Goal: Information Seeking & Learning: Learn about a topic

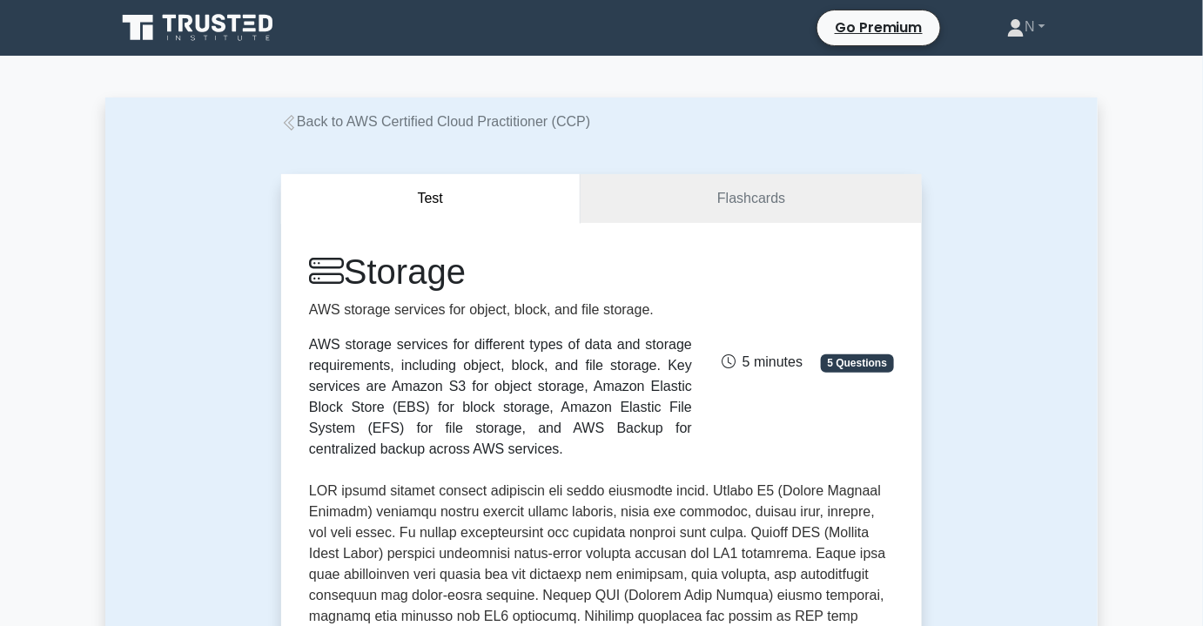
click at [537, 122] on link "Back to AWS Certified Cloud Practitioner (CCP)" at bounding box center [435, 121] width 309 height 15
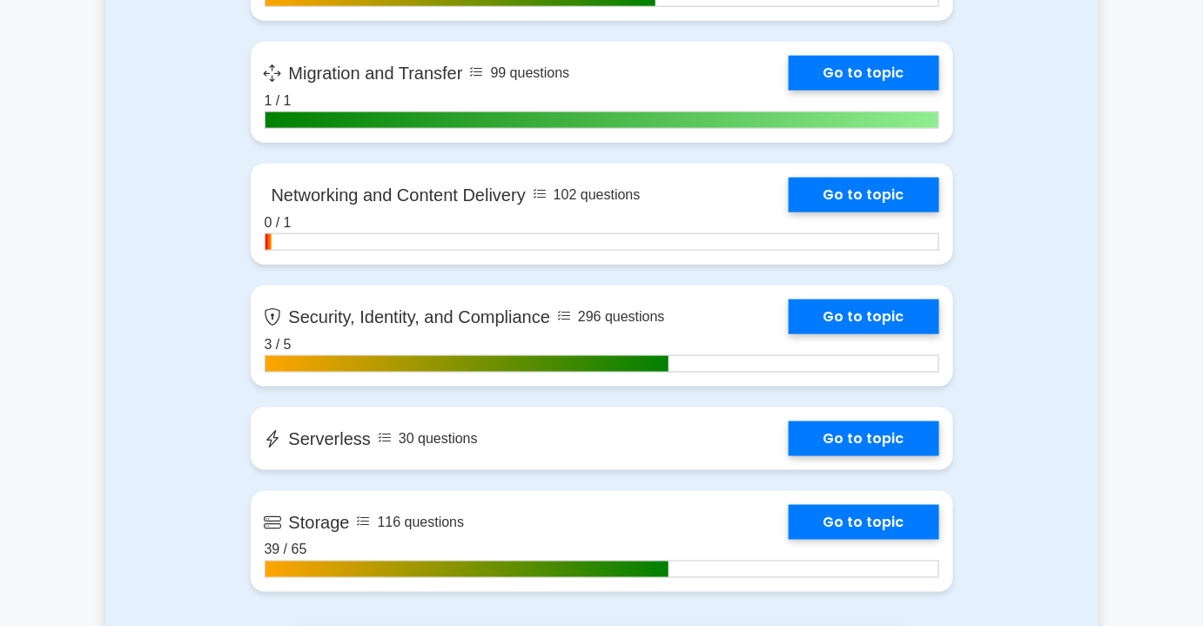
scroll to position [2847, 0]
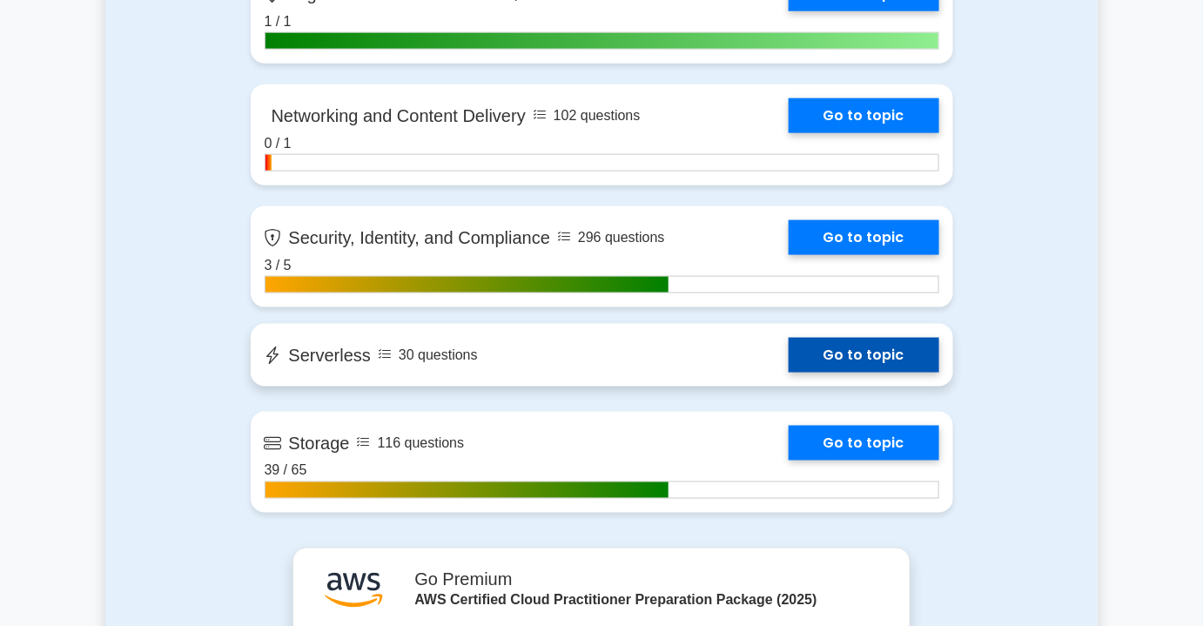
click at [885, 364] on link "Go to topic" at bounding box center [863, 355] width 151 height 35
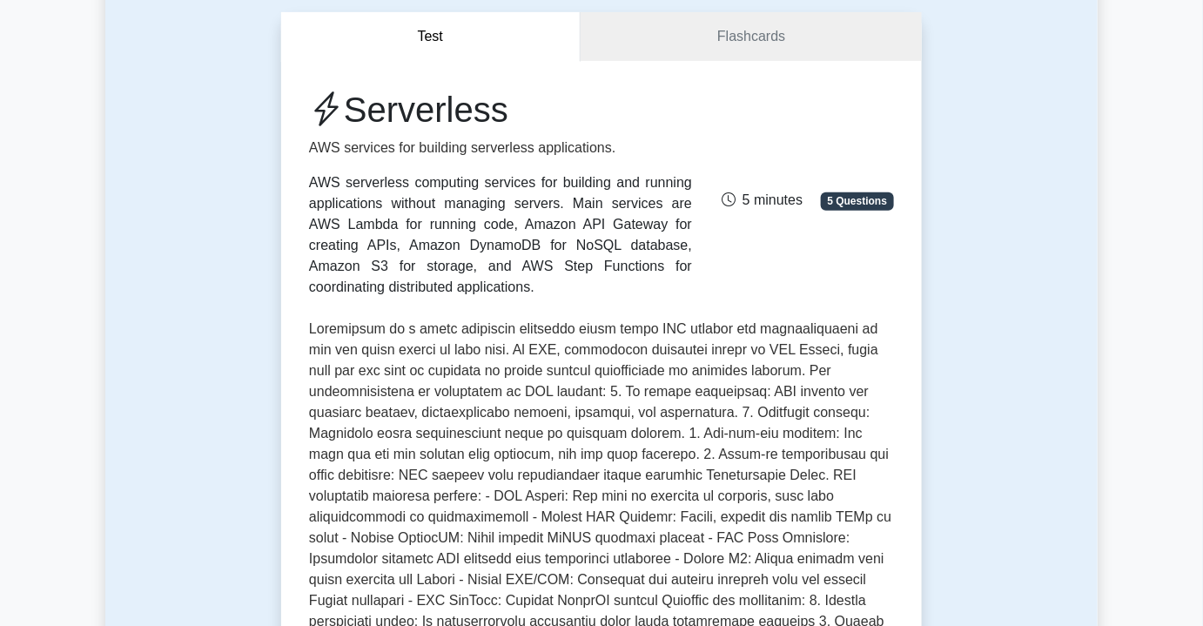
scroll to position [553, 0]
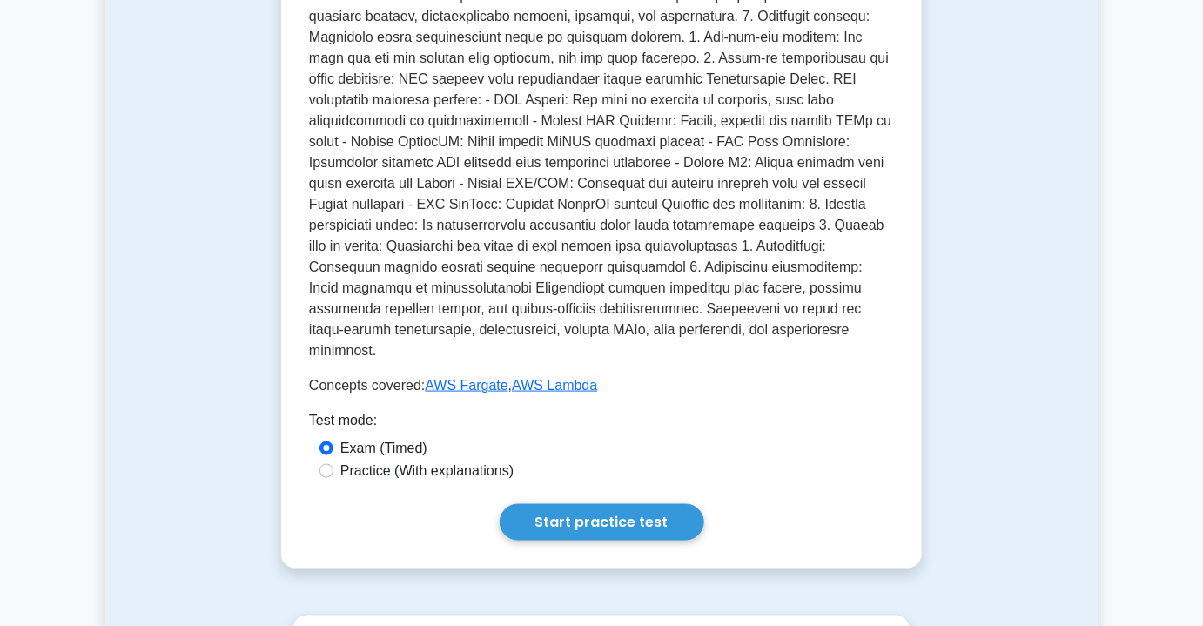
click at [359, 460] on label "Practice (With explanations)" at bounding box center [426, 470] width 173 height 21
click at [333, 464] on input "Practice (With explanations)" at bounding box center [326, 471] width 14 height 14
radio input "true"
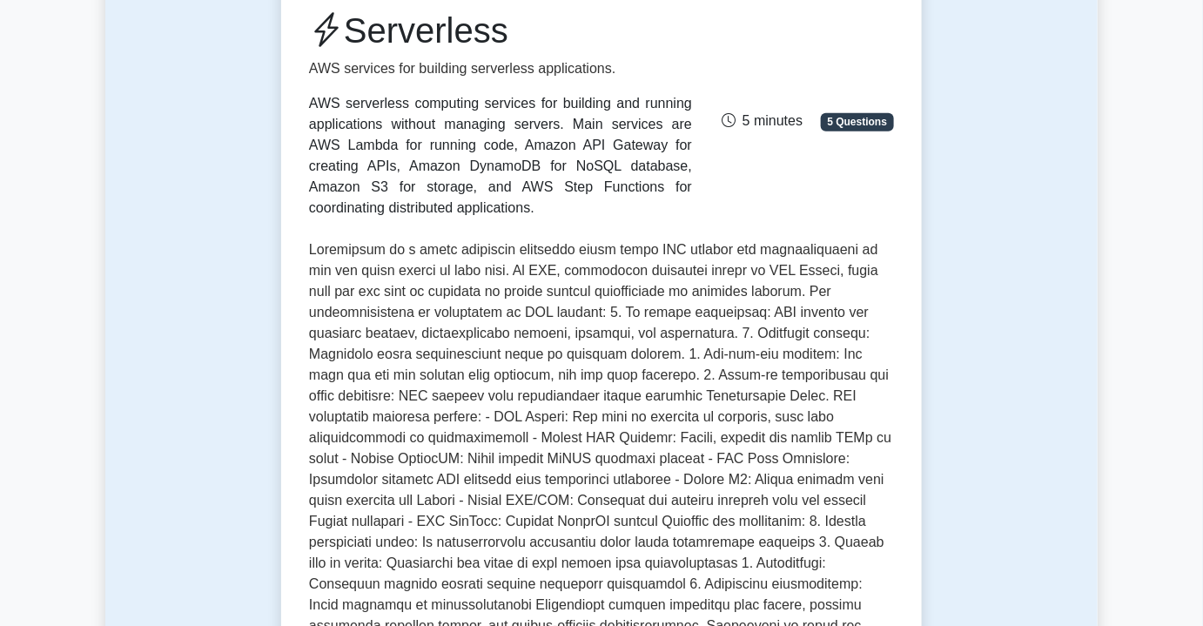
scroll to position [0, 0]
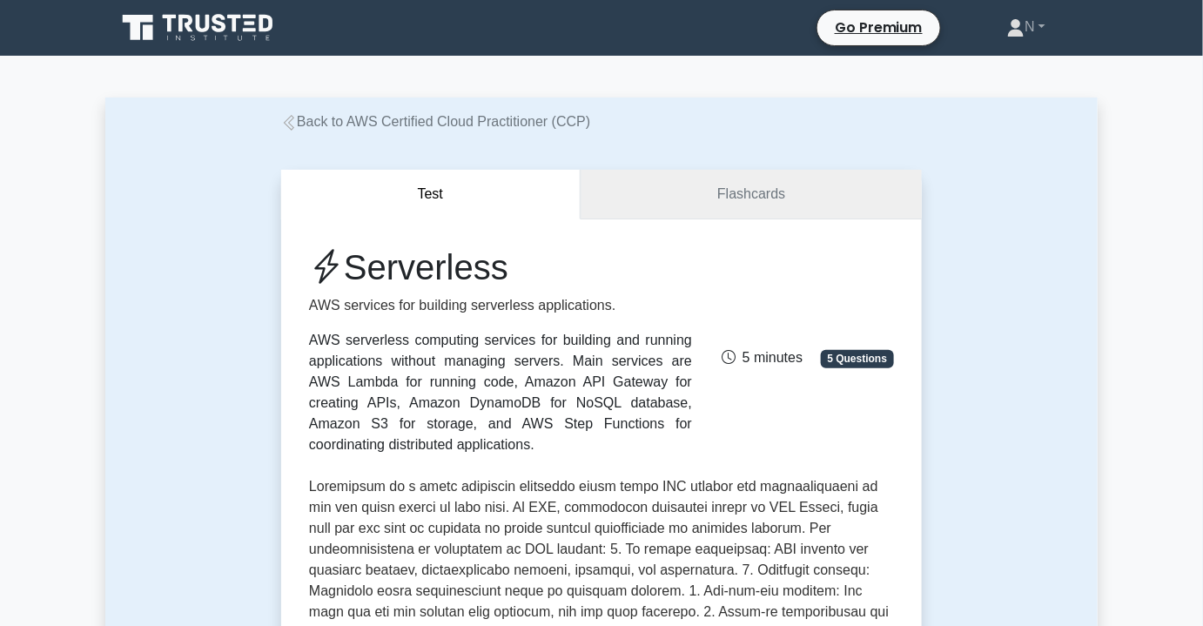
click at [725, 205] on link "Flashcards" at bounding box center [750, 195] width 341 height 50
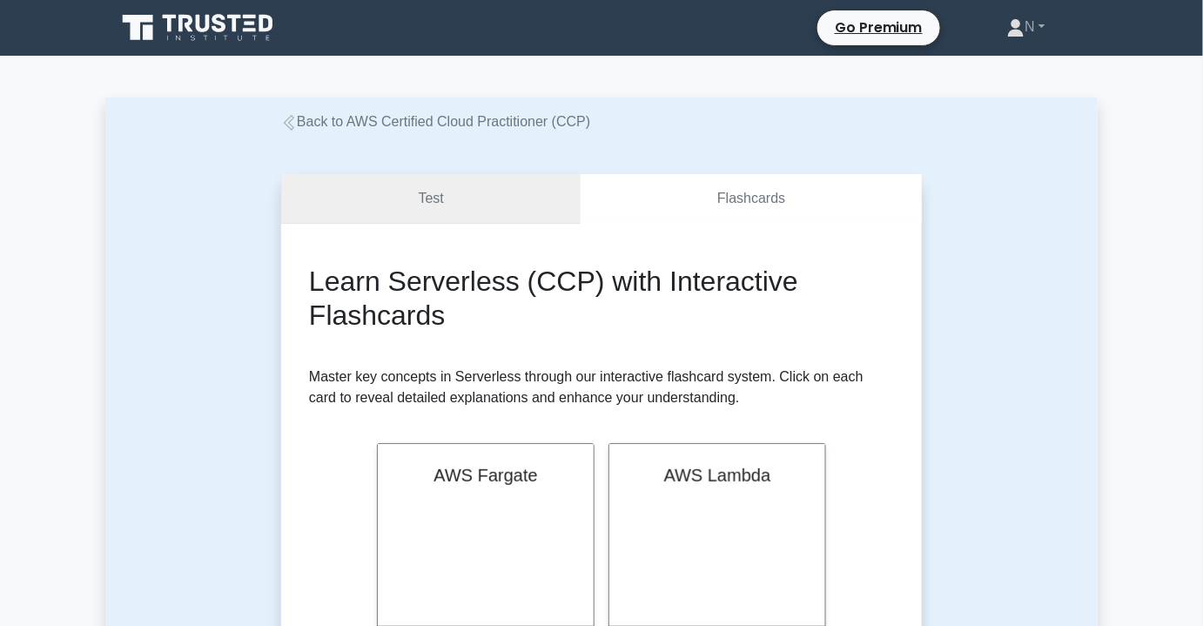
click at [472, 194] on link "Test" at bounding box center [430, 199] width 299 height 50
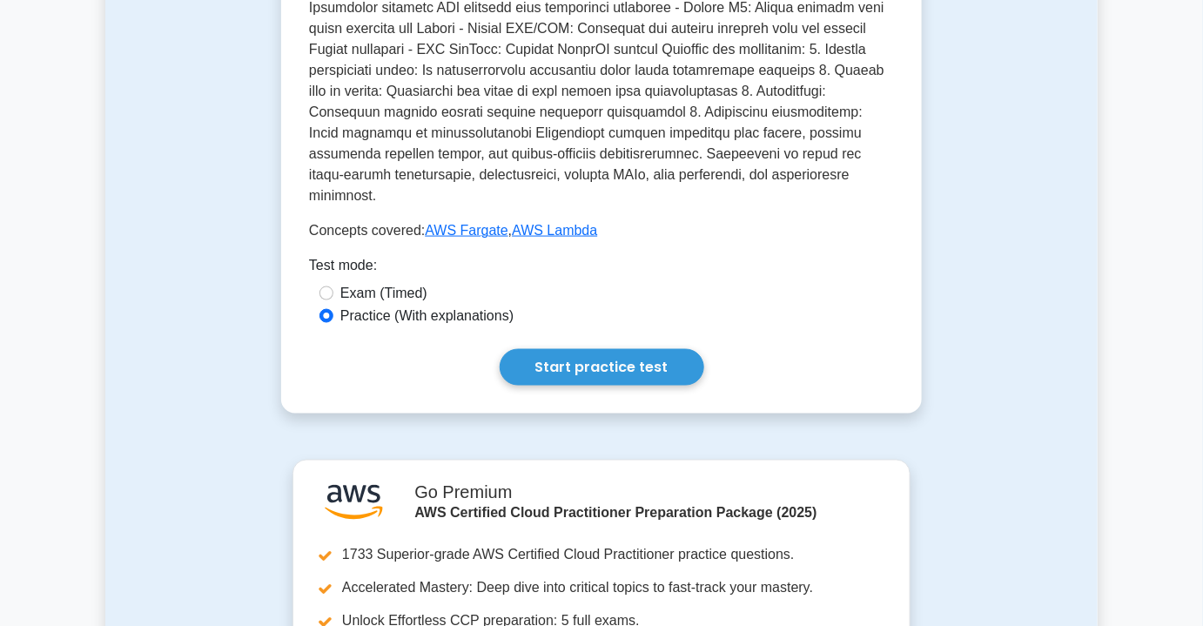
scroll to position [712, 0]
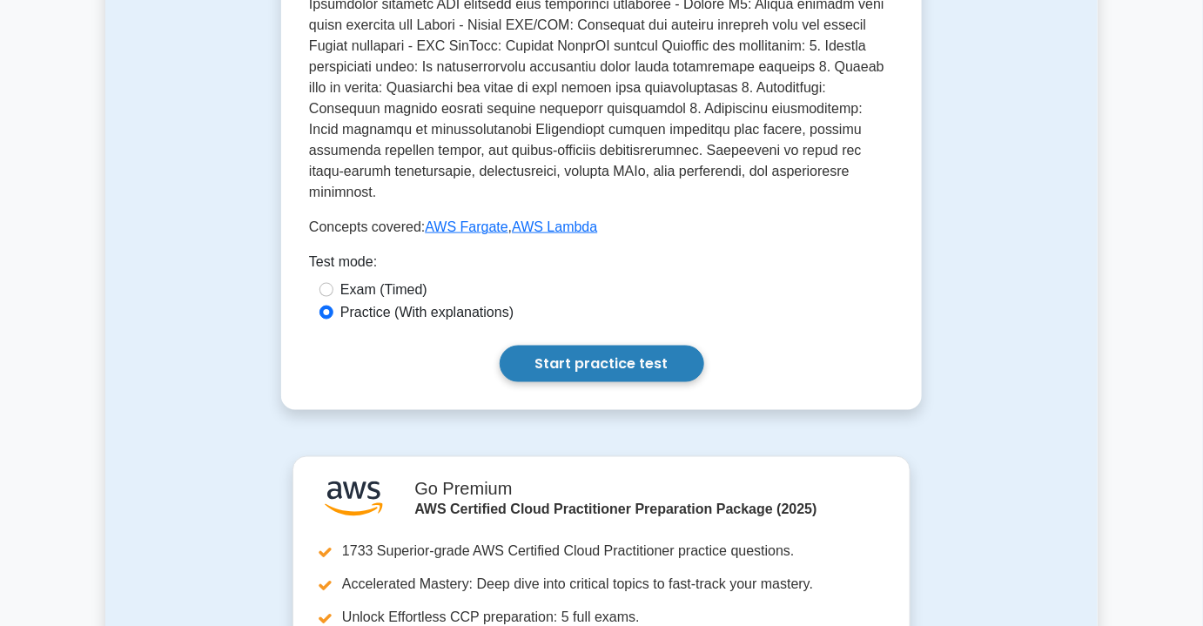
click at [617, 345] on link "Start practice test" at bounding box center [602, 363] width 205 height 37
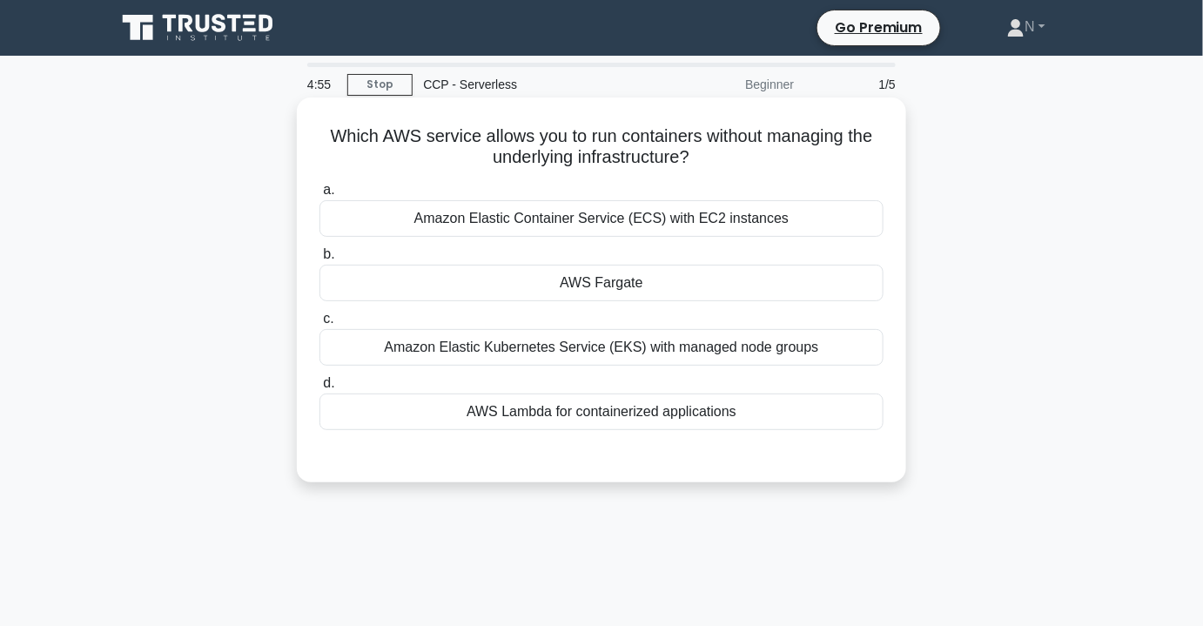
click at [666, 285] on div "AWS Fargate" at bounding box center [601, 283] width 564 height 37
click at [319, 260] on input "b. AWS Fargate" at bounding box center [319, 254] width 0 height 11
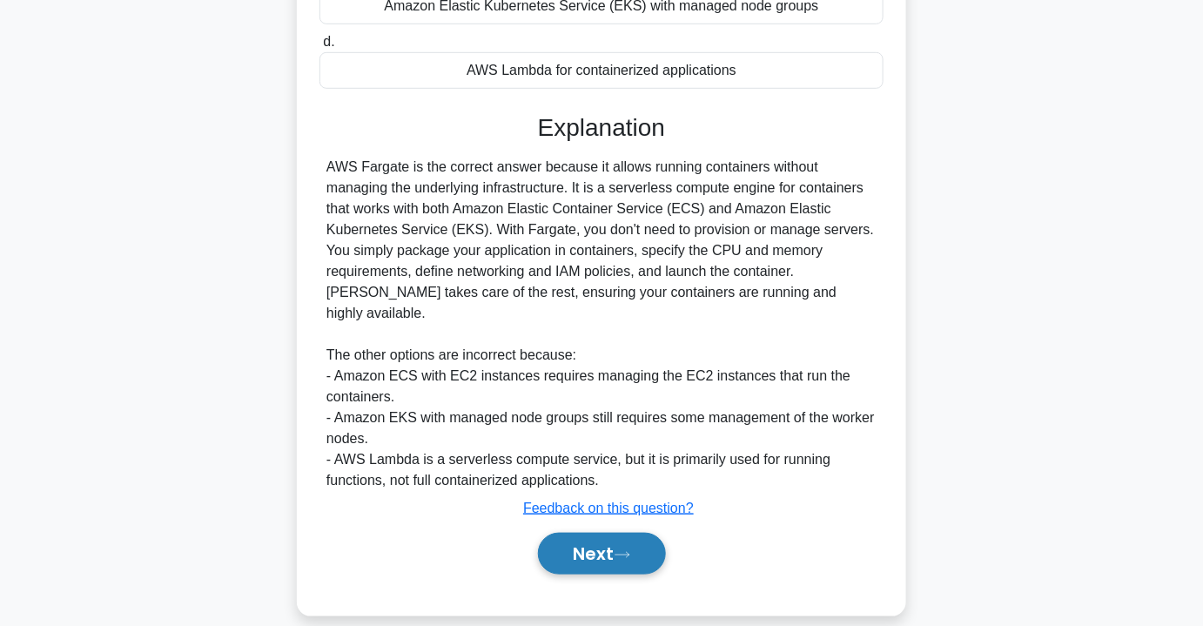
click at [624, 550] on icon at bounding box center [622, 555] width 16 height 10
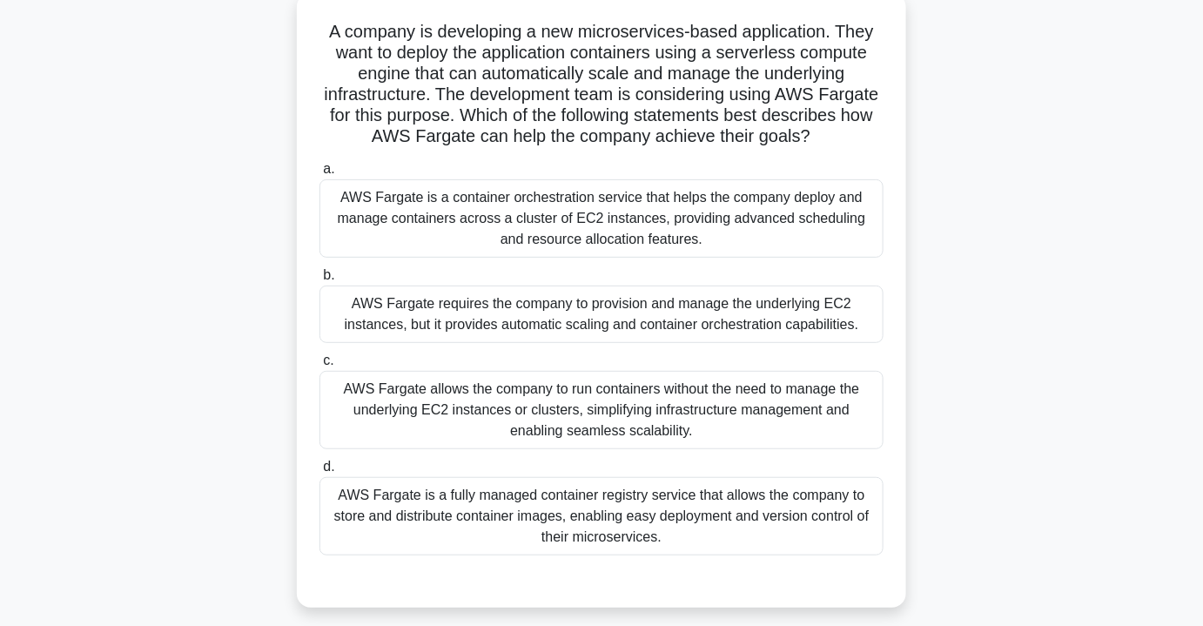
scroll to position [77, 0]
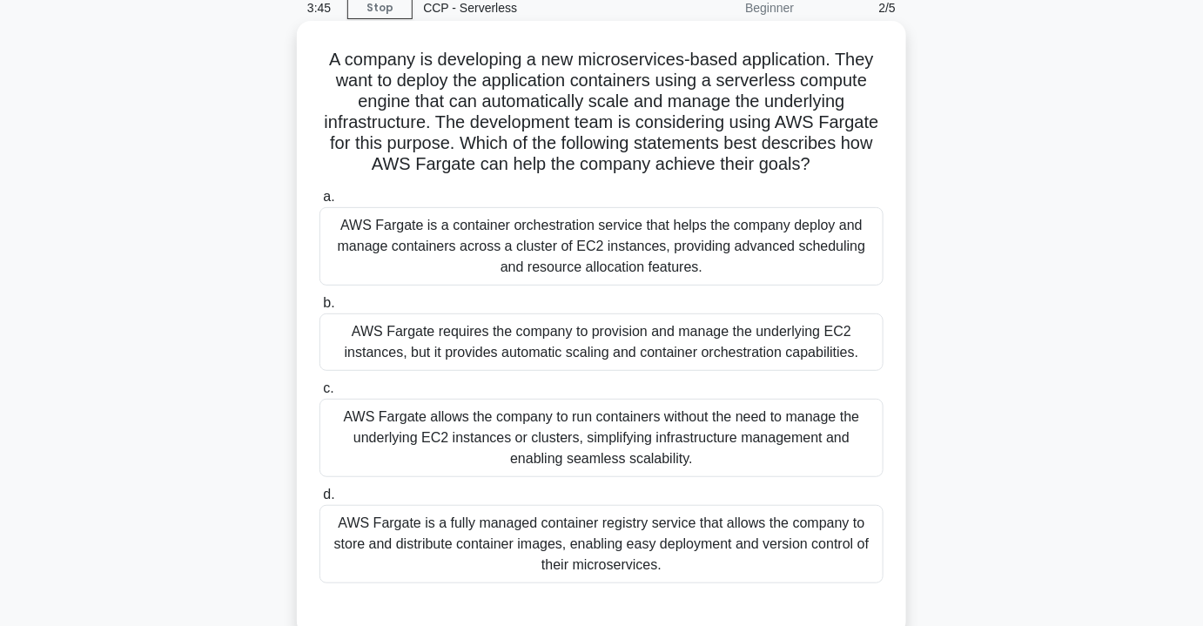
click at [642, 540] on div "AWS Fargate is a fully managed container registry service that allows the compa…" at bounding box center [601, 544] width 564 height 78
click at [319, 500] on input "d. AWS Fargate is a fully managed container registry service that allows the co…" at bounding box center [319, 494] width 0 height 11
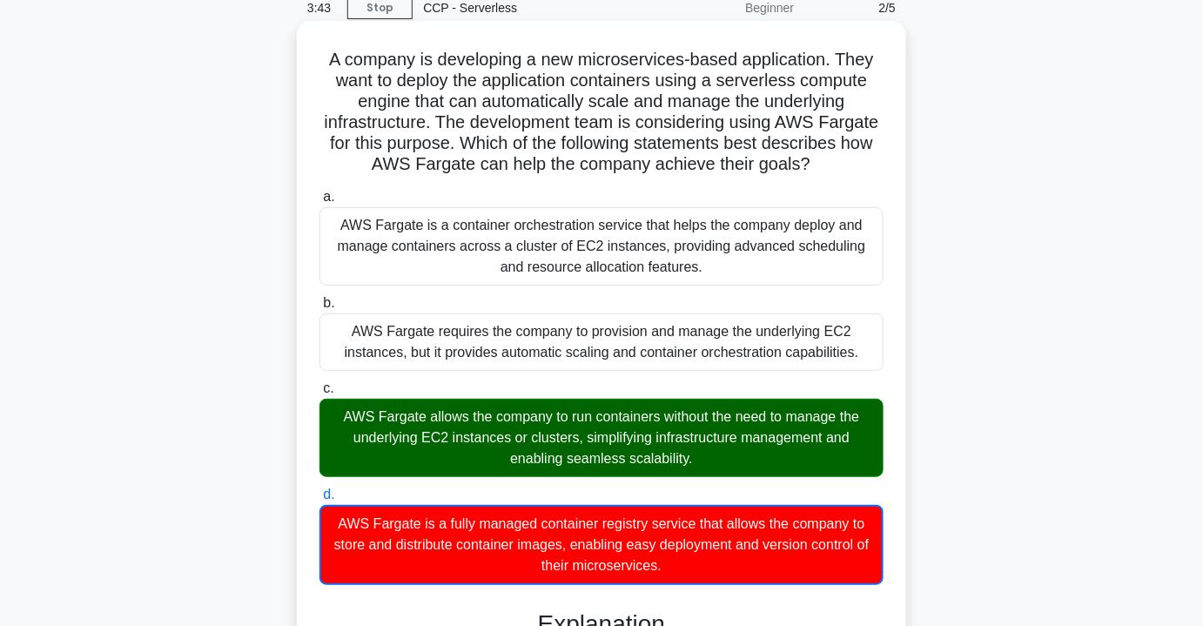
click at [713, 424] on div "AWS Fargate allows the company to run containers without the need to manage the…" at bounding box center [601, 438] width 564 height 78
click at [319, 394] on input "c. AWS Fargate allows the company to run containers without the need to manage …" at bounding box center [319, 388] width 0 height 11
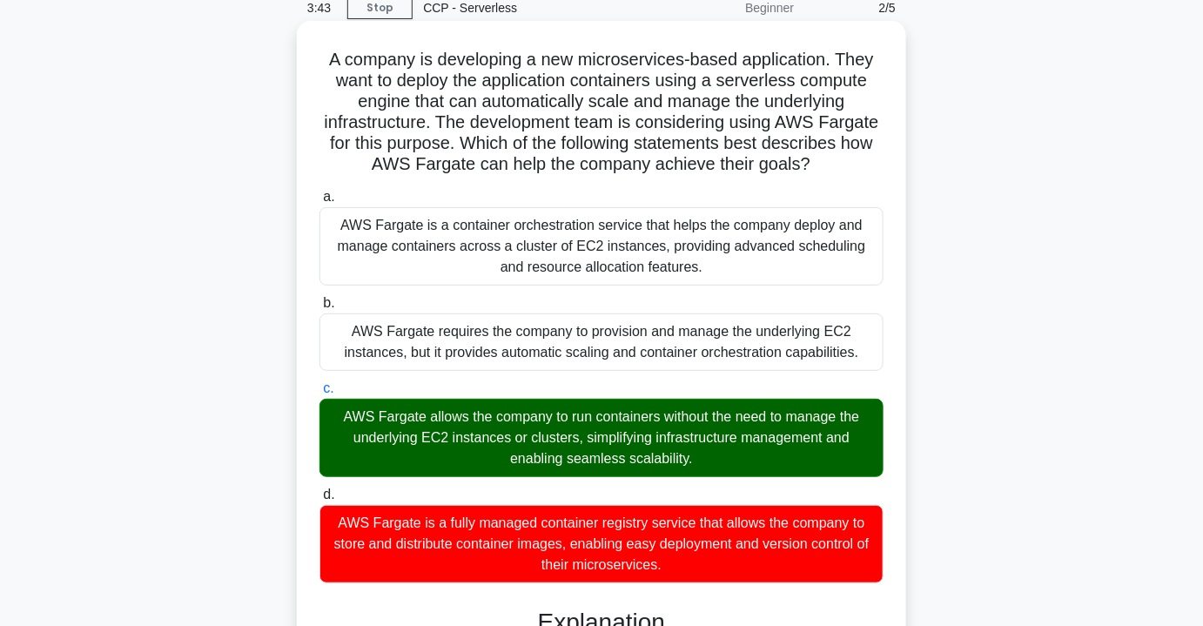
scroll to position [425, 0]
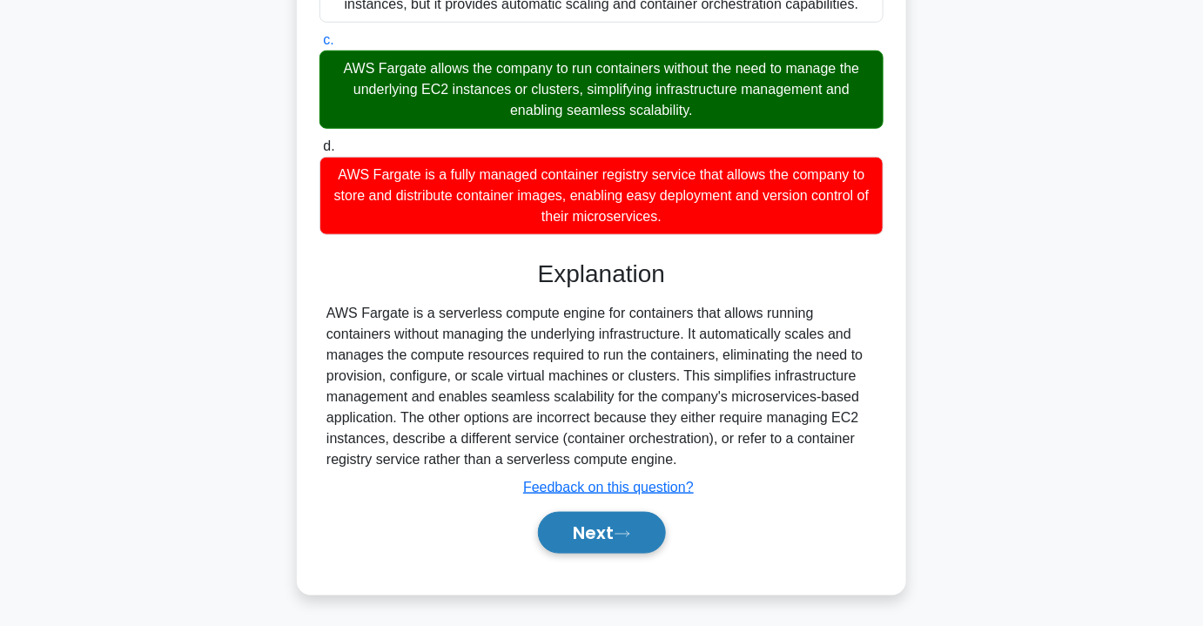
click at [605, 529] on button "Next" at bounding box center [602, 533] width 128 height 42
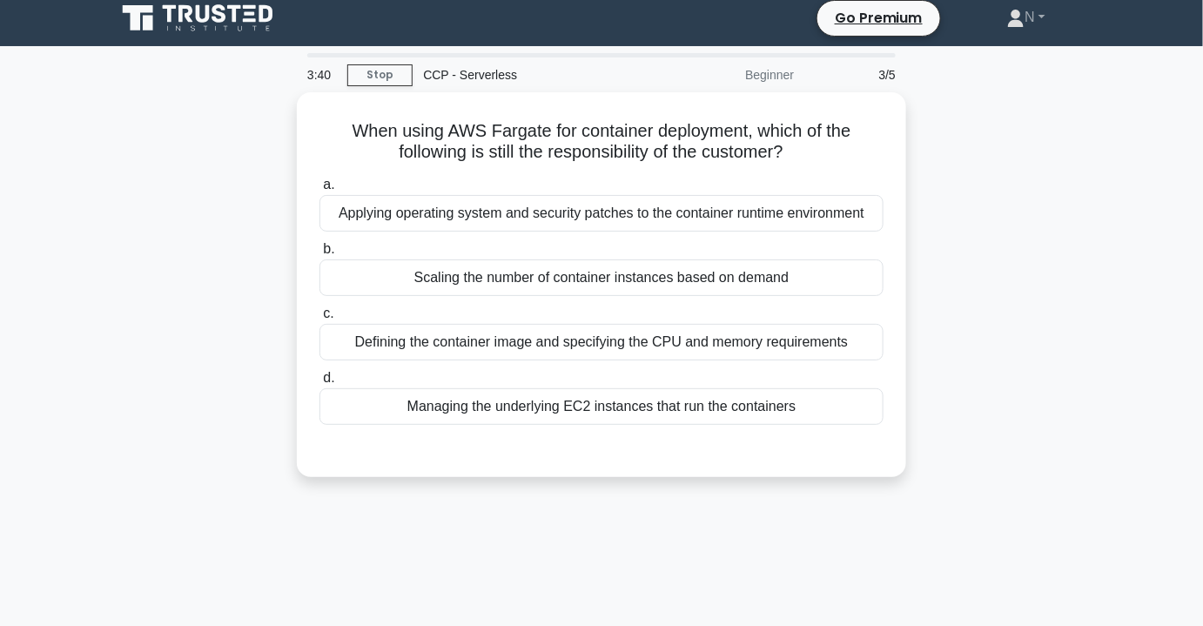
scroll to position [0, 0]
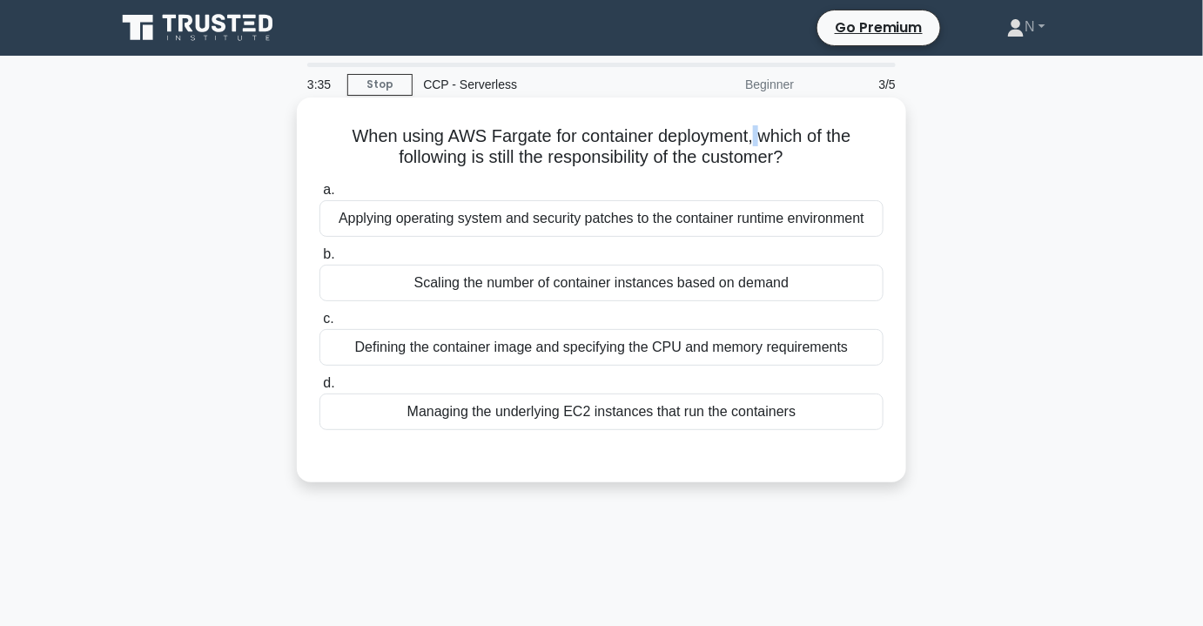
click at [754, 140] on h5 "When using AWS Fargate for container deployment, which of the following is stil…" at bounding box center [601, 147] width 567 height 44
click at [796, 141] on h5 "When using AWS Fargate for container deployment, which of the following is stil…" at bounding box center [601, 147] width 567 height 44
click at [780, 155] on h5 "When using AWS Fargate for container deployment, which of the following is stil…" at bounding box center [601, 147] width 567 height 44
click at [671, 352] on div "Defining the container image and specifying the CPU and memory requirements" at bounding box center [601, 347] width 564 height 37
click at [319, 325] on input "c. Defining the container image and specifying the CPU and memory requirements" at bounding box center [319, 318] width 0 height 11
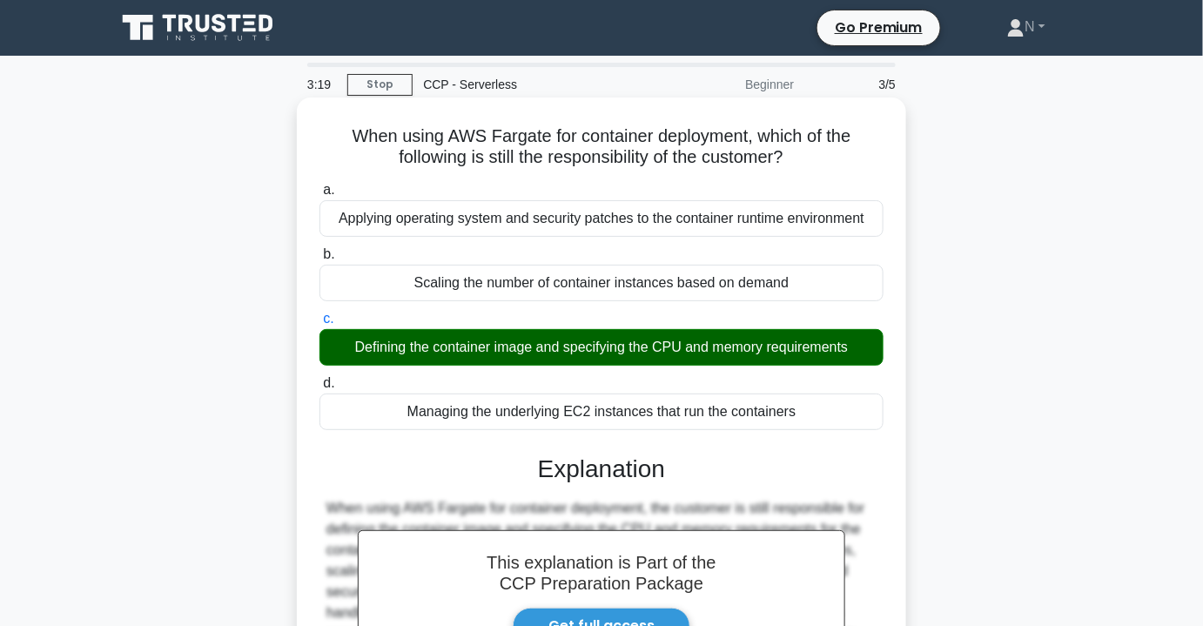
scroll to position [314, 0]
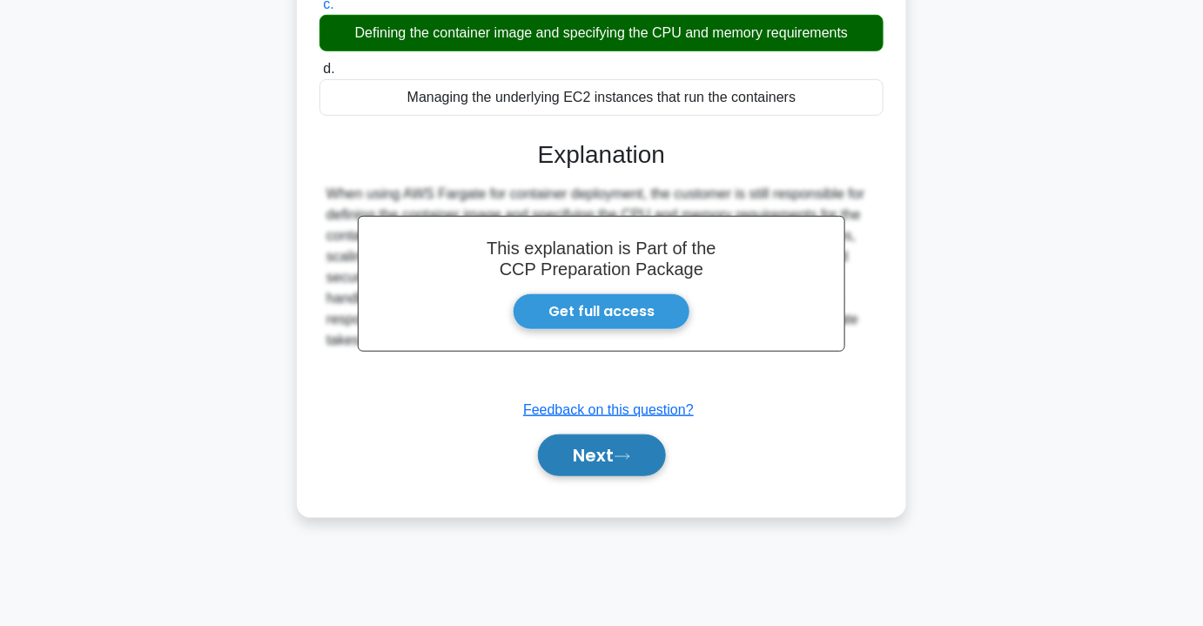
click at [593, 455] on button "Next" at bounding box center [602, 455] width 128 height 42
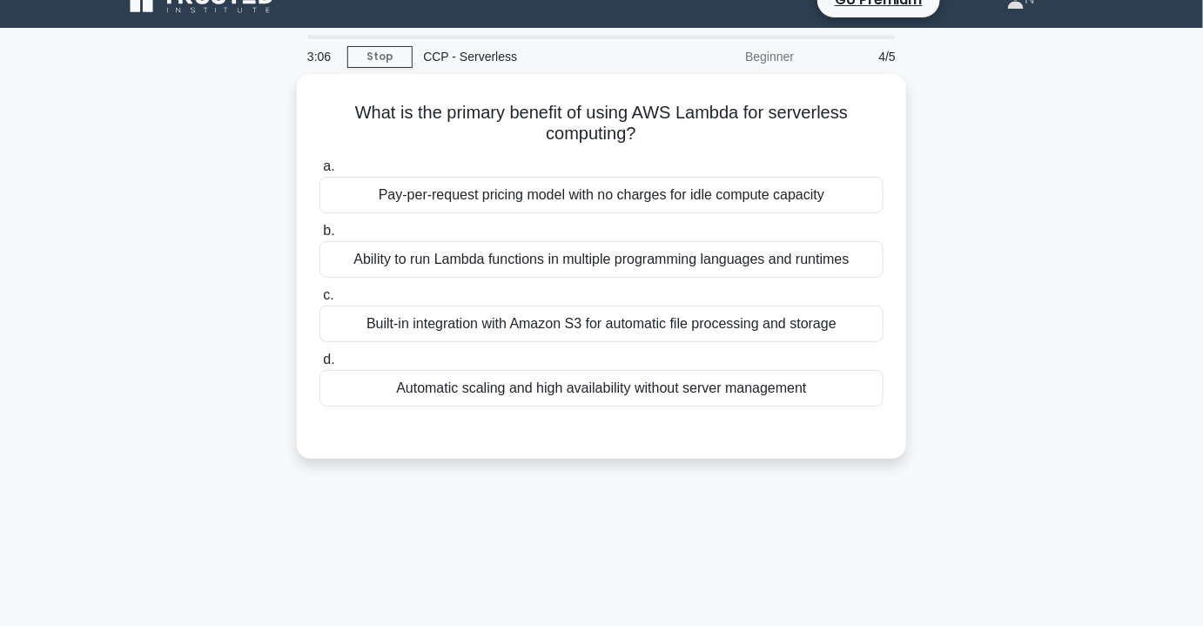
scroll to position [0, 0]
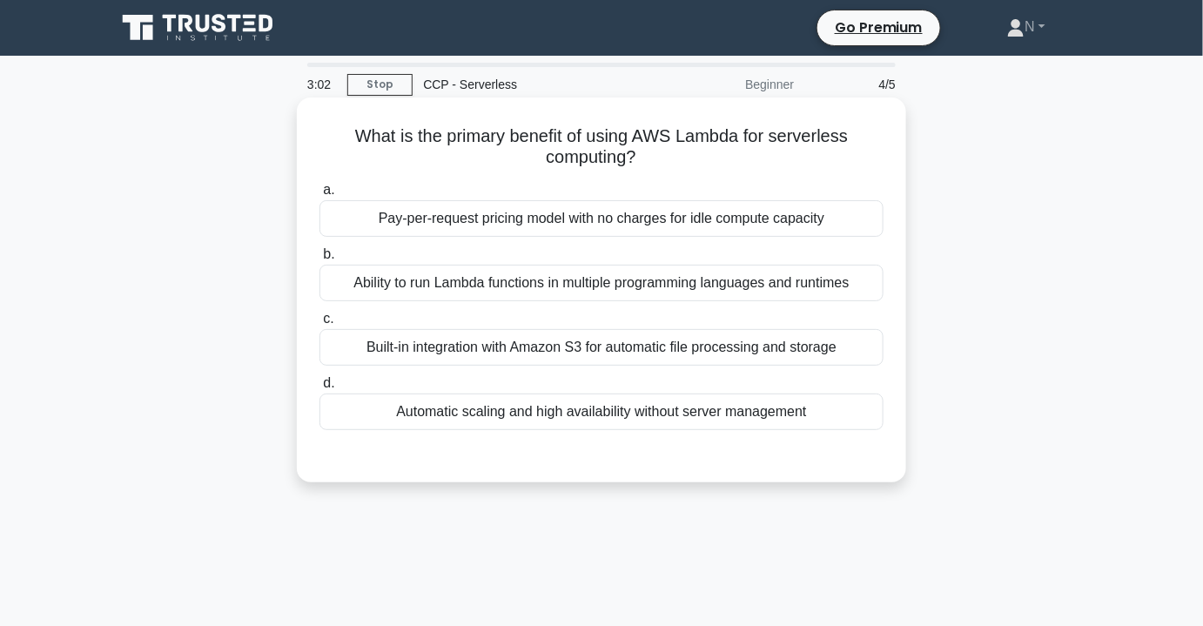
drag, startPoint x: 630, startPoint y: 158, endPoint x: 672, endPoint y: 158, distance: 41.8
click at [672, 158] on h5 "What is the primary benefit of using AWS Lambda for serverless computing? .spin…" at bounding box center [601, 147] width 567 height 44
click at [662, 158] on h5 "What is the primary benefit of using AWS Lambda for serverless computing? .spin…" at bounding box center [601, 147] width 567 height 44
drag, startPoint x: 630, startPoint y: 159, endPoint x: 394, endPoint y: 152, distance: 235.9
click at [395, 152] on h5 "What is the primary benefit of using AWS Lambda for serverless computing? .spin…" at bounding box center [601, 147] width 567 height 44
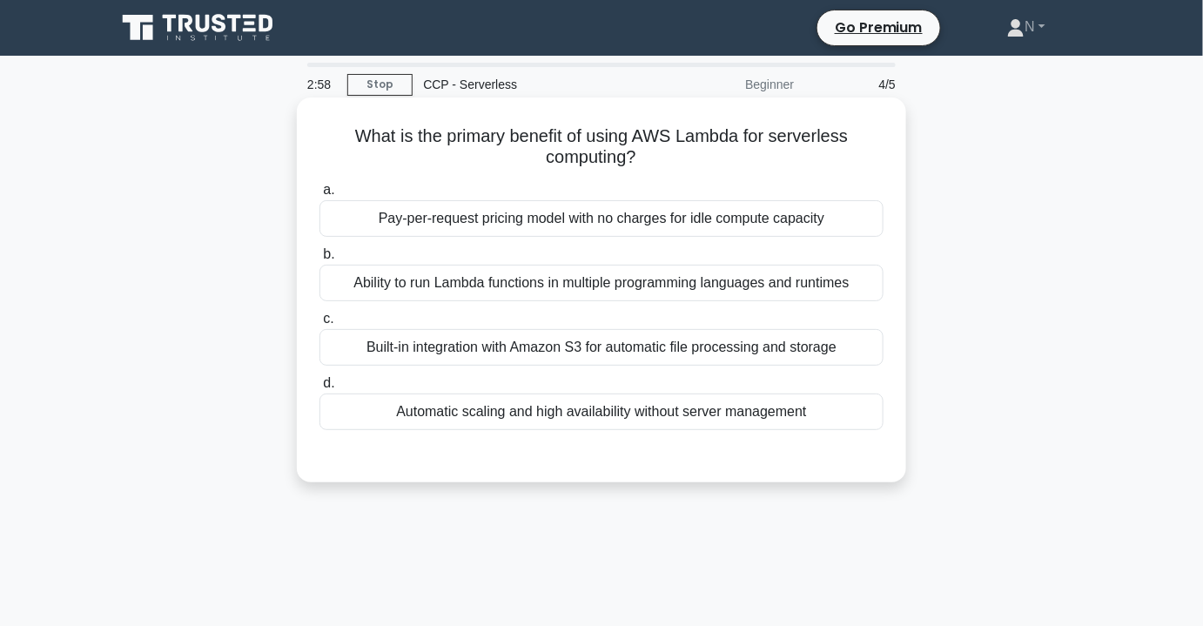
click at [352, 141] on h5 "What is the primary benefit of using AWS Lambda for serverless computing? .spin…" at bounding box center [601, 147] width 567 height 44
click at [593, 291] on div "Ability to run Lambda functions in multiple programming languages and runtimes" at bounding box center [601, 283] width 564 height 37
click at [319, 260] on input "b. Ability to run Lambda functions in multiple programming languages and runtim…" at bounding box center [319, 254] width 0 height 11
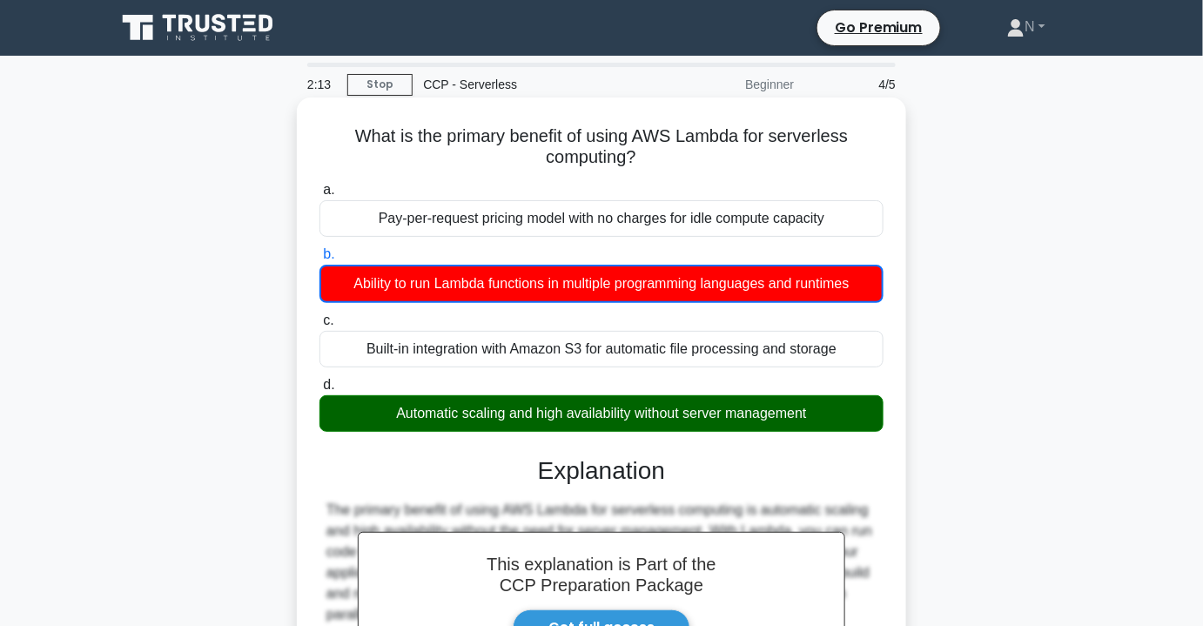
scroll to position [322, 0]
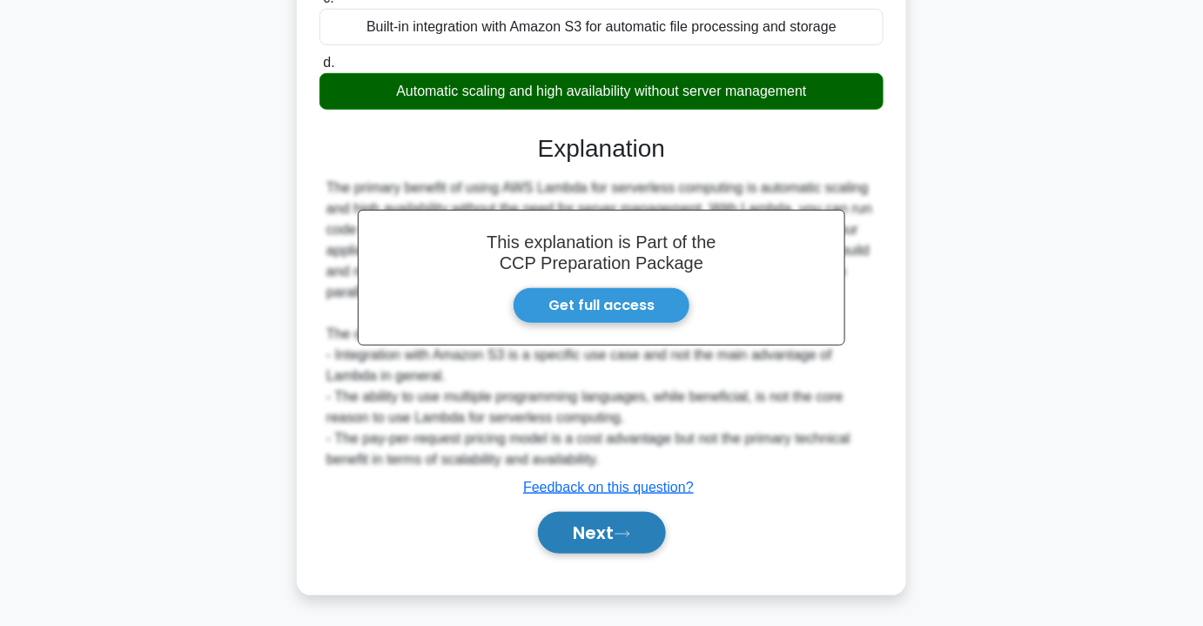
click at [587, 543] on button "Next" at bounding box center [602, 533] width 128 height 42
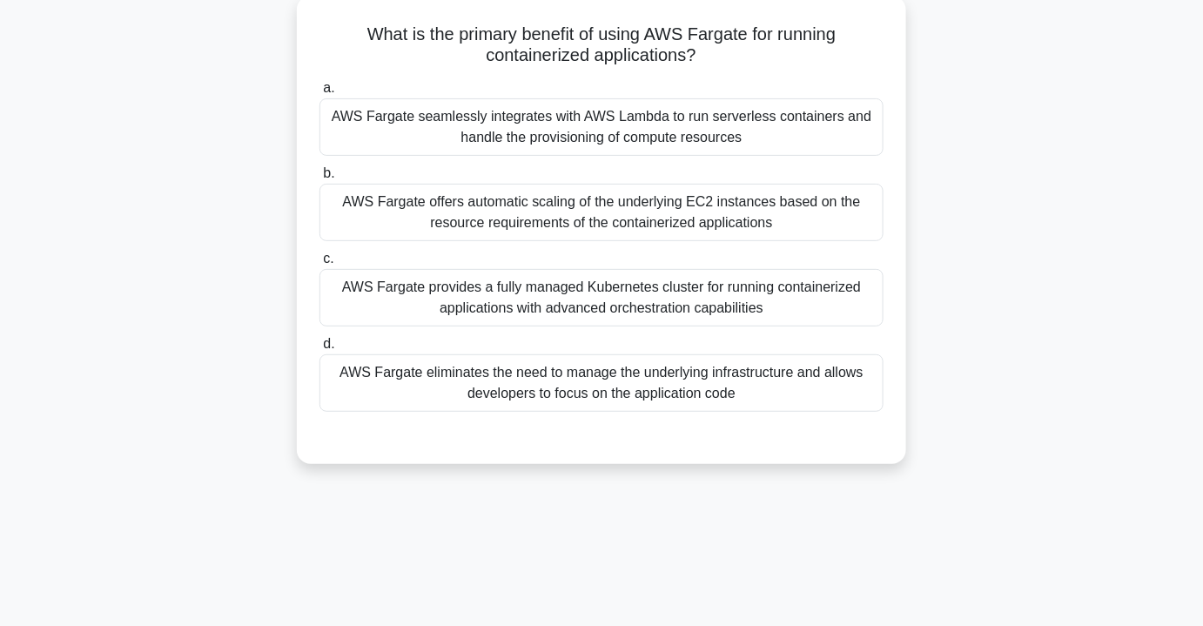
scroll to position [0, 0]
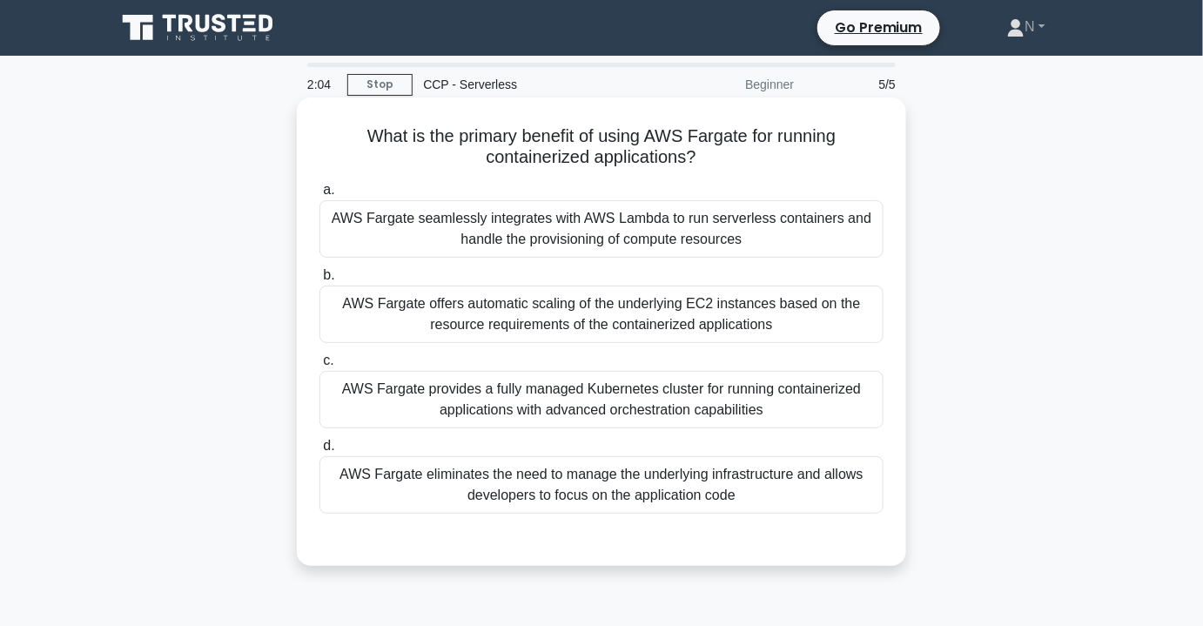
drag, startPoint x: 348, startPoint y: 135, endPoint x: 775, endPoint y: 162, distance: 427.3
click at [775, 162] on h5 "What is the primary benefit of using AWS Fargate for running containerized appl…" at bounding box center [601, 147] width 567 height 44
drag, startPoint x: 705, startPoint y: 158, endPoint x: 355, endPoint y: 138, distance: 350.4
click at [355, 138] on h5 "What is the primary benefit of using AWS Fargate for running containerized appl…" at bounding box center [601, 147] width 567 height 44
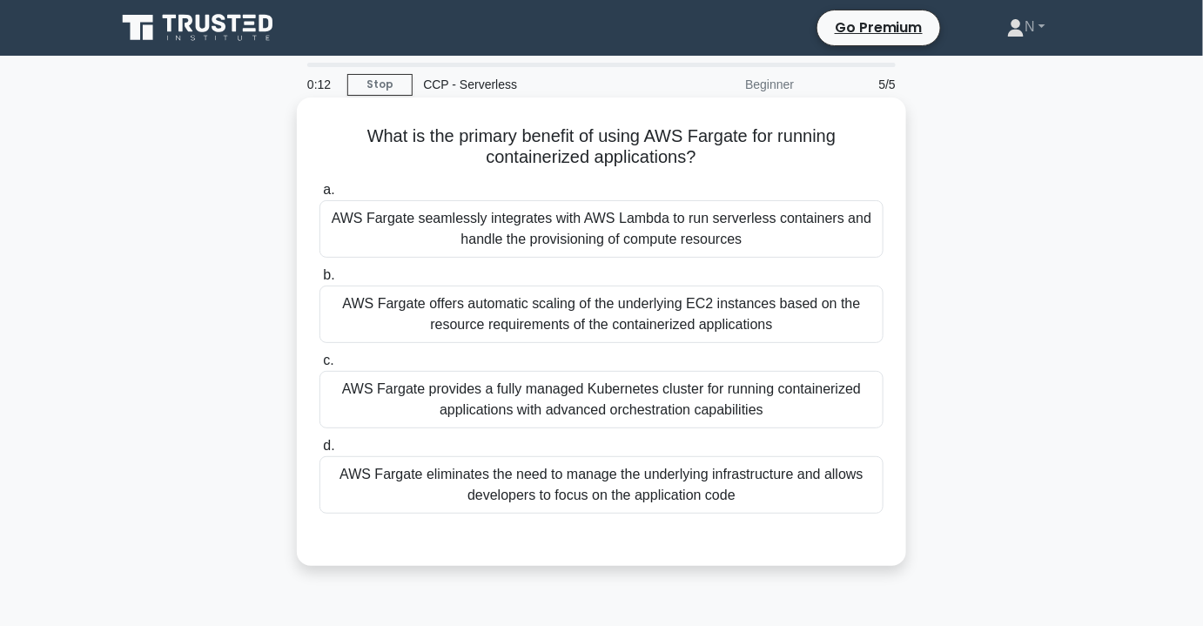
click at [353, 138] on h5 "What is the primary benefit of using AWS Fargate for running containerized appl…" at bounding box center [601, 147] width 567 height 44
drag, startPoint x: 353, startPoint y: 138, endPoint x: 701, endPoint y: 162, distance: 348.0
click at [701, 162] on h5 "What is the primary benefit of using AWS Fargate for running containerized appl…" at bounding box center [601, 147] width 567 height 44
click at [701, 159] on icon ".spinner_0XTQ{transform-origin:center;animation:spinner_y6GP .75s linear infini…" at bounding box center [706, 158] width 21 height 21
drag, startPoint x: 345, startPoint y: 138, endPoint x: 733, endPoint y: 157, distance: 388.6
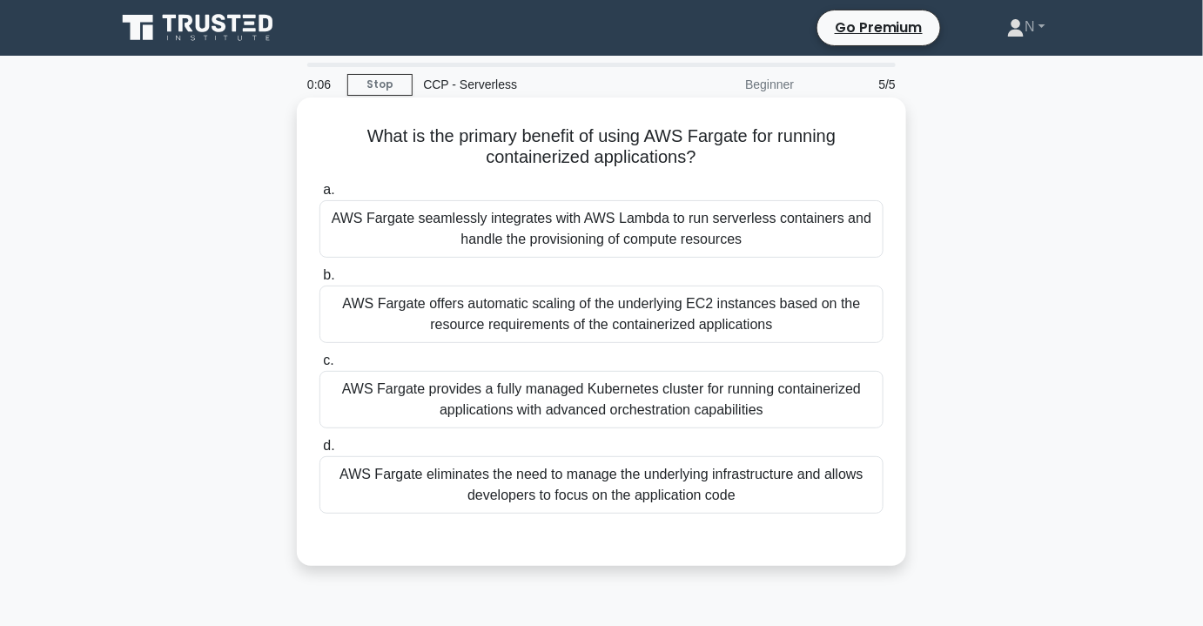
click at [733, 157] on h5 "What is the primary benefit of using AWS Fargate for running containerized appl…" at bounding box center [601, 147] width 567 height 44
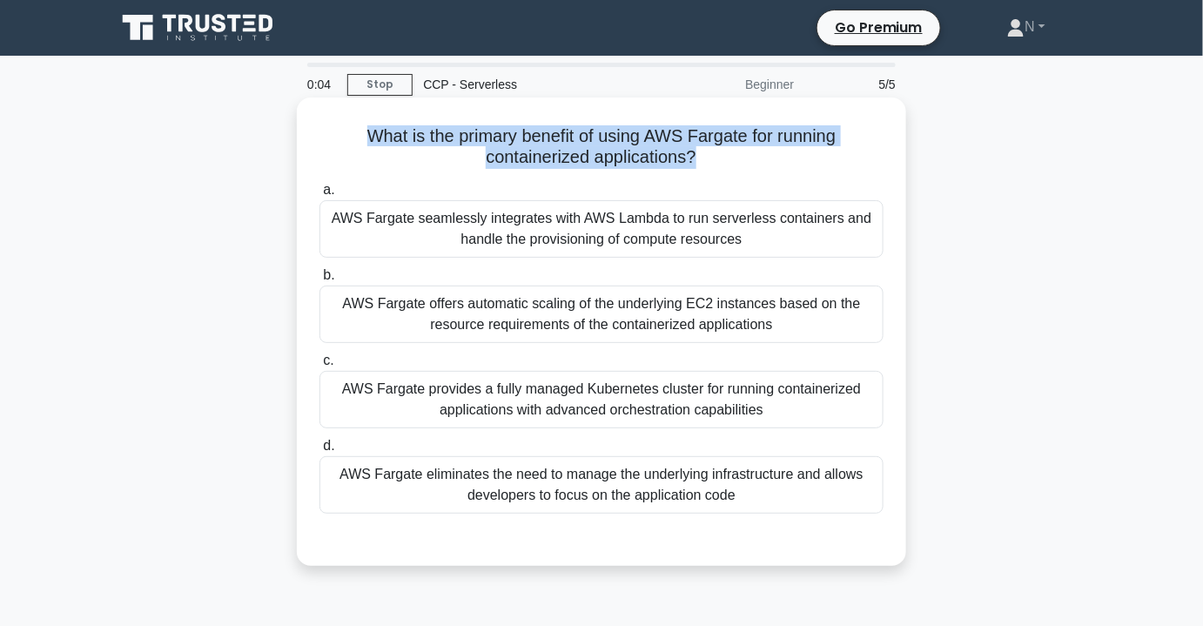
drag, startPoint x: 695, startPoint y: 157, endPoint x: 365, endPoint y: 140, distance: 330.2
click at [365, 140] on h5 "What is the primary benefit of using AWS Fargate for running containerized appl…" at bounding box center [601, 147] width 567 height 44
drag, startPoint x: 359, startPoint y: 138, endPoint x: 695, endPoint y: 153, distance: 336.2
click at [695, 153] on h5 "What is the primary benefit of using AWS Fargate for running containerized appl…" at bounding box center [601, 147] width 567 height 44
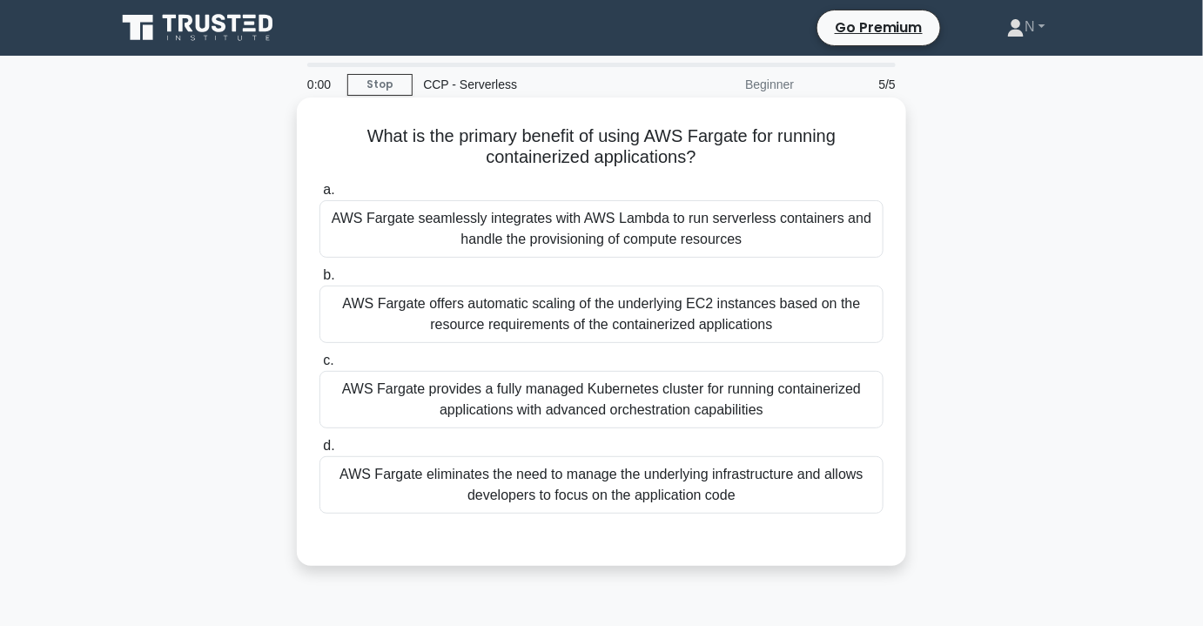
click at [710, 156] on icon ".spinner_0XTQ{transform-origin:center;animation:spinner_y6GP .75s linear infini…" at bounding box center [706, 158] width 21 height 21
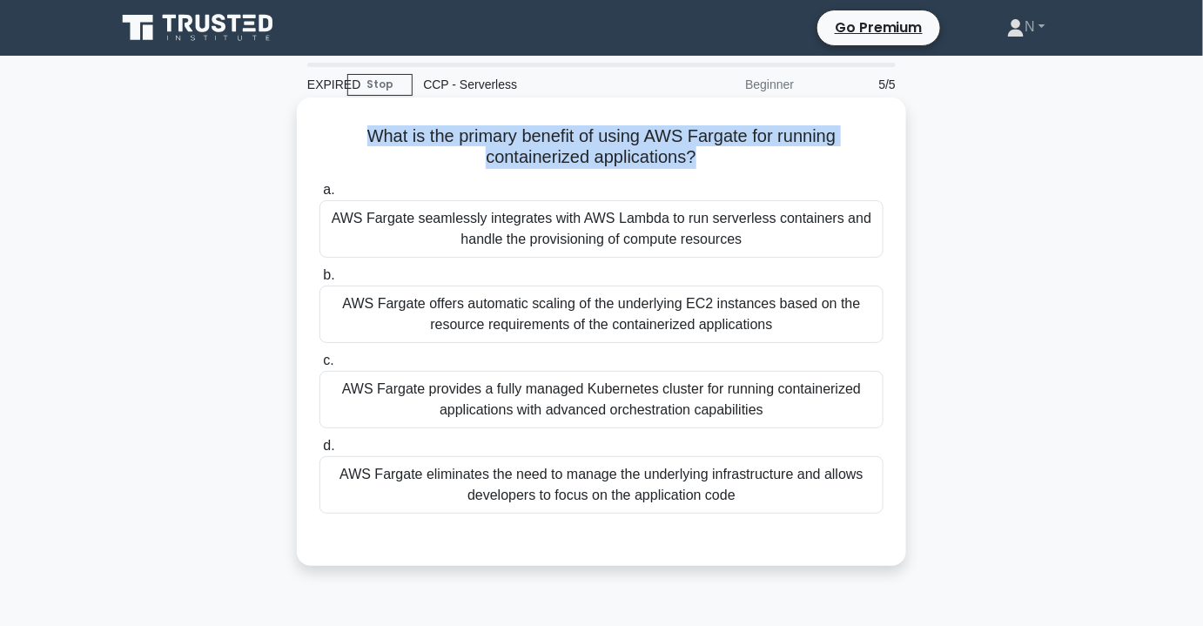
drag, startPoint x: 692, startPoint y: 154, endPoint x: 359, endPoint y: 140, distance: 332.7
click at [359, 140] on h5 "What is the primary benefit of using AWS Fargate for running containerized appl…" at bounding box center [601, 147] width 567 height 44
click at [359, 138] on h5 "What is the primary benefit of using AWS Fargate for running containerized appl…" at bounding box center [601, 147] width 567 height 44
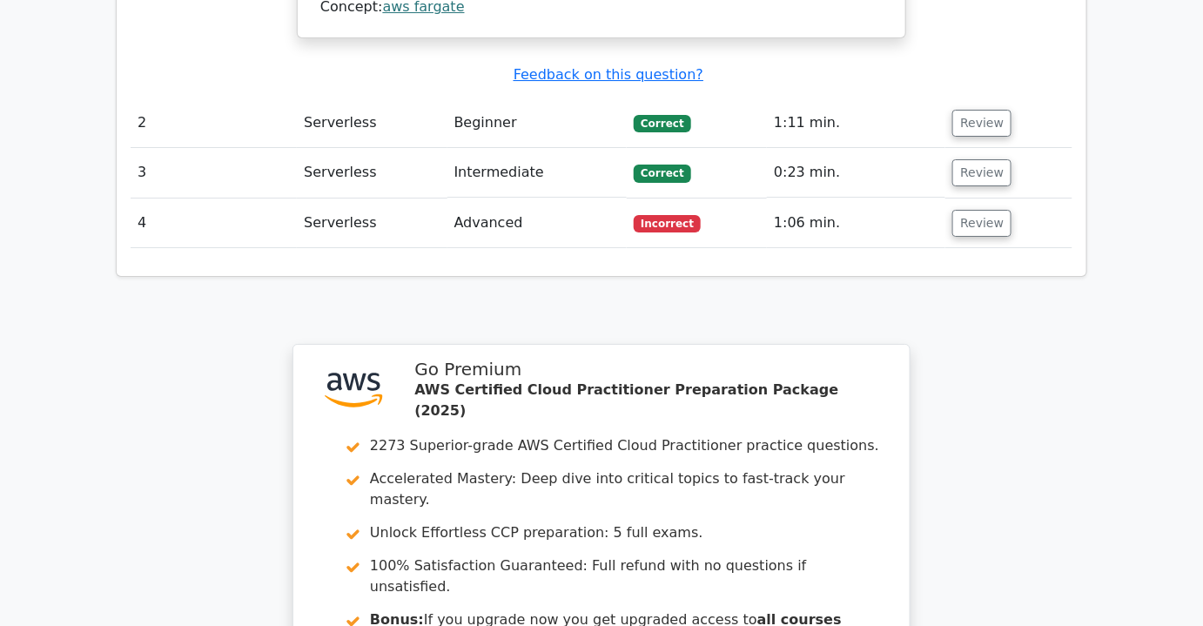
scroll to position [2048, 0]
click at [962, 211] on button "Review" at bounding box center [981, 224] width 59 height 27
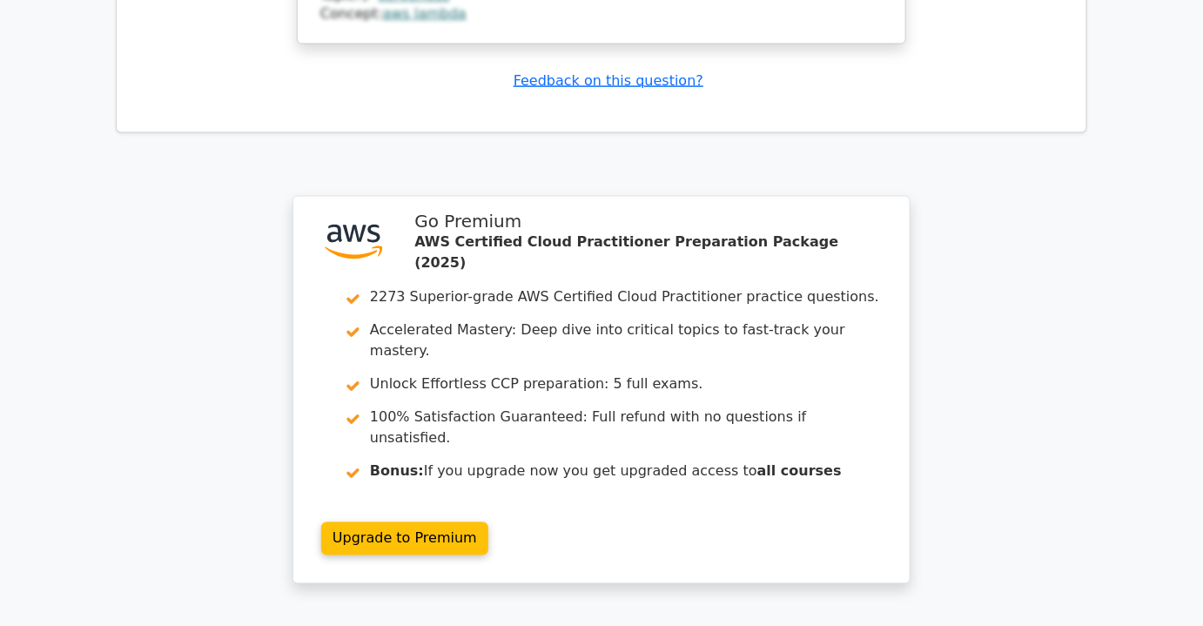
scroll to position [3085, 0]
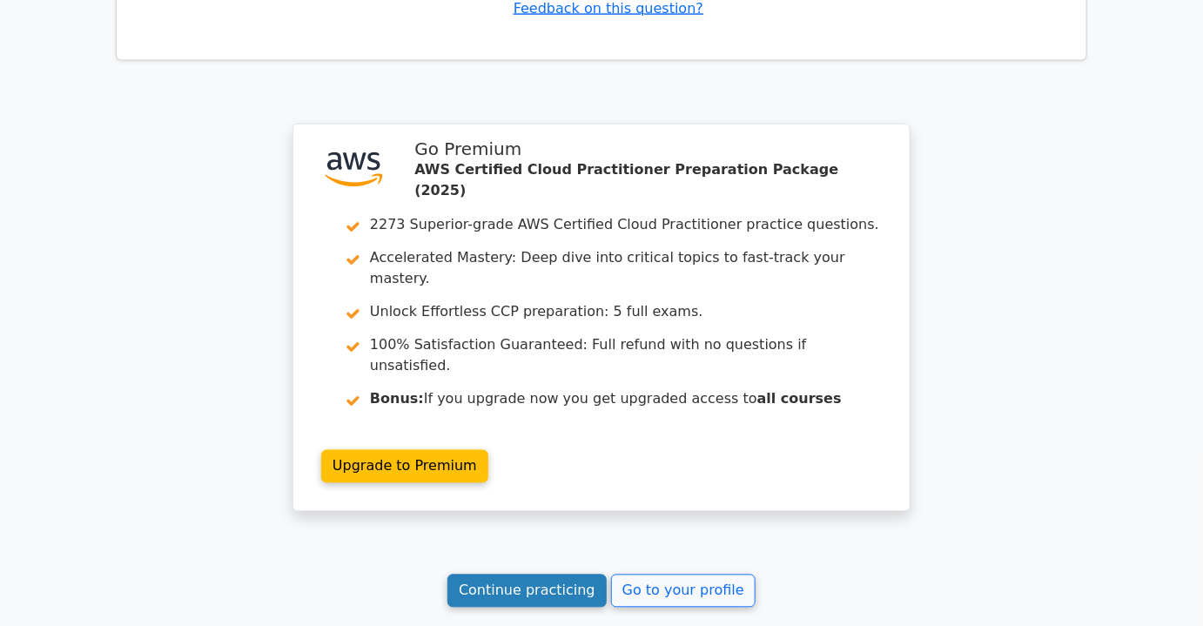
click at [537, 574] on link "Continue practicing" at bounding box center [526, 590] width 159 height 33
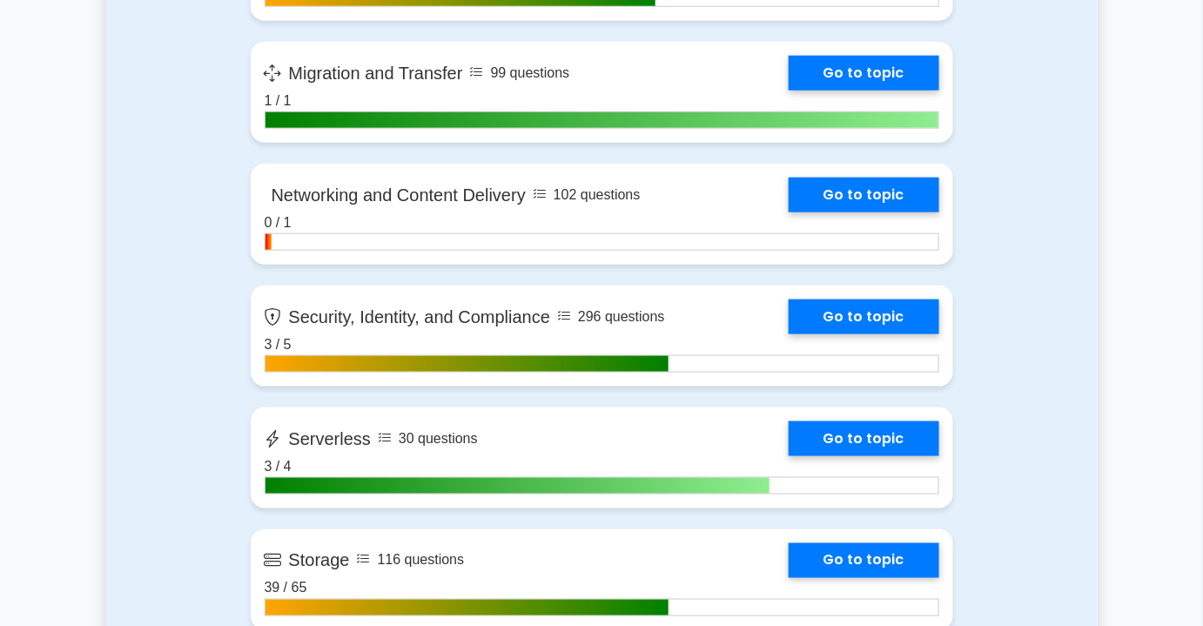
scroll to position [3006, 0]
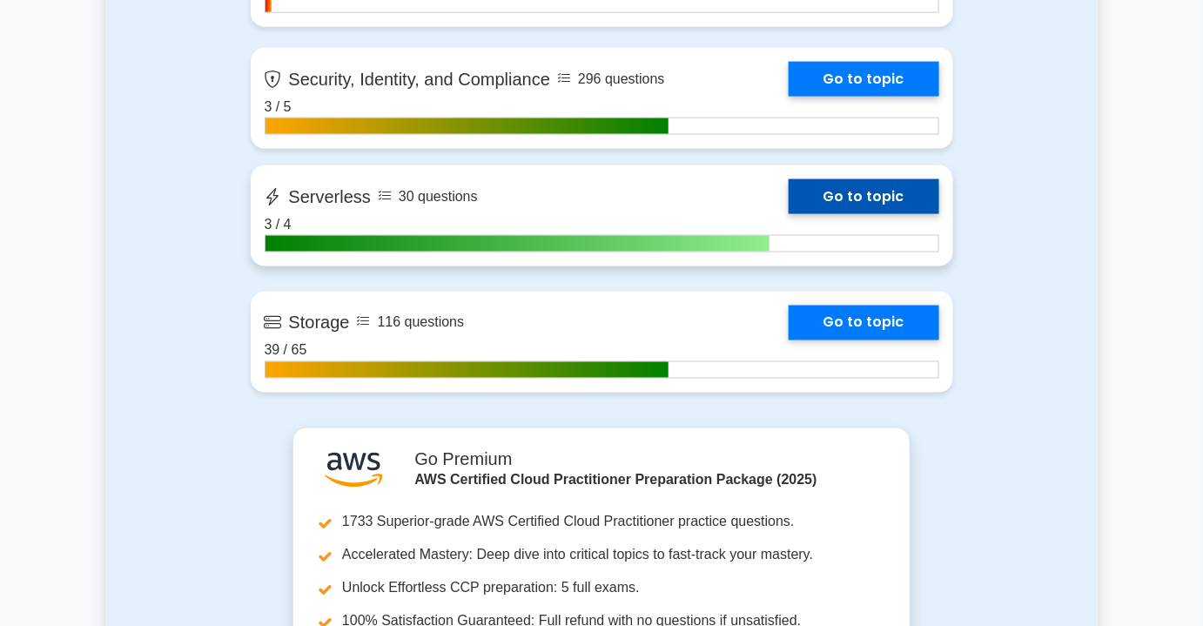
click at [827, 183] on link "Go to topic" at bounding box center [863, 196] width 151 height 35
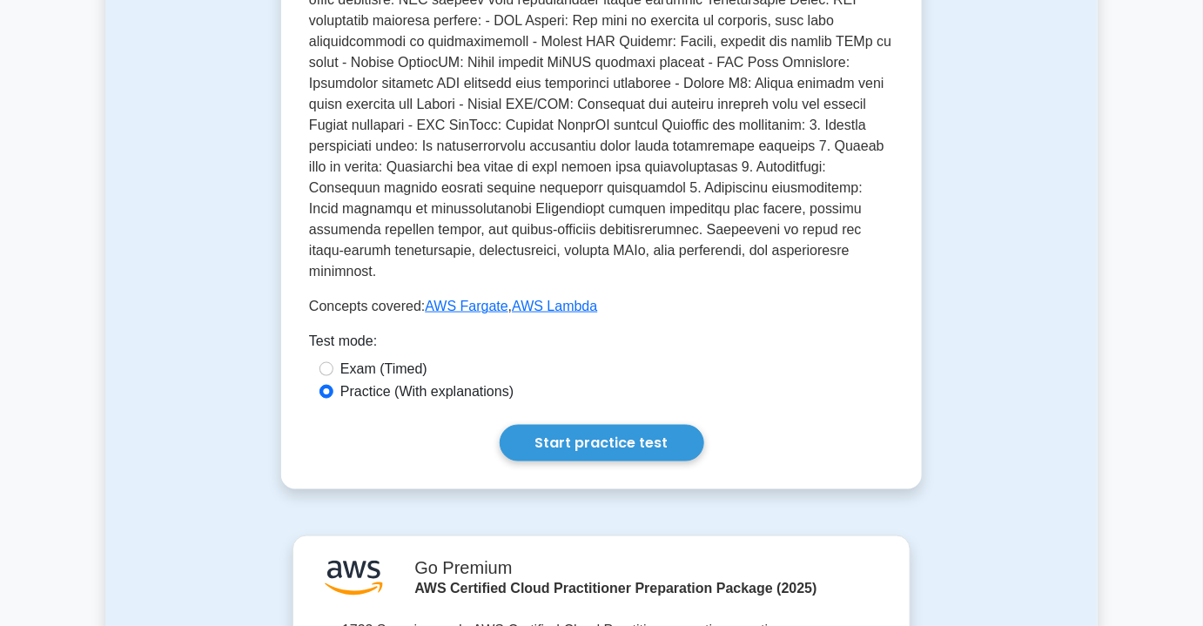
click at [417, 359] on label "Exam (Timed)" at bounding box center [383, 369] width 87 height 21
click at [333, 362] on input "Exam (Timed)" at bounding box center [326, 369] width 14 height 14
radio input "true"
click at [596, 429] on link "Start practice test" at bounding box center [602, 443] width 205 height 37
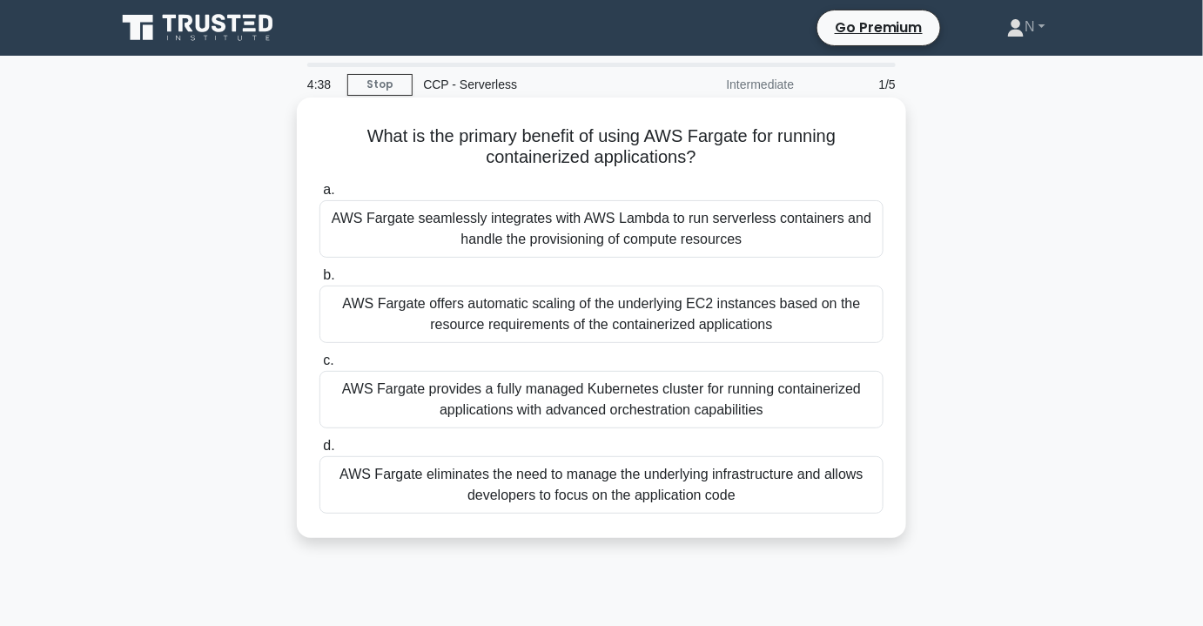
click at [621, 501] on div "AWS Fargate eliminates the need to manage the underlying infrastructure and all…" at bounding box center [601, 484] width 564 height 57
click at [319, 452] on input "d. AWS Fargate eliminates the need to manage the underlying infrastructure and …" at bounding box center [319, 445] width 0 height 11
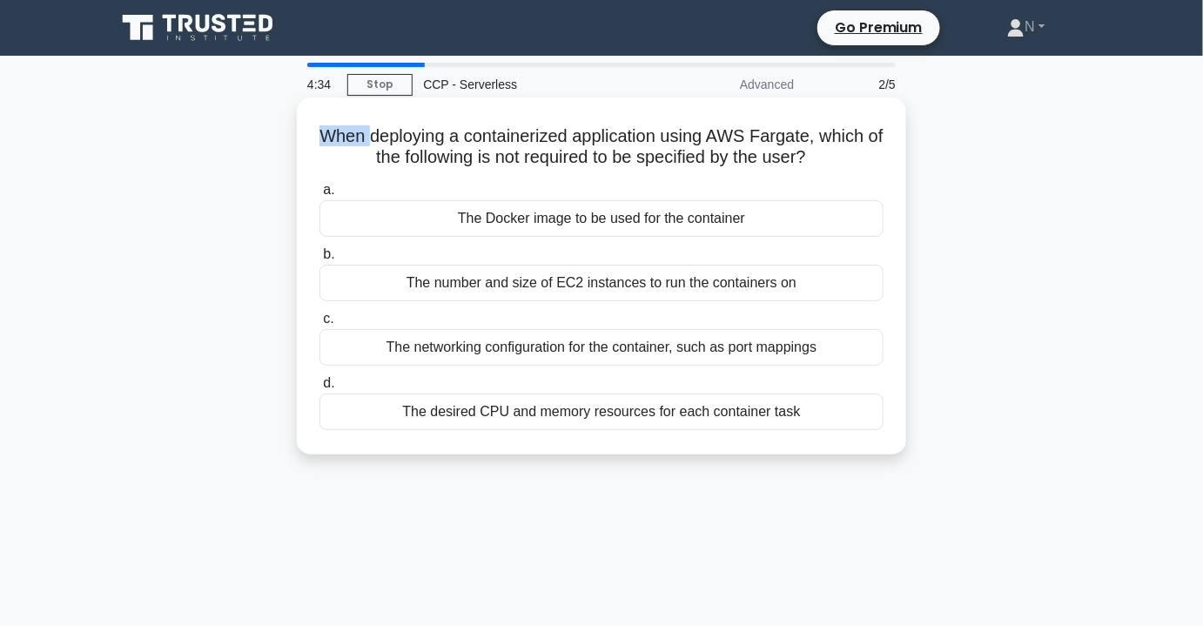
drag, startPoint x: 324, startPoint y: 139, endPoint x: 372, endPoint y: 138, distance: 48.7
click at [372, 138] on h5 "When deploying a containerized application using AWS Fargate, which of the foll…" at bounding box center [601, 147] width 567 height 44
click at [826, 152] on h5 "When deploying a containerized application using AWS Fargate, which of the foll…" at bounding box center [601, 147] width 567 height 44
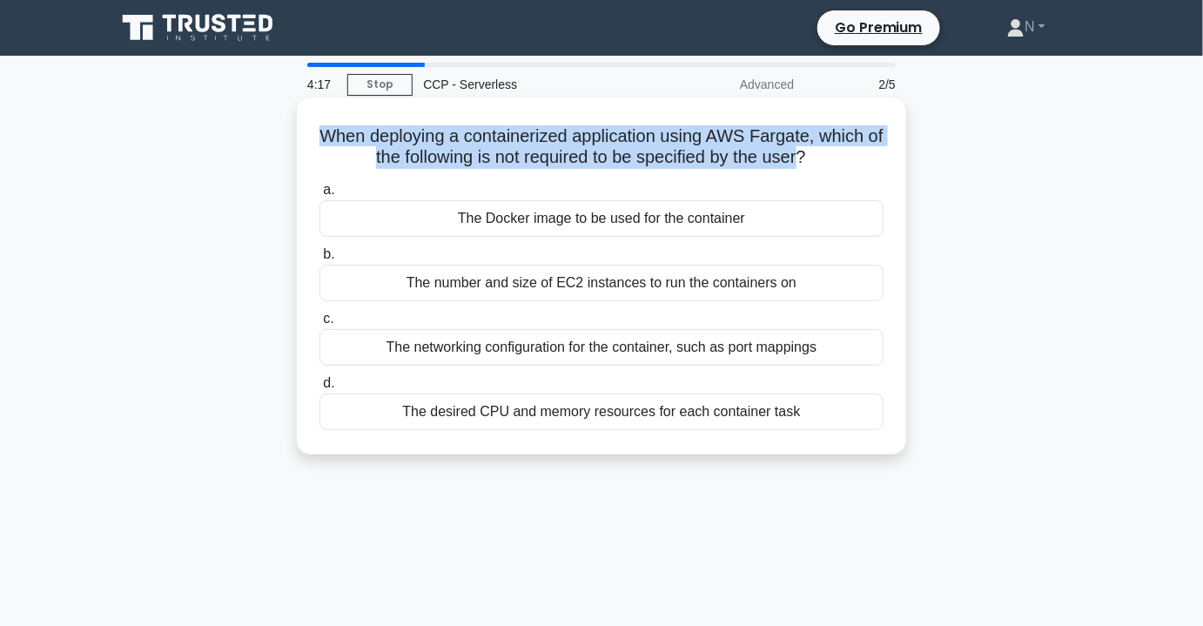
drag, startPoint x: 812, startPoint y: 158, endPoint x: 322, endPoint y: 144, distance: 490.2
click at [322, 144] on h5 "When deploying a containerized application using AWS Fargate, which of the foll…" at bounding box center [601, 147] width 567 height 44
drag, startPoint x: 325, startPoint y: 136, endPoint x: 816, endPoint y: 155, distance: 492.1
click at [816, 155] on h5 "When deploying a containerized application using AWS Fargate, which of the foll…" at bounding box center [601, 147] width 567 height 44
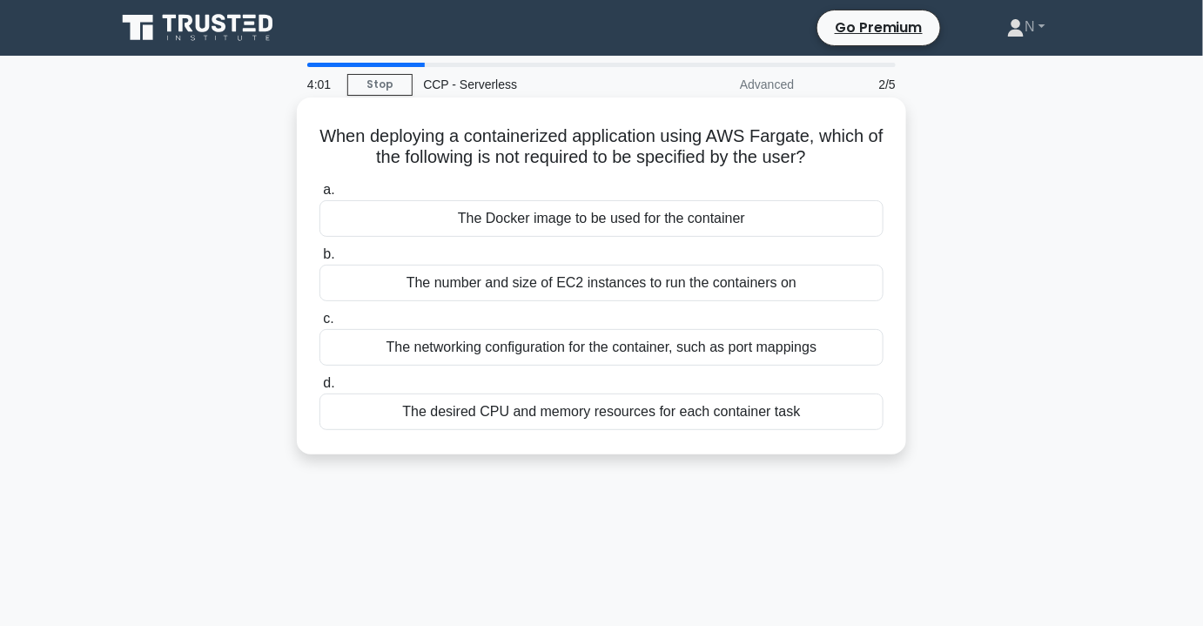
click at [821, 155] on h5 "When deploying a containerized application using AWS Fargate, which of the foll…" at bounding box center [601, 147] width 567 height 44
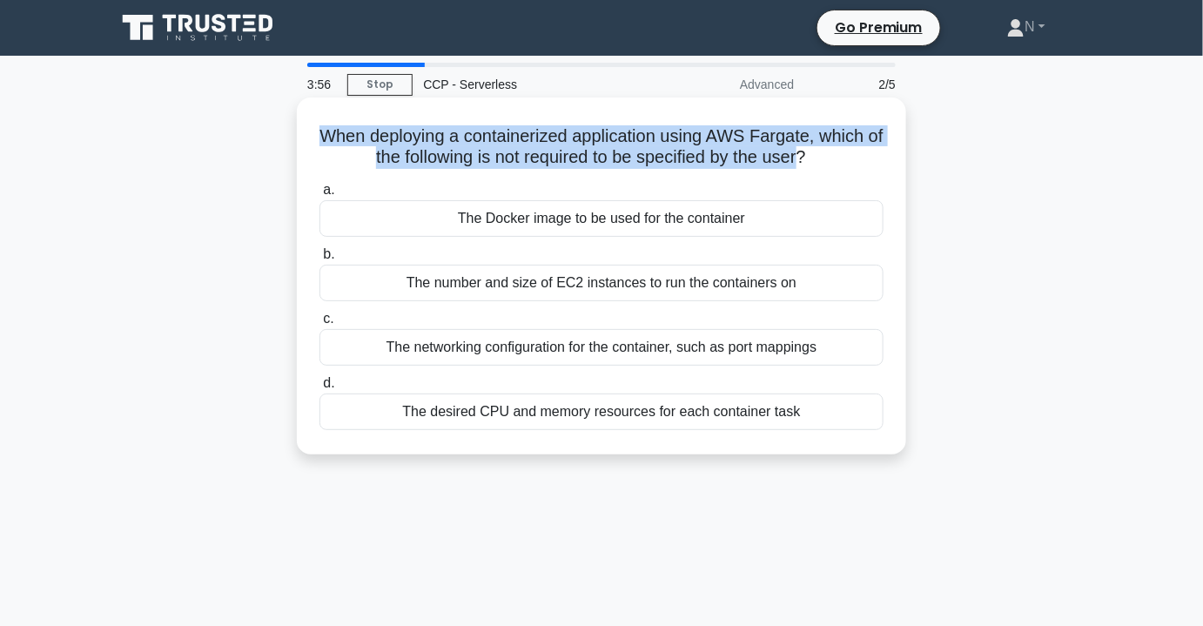
drag, startPoint x: 812, startPoint y: 157, endPoint x: 324, endPoint y: 138, distance: 488.5
click at [324, 138] on h5 "When deploying a containerized application using AWS Fargate, which of the foll…" at bounding box center [601, 147] width 567 height 44
click at [322, 136] on h5 "When deploying a containerized application using AWS Fargate, which of the foll…" at bounding box center [601, 147] width 567 height 44
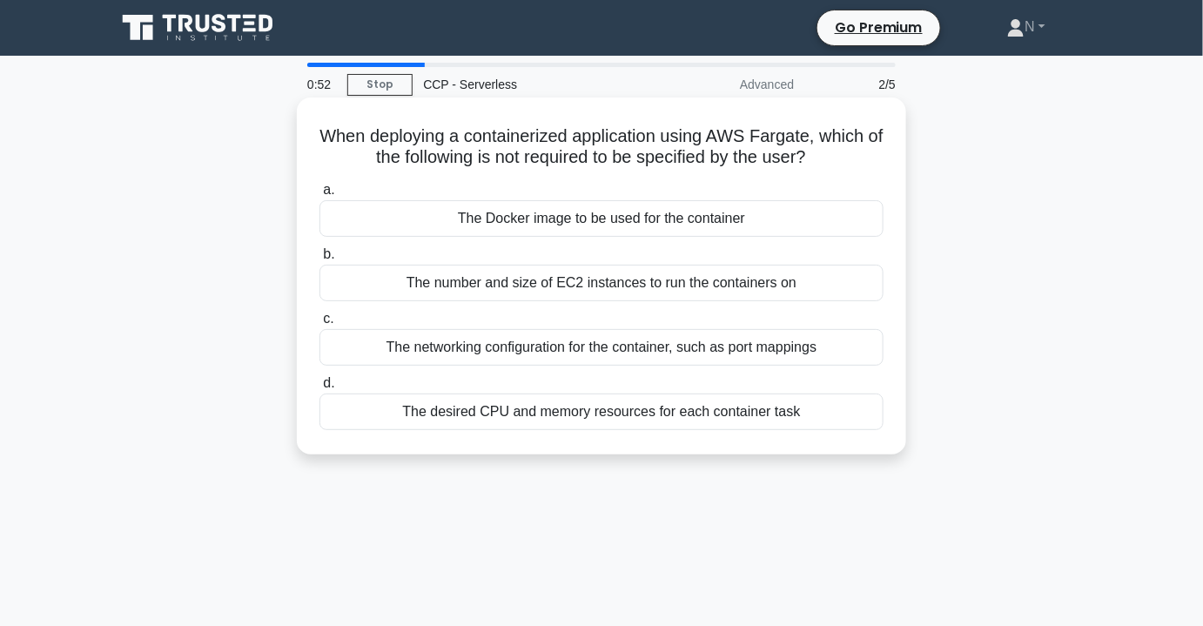
drag, startPoint x: 854, startPoint y: 163, endPoint x: 307, endPoint y: 141, distance: 546.9
click at [307, 141] on div "When deploying a containerized application using AWS Fargate, which of the foll…" at bounding box center [601, 275] width 595 height 343
click at [309, 139] on div "When deploying a containerized application using AWS Fargate, which of the foll…" at bounding box center [601, 275] width 595 height 343
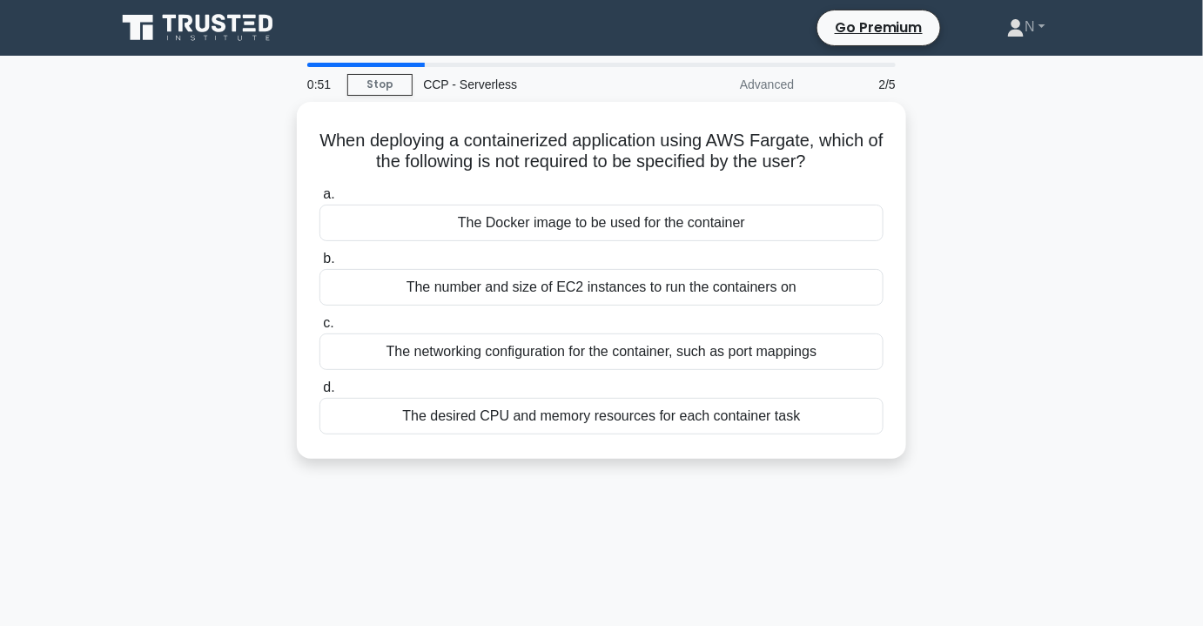
drag, startPoint x: 315, startPoint y: 136, endPoint x: 907, endPoint y: 164, distance: 592.4
click at [907, 164] on div "When deploying a containerized application using AWS Fargate, which of the foll…" at bounding box center [601, 291] width 992 height 378
drag, startPoint x: 1060, startPoint y: 159, endPoint x: 218, endPoint y: 148, distance: 841.6
click at [218, 148] on div "When deploying a containerized application using AWS Fargate, which of the foll…" at bounding box center [601, 291] width 992 height 378
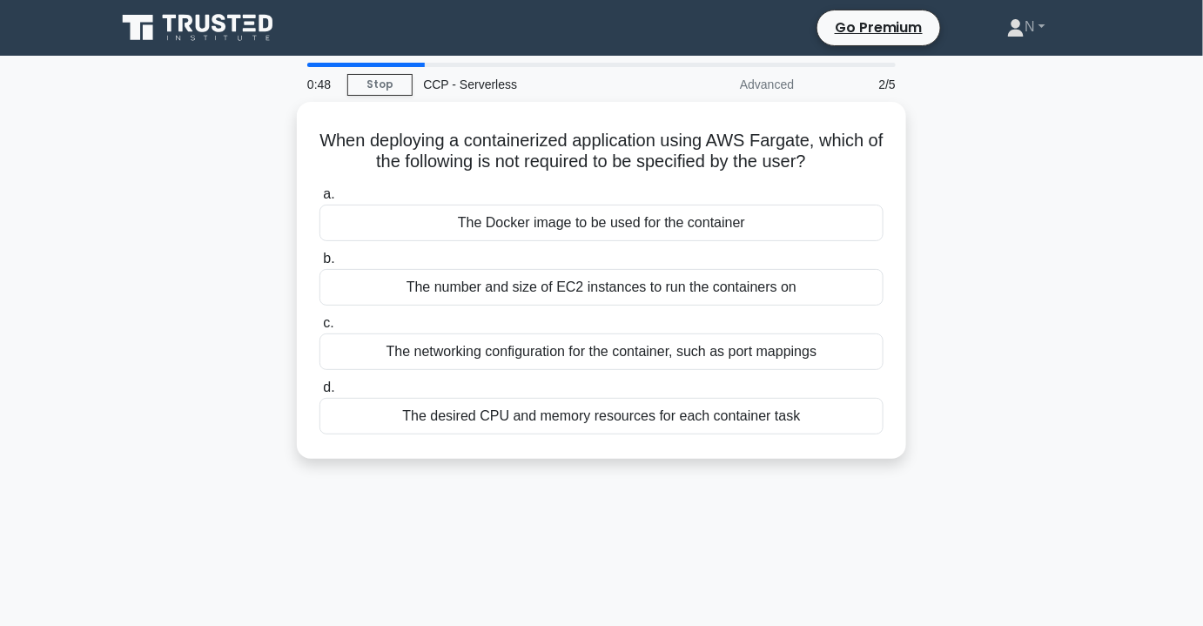
click at [218, 148] on div "When deploying a containerized application using AWS Fargate, which of the foll…" at bounding box center [601, 291] width 992 height 378
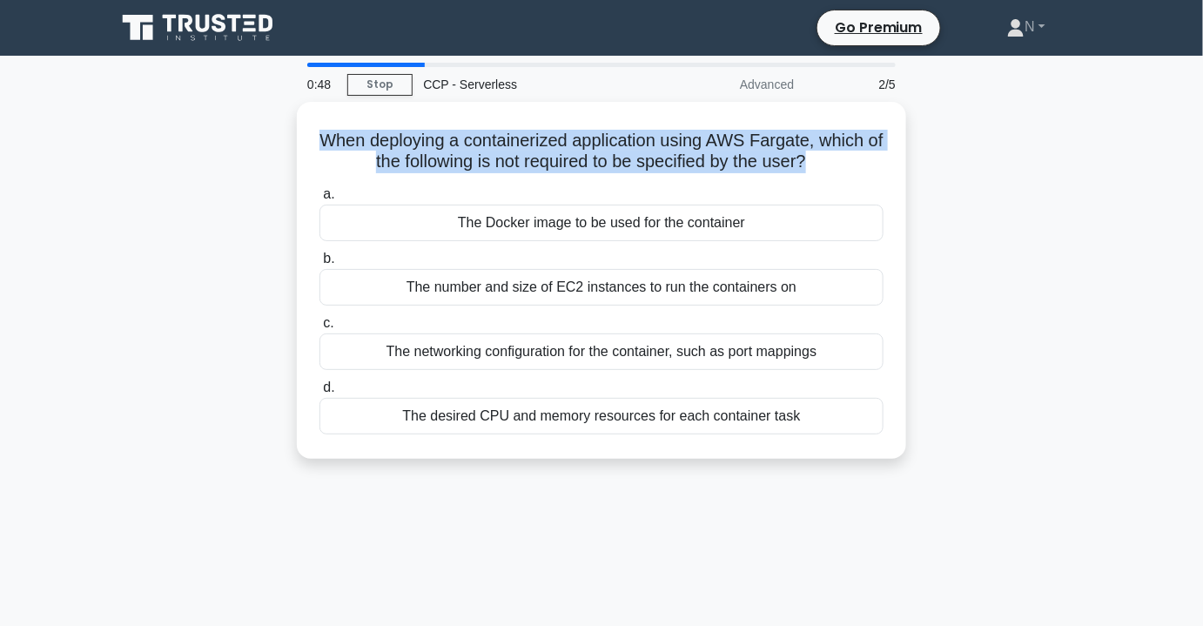
drag, startPoint x: 218, startPoint y: 148, endPoint x: 1076, endPoint y: 164, distance: 857.3
click at [1076, 164] on div "When deploying a containerized application using AWS Fargate, which of the foll…" at bounding box center [601, 291] width 992 height 378
drag, startPoint x: 1076, startPoint y: 164, endPoint x: 250, endPoint y: 150, distance: 826.0
click at [250, 150] on div "When deploying a containerized application using AWS Fargate, which of the foll…" at bounding box center [601, 291] width 992 height 378
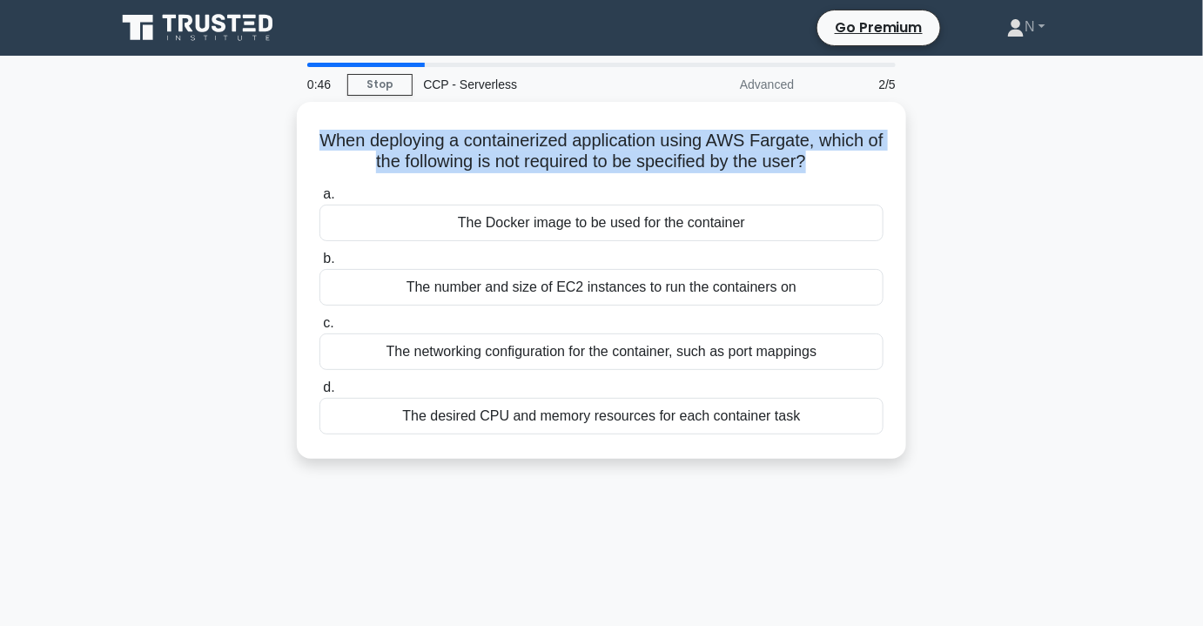
click at [250, 150] on div "When deploying a containerized application using AWS Fargate, which of the foll…" at bounding box center [601, 291] width 992 height 378
drag, startPoint x: 250, startPoint y: 150, endPoint x: 1126, endPoint y: 168, distance: 876.5
click at [1126, 168] on main "0:45 Stop CCP - Serverless Advanced 2/5 When deploying a containerized applicat…" at bounding box center [601, 498] width 1203 height 884
click at [1126, 168] on main "0:44 Stop CCP - Serverless Advanced 2/5 When deploying a containerized applicat…" at bounding box center [601, 498] width 1203 height 884
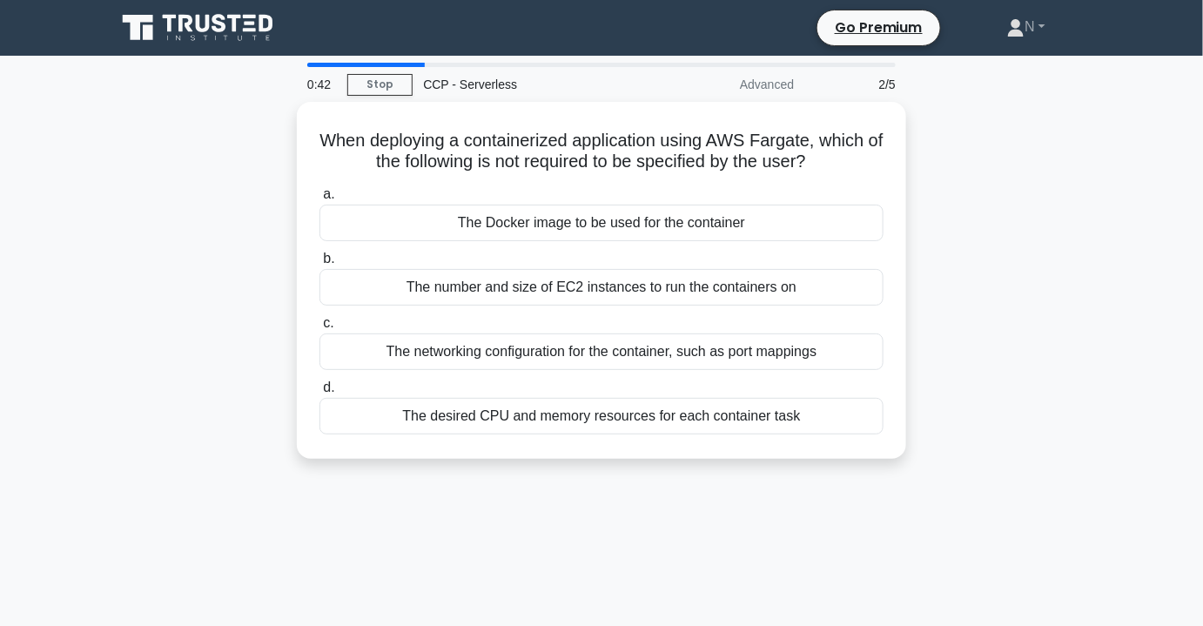
drag, startPoint x: 1121, startPoint y: 169, endPoint x: 278, endPoint y: 131, distance: 843.2
click at [278, 131] on main "0:42 Stop CCP - Serverless Advanced 2/5 When deploying a containerized applicat…" at bounding box center [601, 498] width 1203 height 884
click at [278, 131] on div "When deploying a containerized application using AWS Fargate, which of the foll…" at bounding box center [601, 291] width 992 height 378
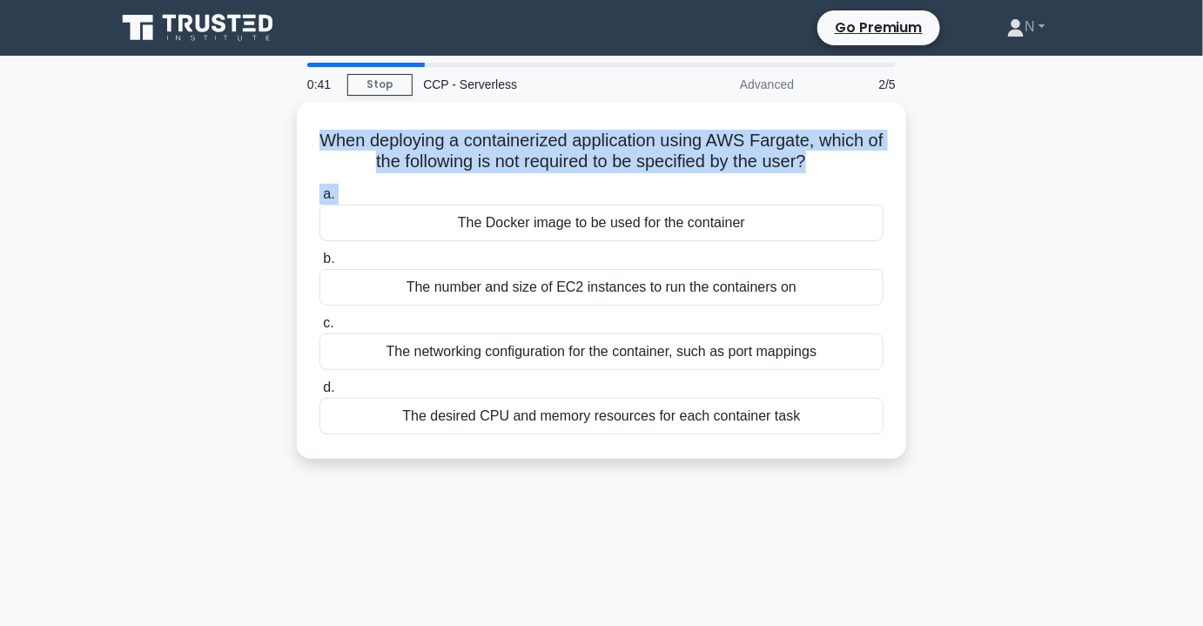
drag, startPoint x: 278, startPoint y: 131, endPoint x: 1147, endPoint y: 197, distance: 871.0
click at [1147, 197] on main "0:41 Stop CCP - Serverless Advanced 2/5 When deploying a containerized applicat…" at bounding box center [601, 498] width 1203 height 884
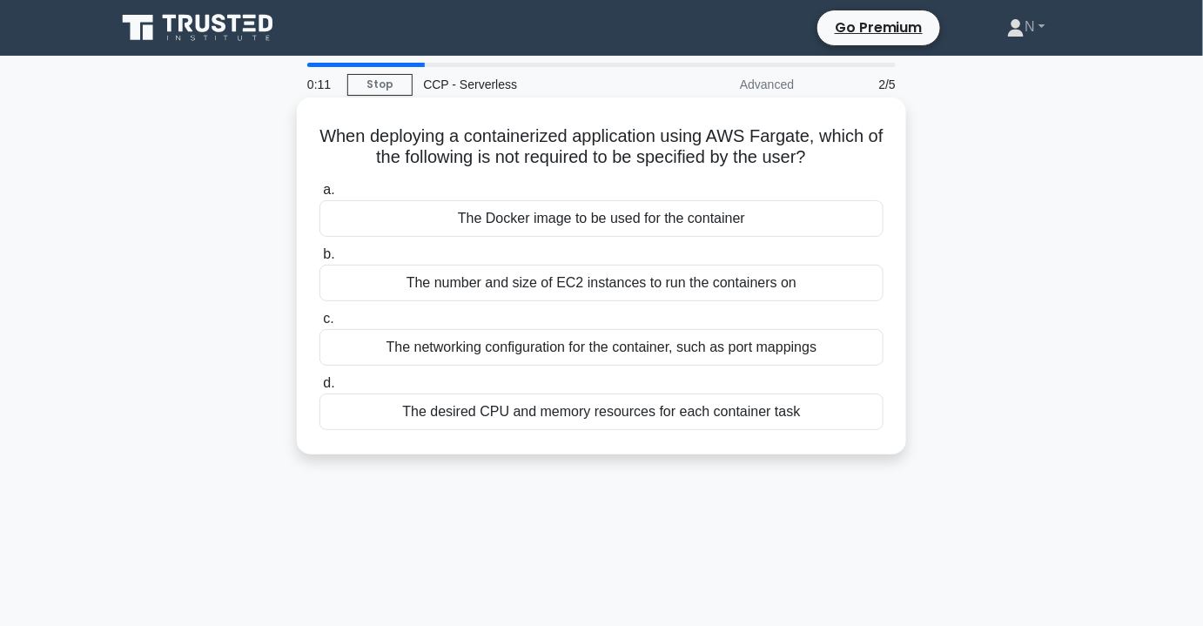
click at [680, 357] on div "The networking configuration for the container, such as port mappings" at bounding box center [601, 347] width 564 height 37
click at [319, 325] on input "c. The networking configuration for the container, such as port mappings" at bounding box center [319, 318] width 0 height 11
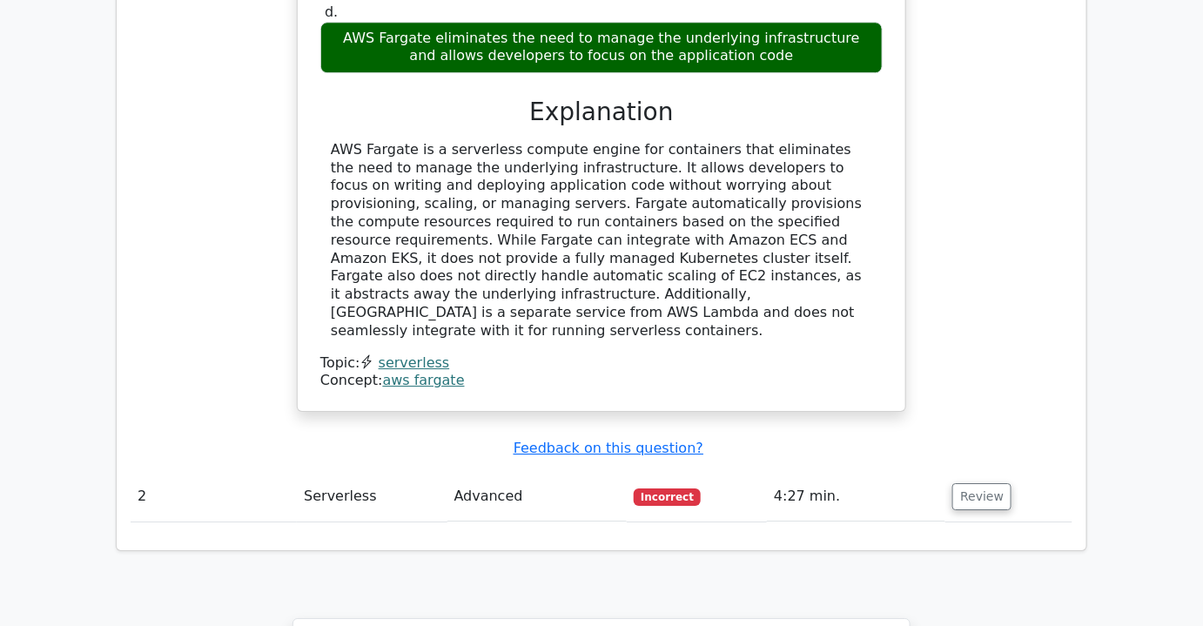
scroll to position [1819, 0]
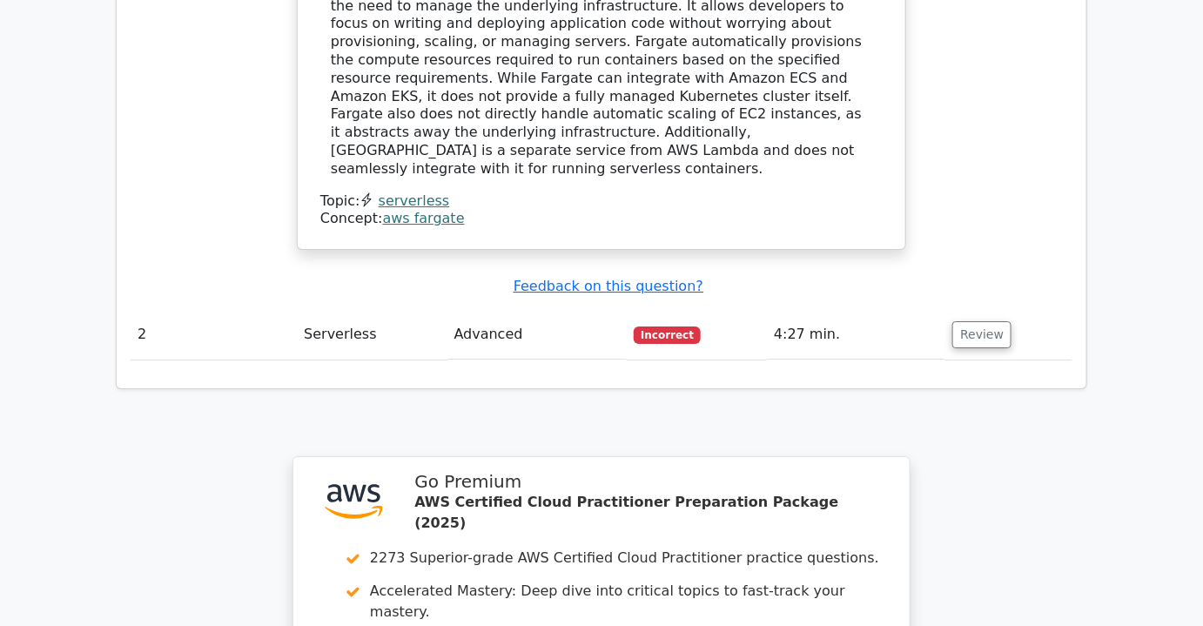
click at [974, 310] on td "Review" at bounding box center [1008, 335] width 127 height 50
click at [958, 321] on button "Review" at bounding box center [981, 334] width 59 height 27
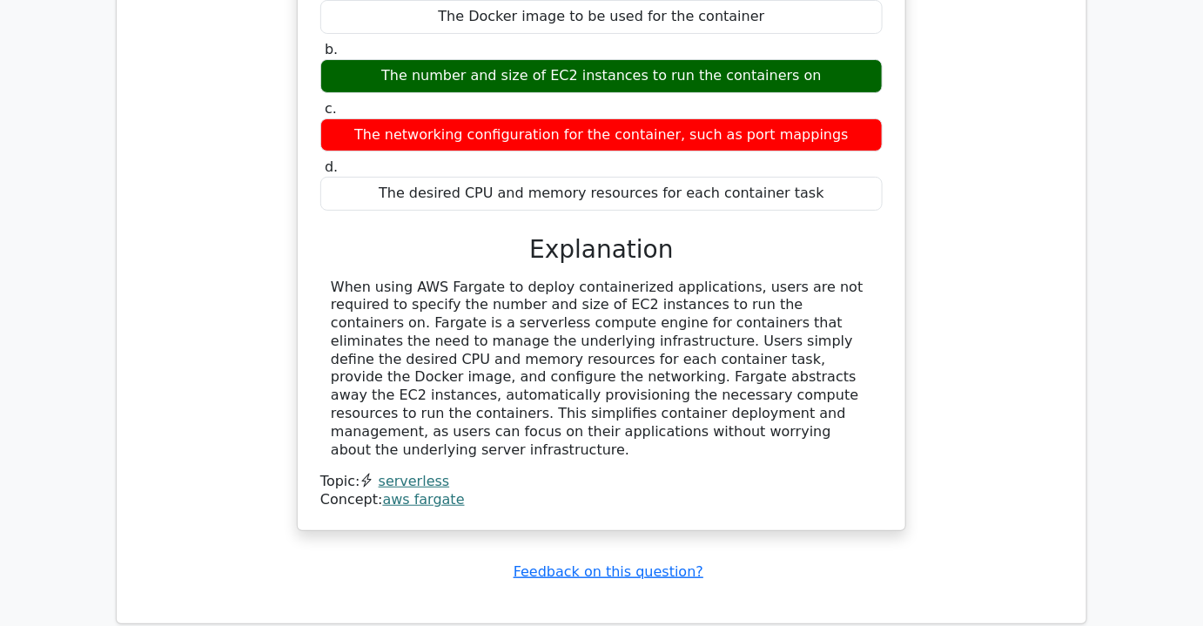
scroll to position [2768, 0]
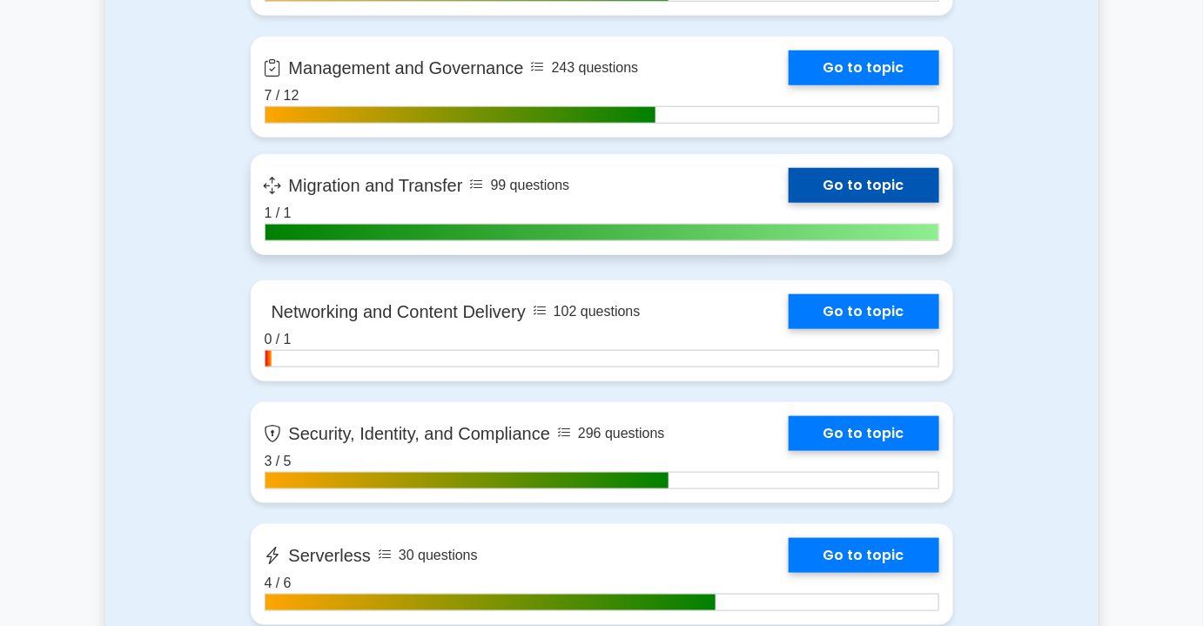
scroll to position [2768, 0]
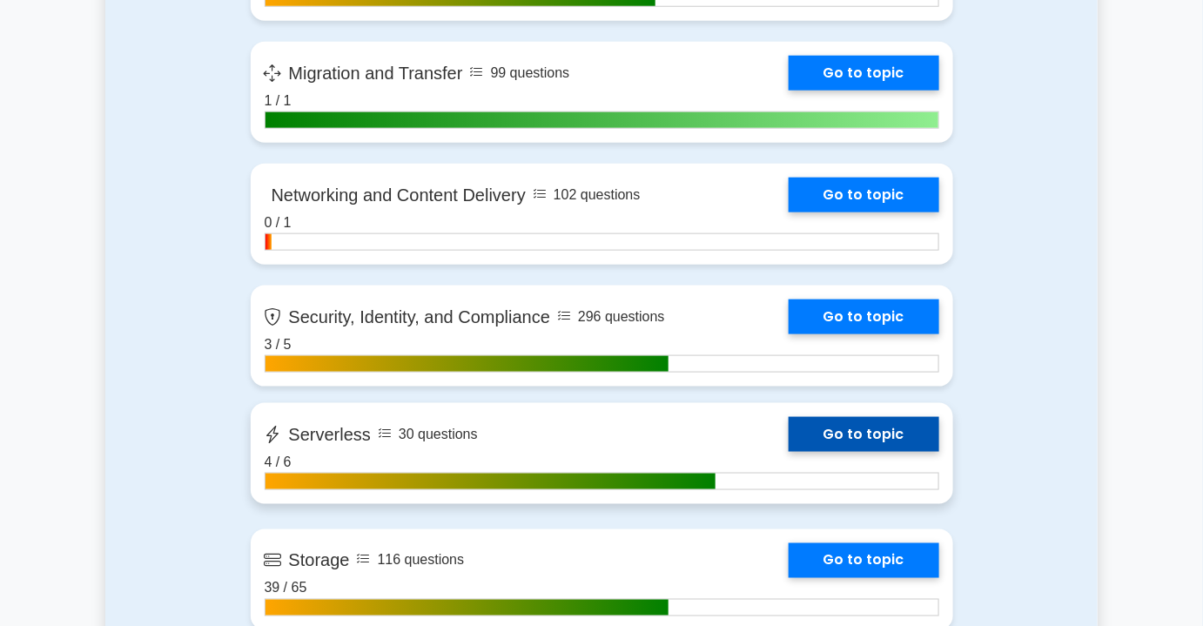
click at [788, 426] on link "Go to topic" at bounding box center [863, 434] width 151 height 35
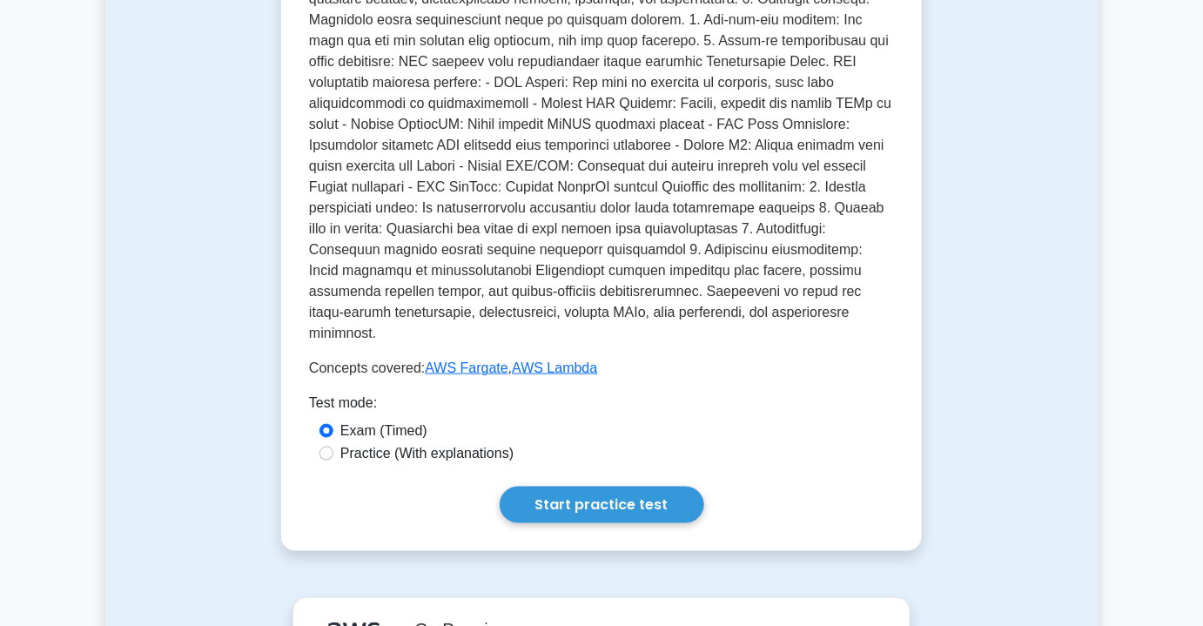
scroll to position [712, 0]
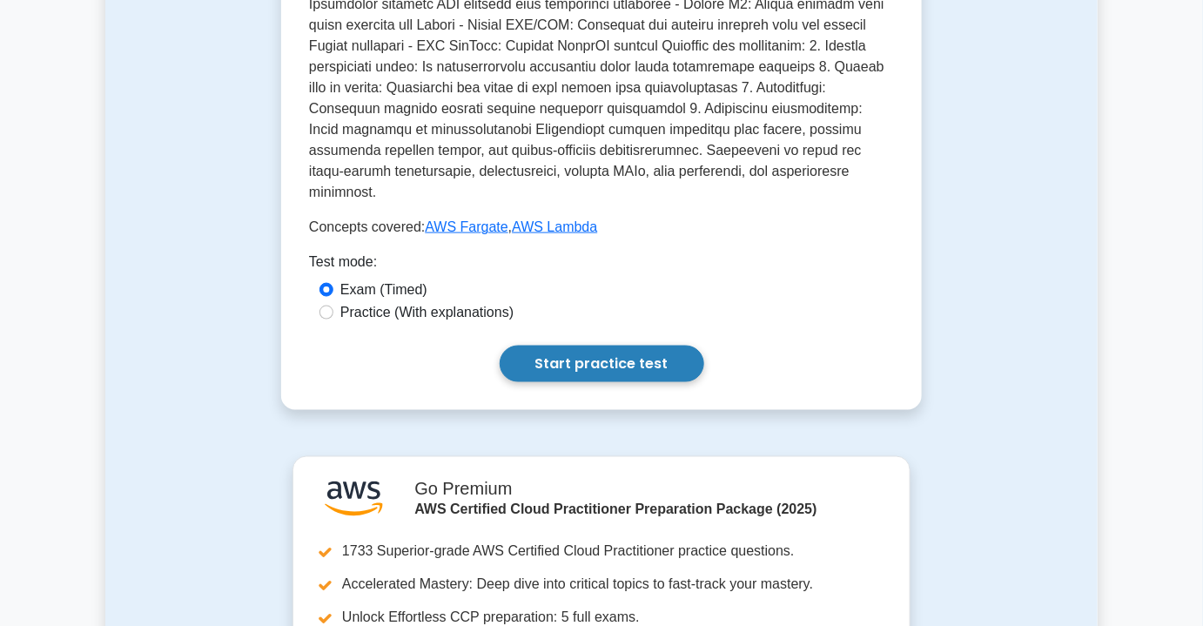
click at [582, 345] on link "Start practice test" at bounding box center [602, 363] width 205 height 37
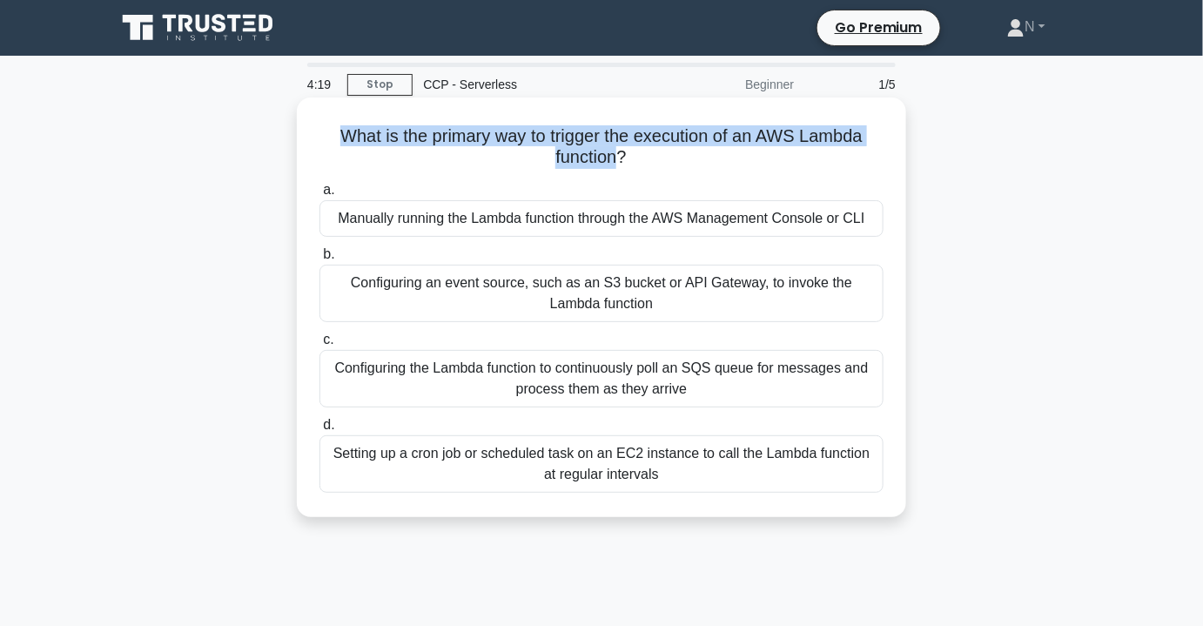
drag, startPoint x: 326, startPoint y: 137, endPoint x: 620, endPoint y: 153, distance: 294.6
click at [620, 153] on h5 "What is the primary way to trigger the execution of an AWS Lambda function? .sp…" at bounding box center [601, 147] width 567 height 44
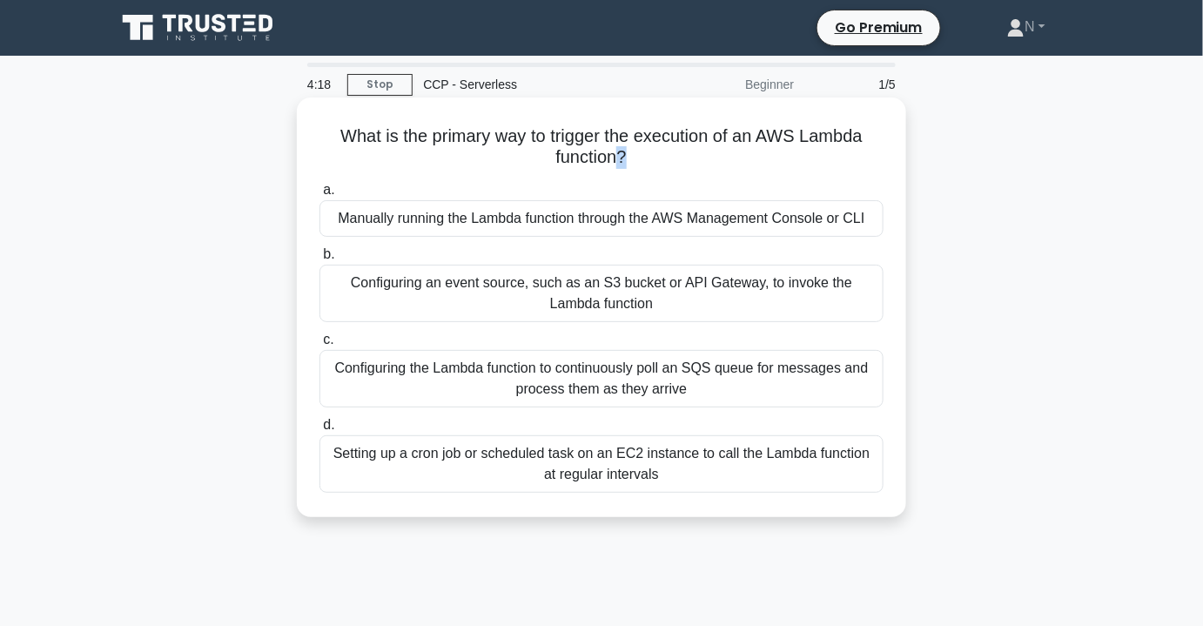
drag, startPoint x: 620, startPoint y: 153, endPoint x: 642, endPoint y: 157, distance: 22.0
click at [642, 157] on h5 "What is the primary way to trigger the execution of an AWS Lambda function? .sp…" at bounding box center [601, 147] width 567 height 44
click at [642, 157] on icon ".spinner_0XTQ{transform-origin:center;animation:spinner_y6GP .75s linear infini…" at bounding box center [637, 158] width 21 height 21
click at [618, 158] on h5 "What is the primary way to trigger the execution of an AWS Lambda function? .sp…" at bounding box center [601, 147] width 567 height 44
click at [628, 157] on h5 "What is the primary way to trigger the execution of an AWS Lambda function? .sp…" at bounding box center [601, 147] width 567 height 44
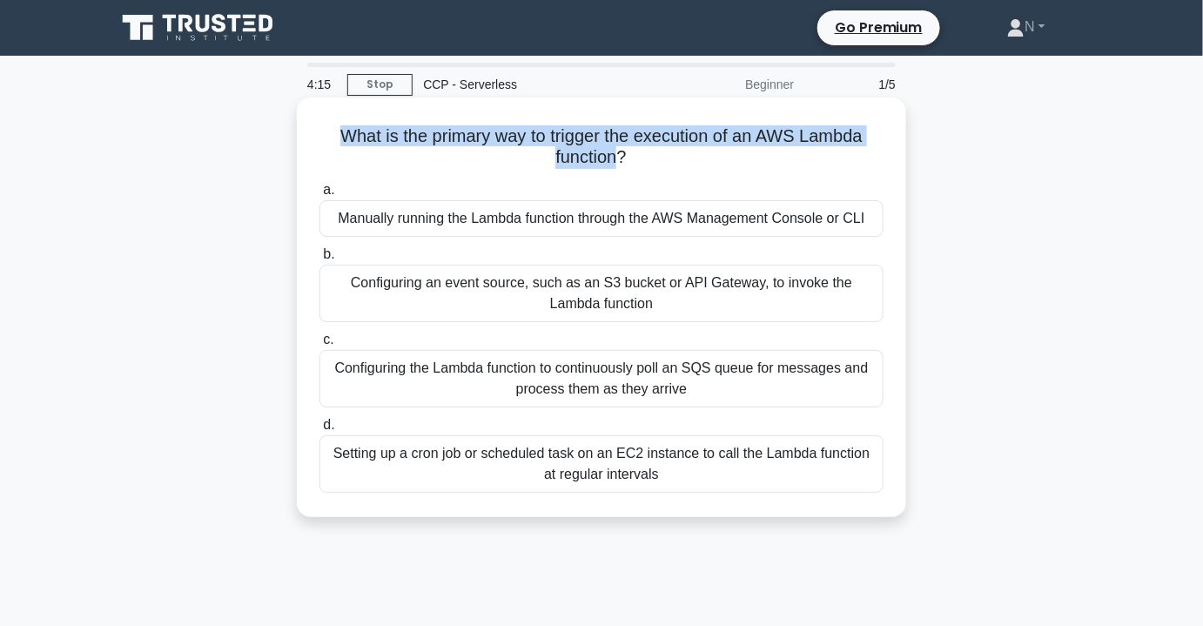
drag, startPoint x: 620, startPoint y: 158, endPoint x: 321, endPoint y: 137, distance: 299.2
click at [321, 137] on h5 "What is the primary way to trigger the execution of an AWS Lambda function? .sp…" at bounding box center [601, 147] width 567 height 44
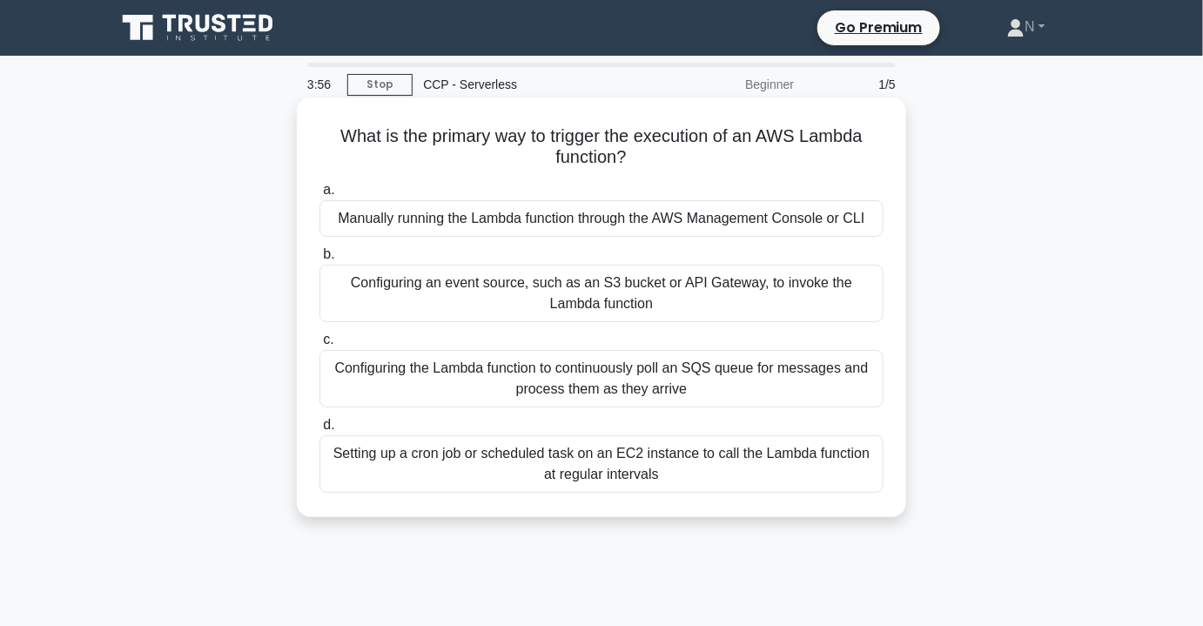
click at [567, 234] on div "Manually running the Lambda function through the AWS Management Console or CLI" at bounding box center [601, 218] width 564 height 37
click at [319, 196] on input "a. Manually running the Lambda function through the AWS Management Console or C…" at bounding box center [319, 189] width 0 height 11
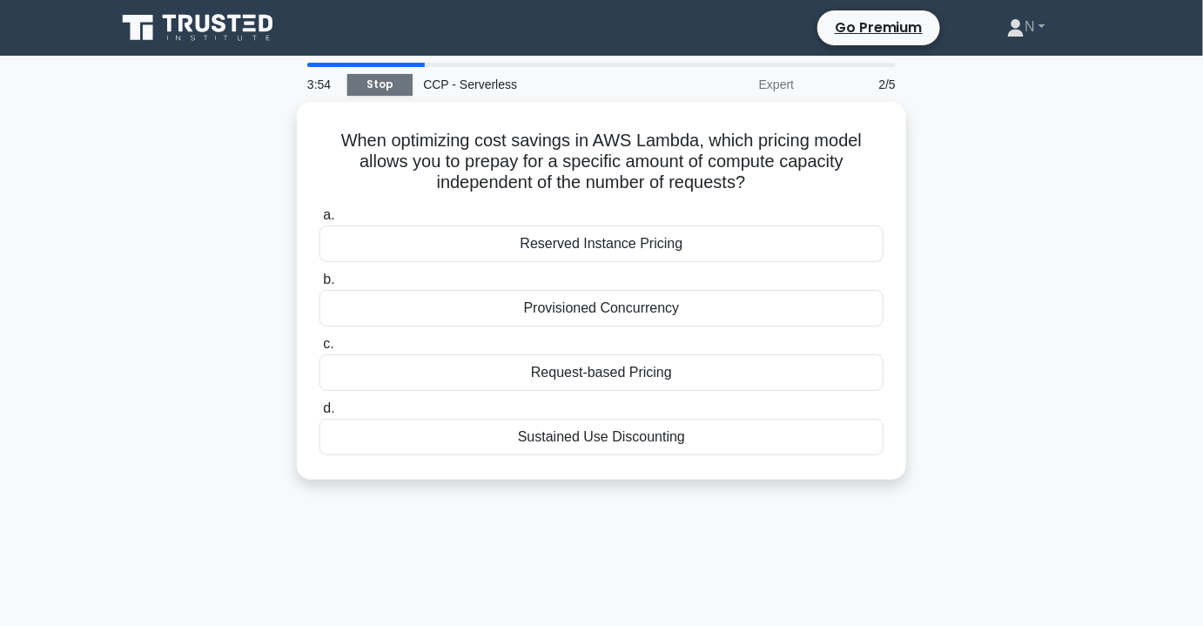
click at [376, 90] on link "Stop" at bounding box center [379, 85] width 65 height 22
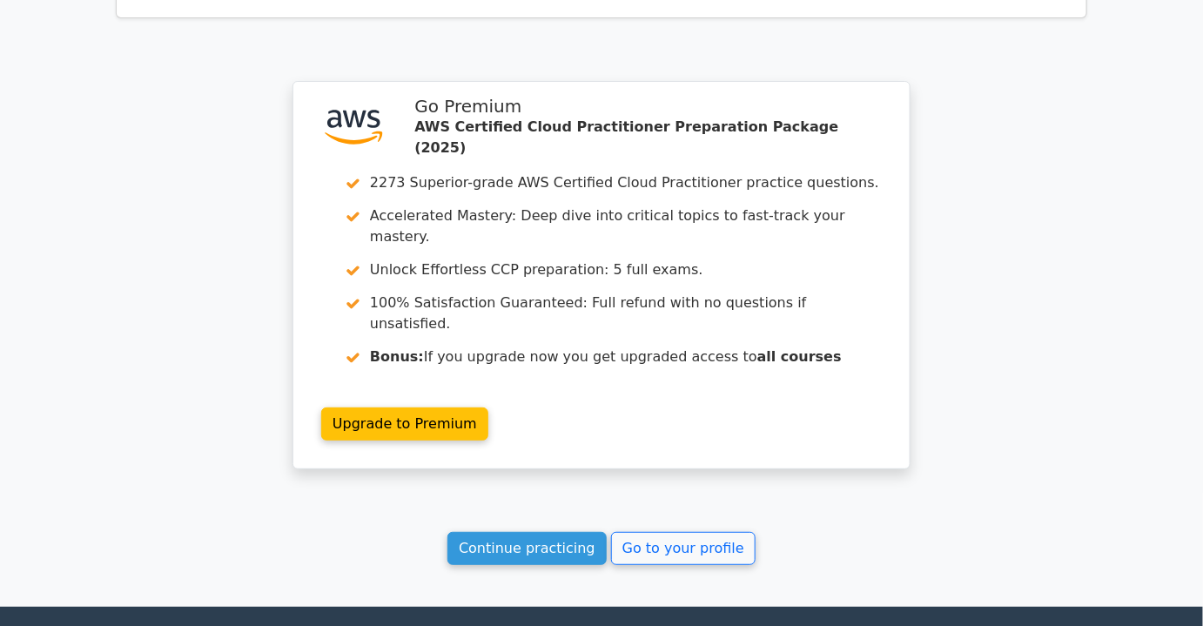
scroll to position [2200, 0]
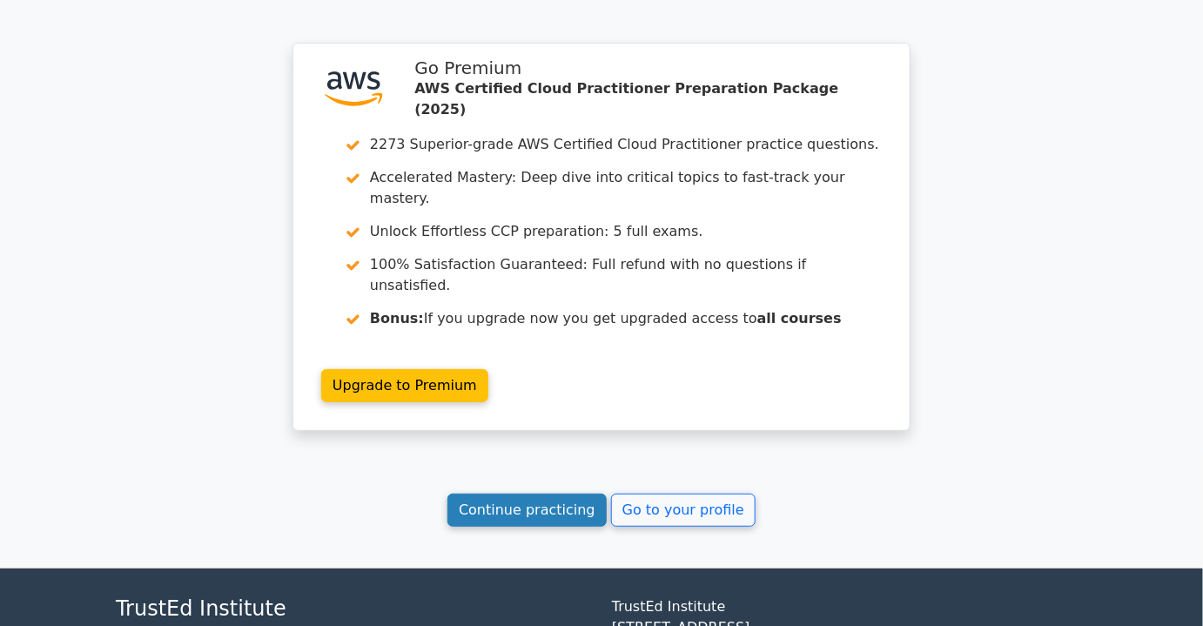
click at [557, 493] on link "Continue practicing" at bounding box center [526, 509] width 159 height 33
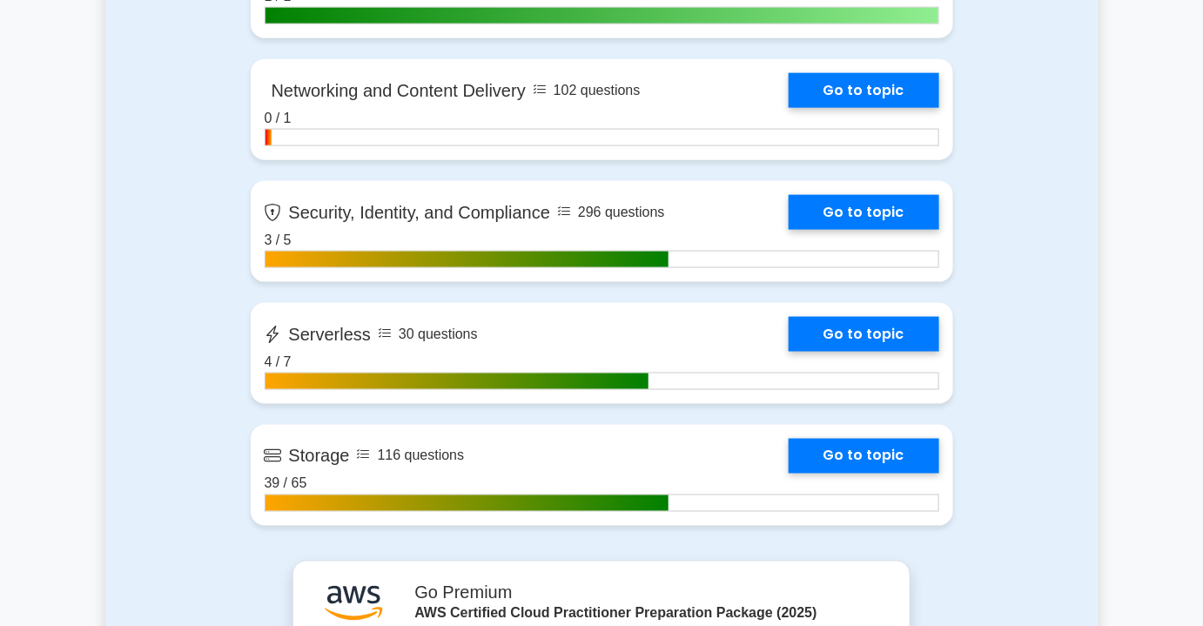
scroll to position [2847, 0]
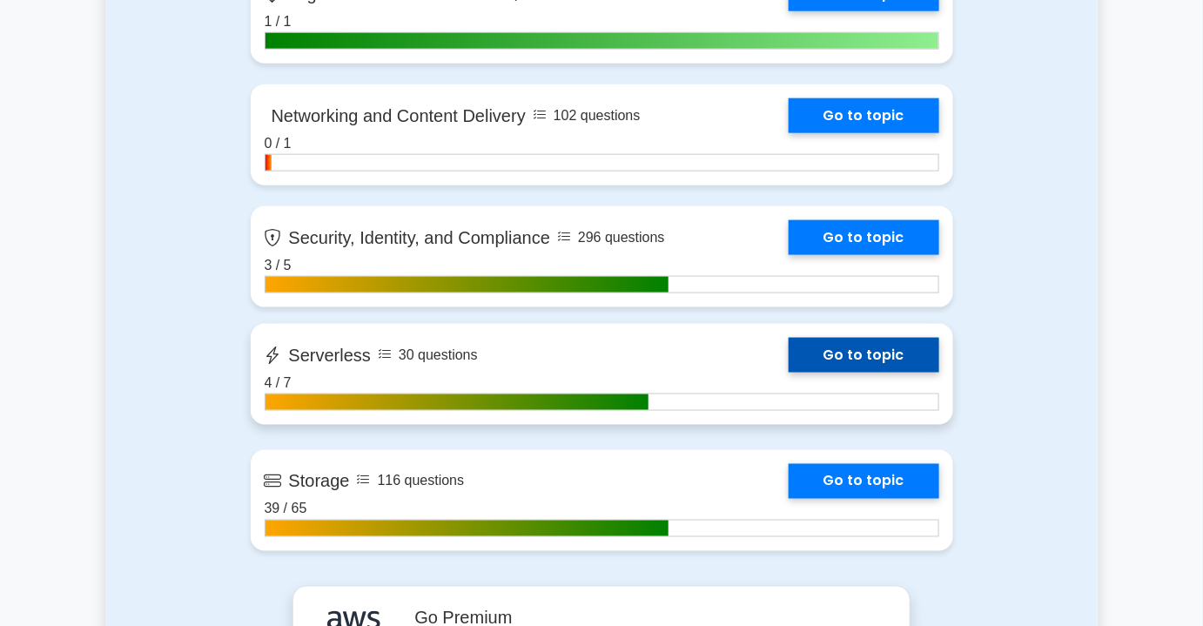
click at [788, 352] on link "Go to topic" at bounding box center [863, 355] width 151 height 35
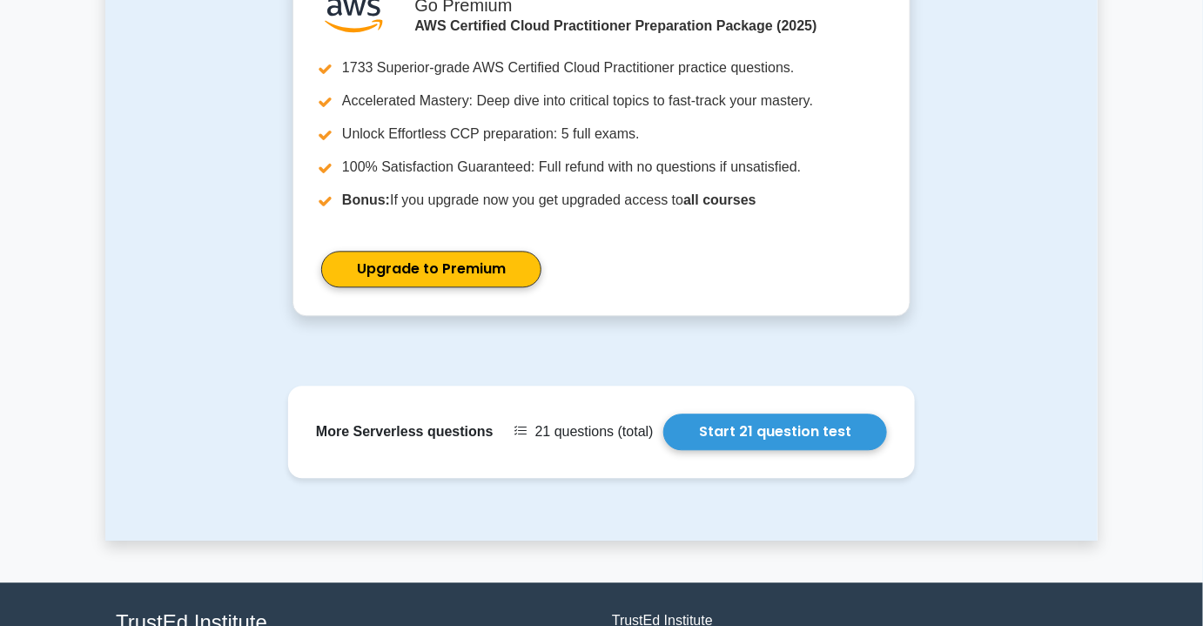
scroll to position [1265, 0]
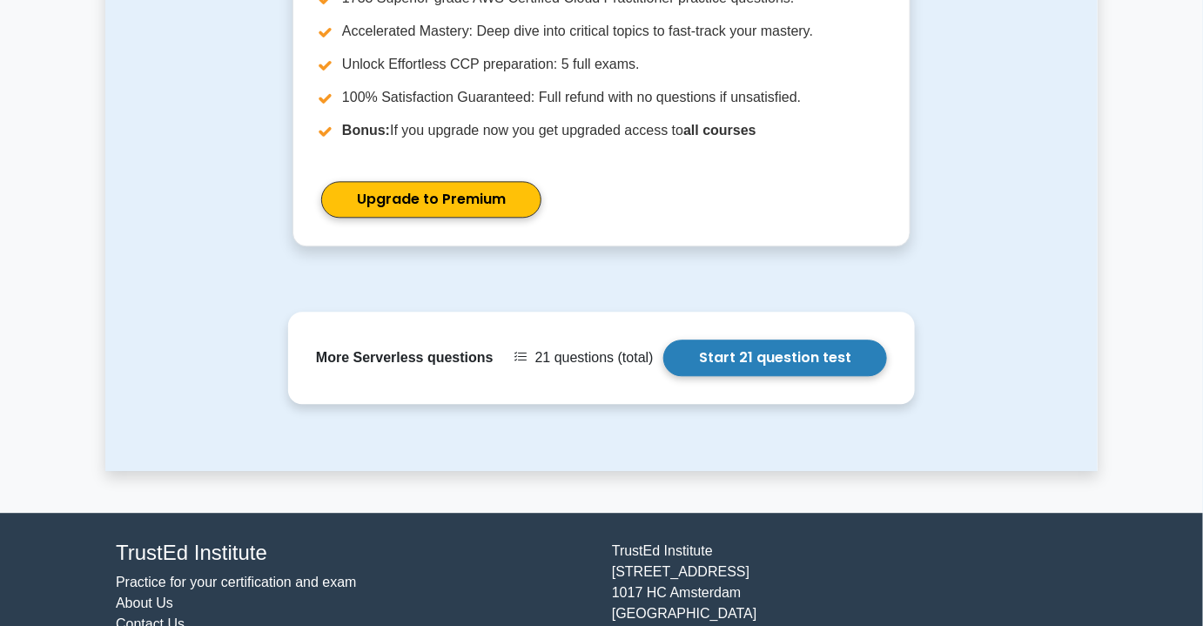
click at [777, 343] on link "Start 21 question test" at bounding box center [775, 357] width 224 height 37
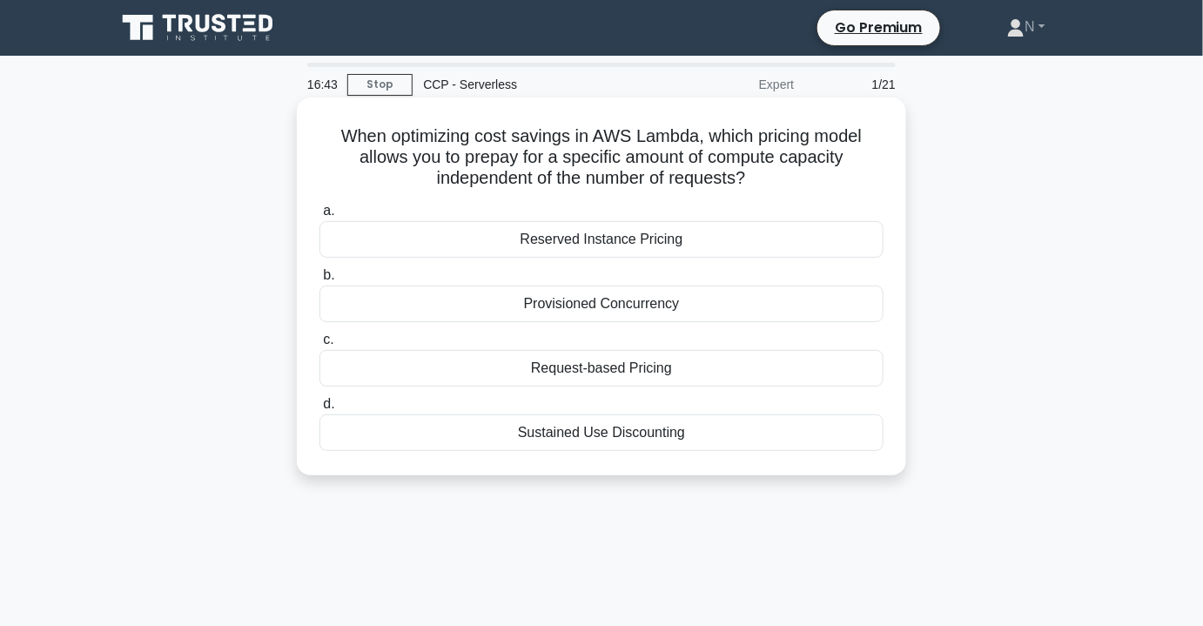
click at [603, 243] on div "Reserved Instance Pricing" at bounding box center [601, 239] width 564 height 37
click at [319, 217] on input "a. Reserved Instance Pricing" at bounding box center [319, 210] width 0 height 11
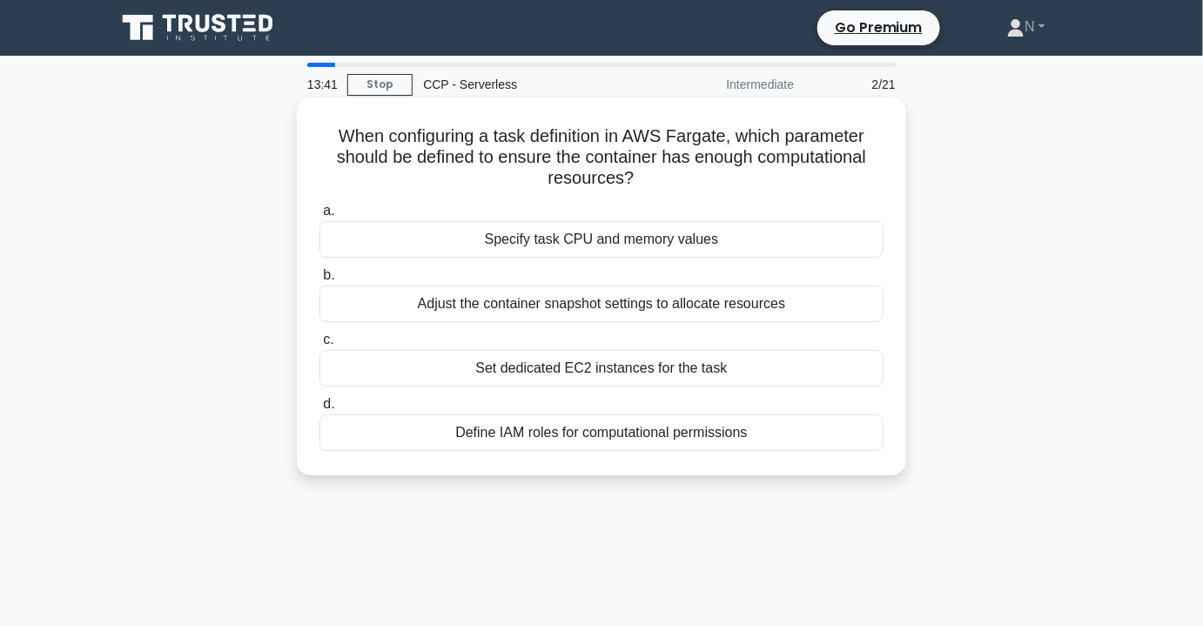
click at [624, 183] on h5 "When configuring a task definition in AWS Fargate, which parameter should be de…" at bounding box center [601, 157] width 567 height 64
click at [647, 178] on icon ".spinner_0XTQ{transform-origin:center;animation:spinner_y6GP .75s linear infini…" at bounding box center [644, 179] width 21 height 21
click at [635, 312] on div "Adjust the container snapshot settings to allocate resources" at bounding box center [601, 303] width 564 height 37
click at [319, 281] on input "b. Adjust the container snapshot settings to allocate resources" at bounding box center [319, 275] width 0 height 11
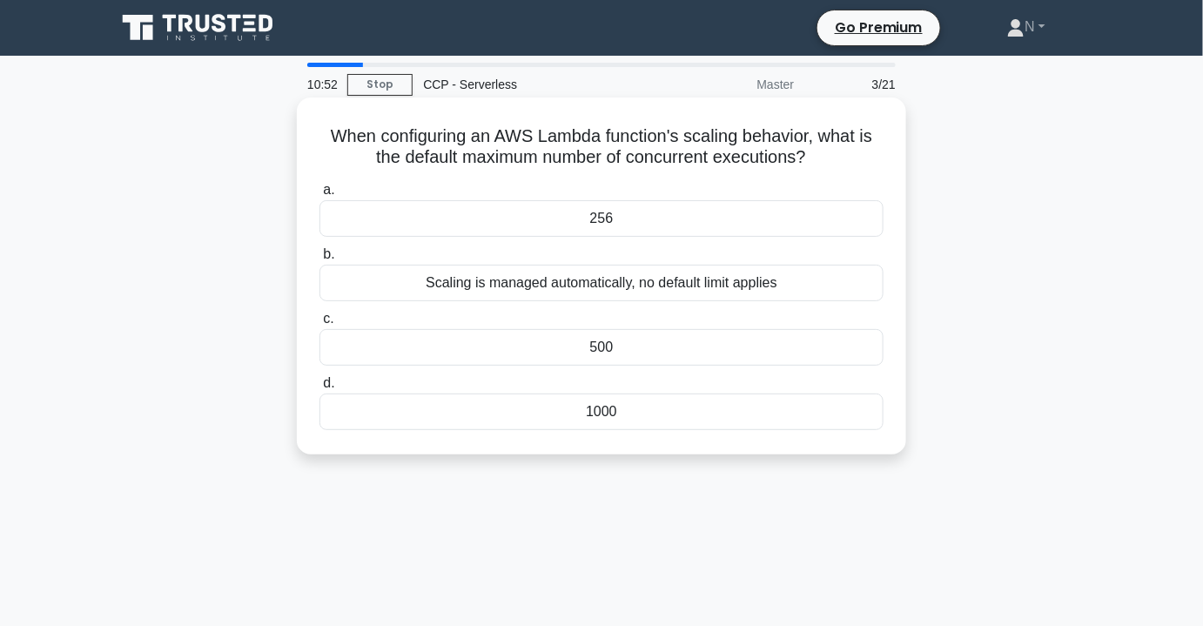
click at [714, 288] on div "Scaling is managed automatically, no default limit applies" at bounding box center [601, 283] width 564 height 37
click at [319, 260] on input "b. Scaling is managed automatically, no default limit applies" at bounding box center [319, 254] width 0 height 11
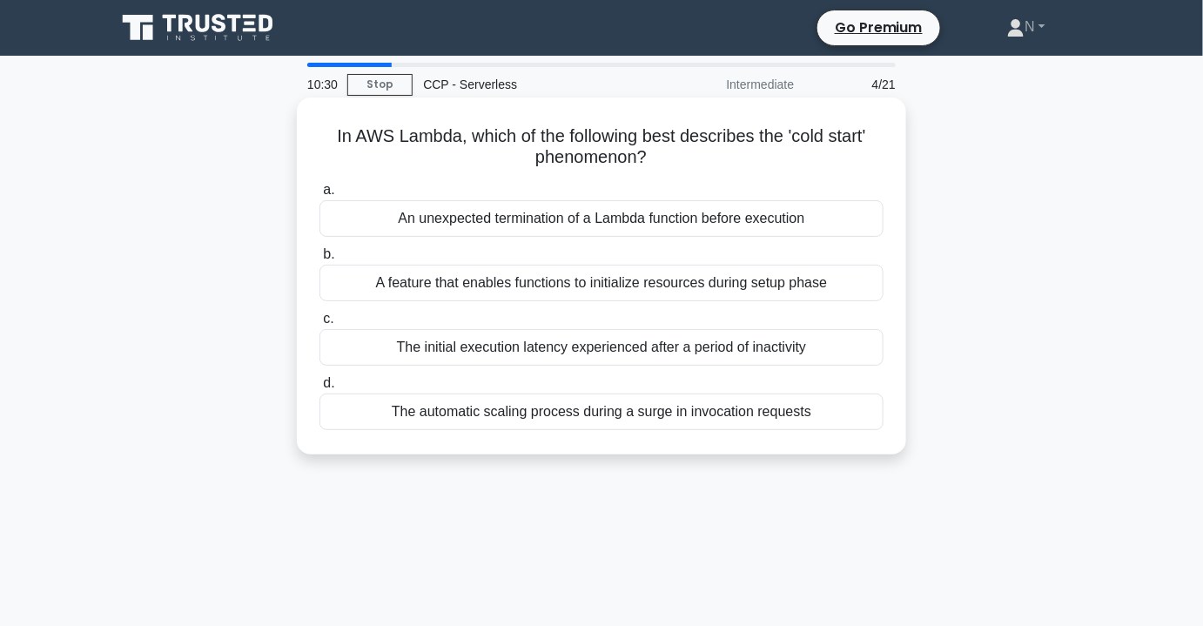
click at [649, 290] on div "A feature that enables functions to initialize resources during setup phase" at bounding box center [601, 283] width 564 height 37
click at [319, 260] on input "b. A feature that enables functions to initialize resources during setup phase" at bounding box center [319, 254] width 0 height 11
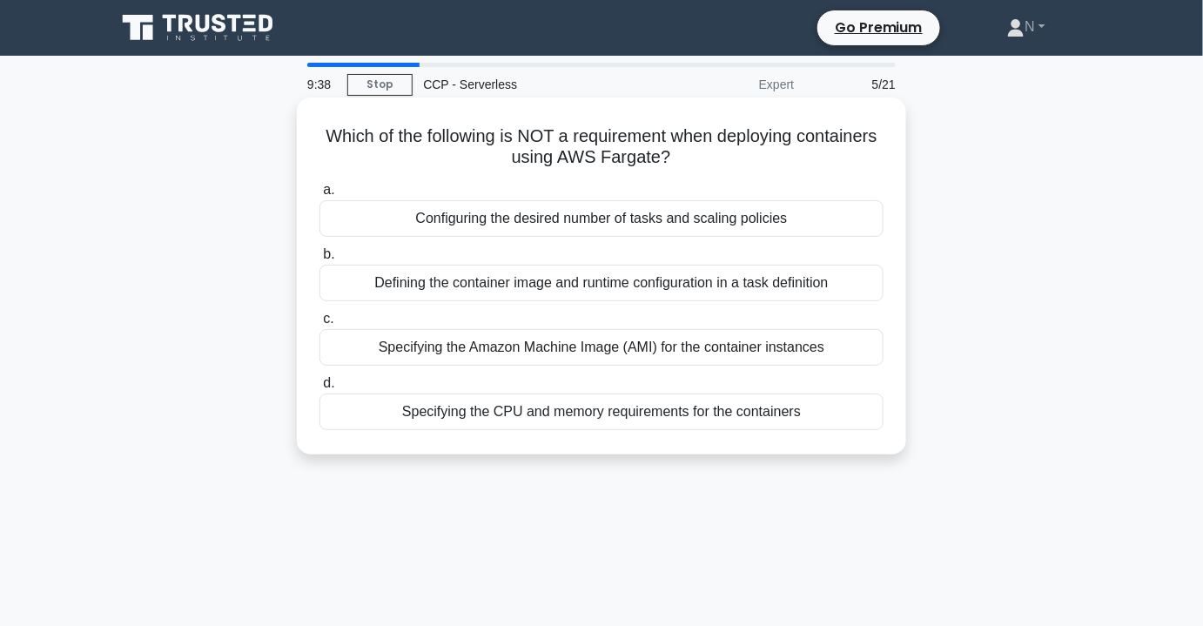
click at [733, 221] on div "Configuring the desired number of tasks and scaling policies" at bounding box center [601, 218] width 564 height 37
click at [319, 196] on input "a. Configuring the desired number of tasks and scaling policies" at bounding box center [319, 189] width 0 height 11
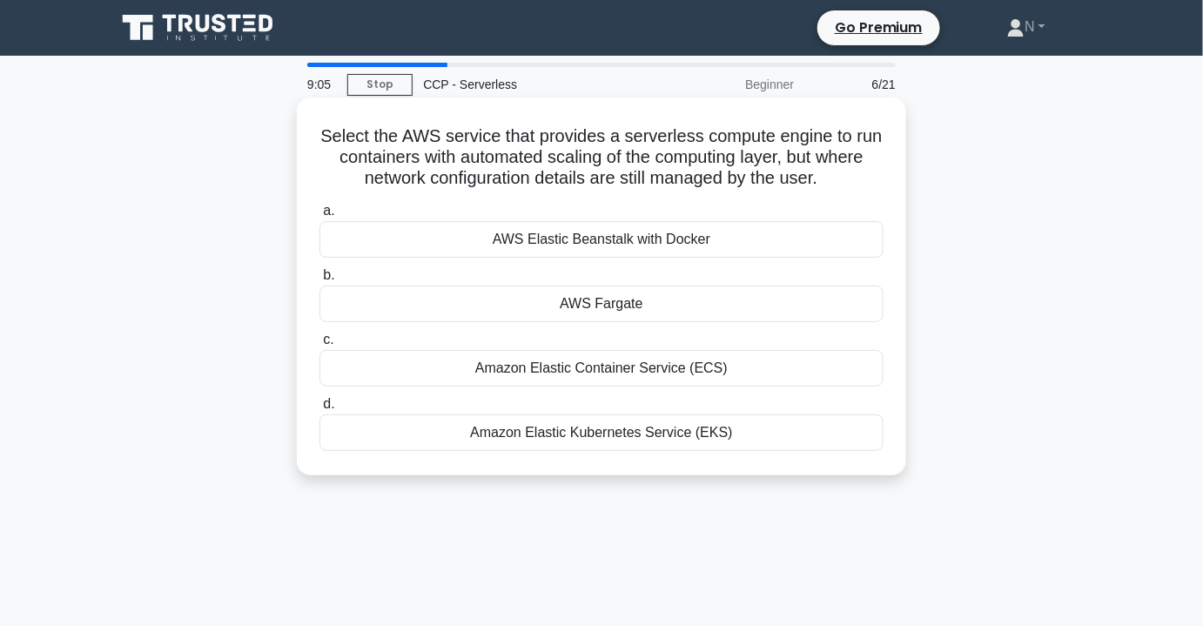
drag, startPoint x: 852, startPoint y: 183, endPoint x: 841, endPoint y: 184, distance: 11.3
click at [841, 184] on h5 "Select the AWS service that provides a serverless compute engine to run contain…" at bounding box center [601, 157] width 567 height 64
click at [838, 181] on icon ".spinner_0XTQ{transform-origin:center;animation:spinner_y6GP .75s linear infini…" at bounding box center [827, 179] width 21 height 21
click at [620, 307] on div "AWS Fargate" at bounding box center [601, 303] width 564 height 37
click at [319, 281] on input "b. AWS Fargate" at bounding box center [319, 275] width 0 height 11
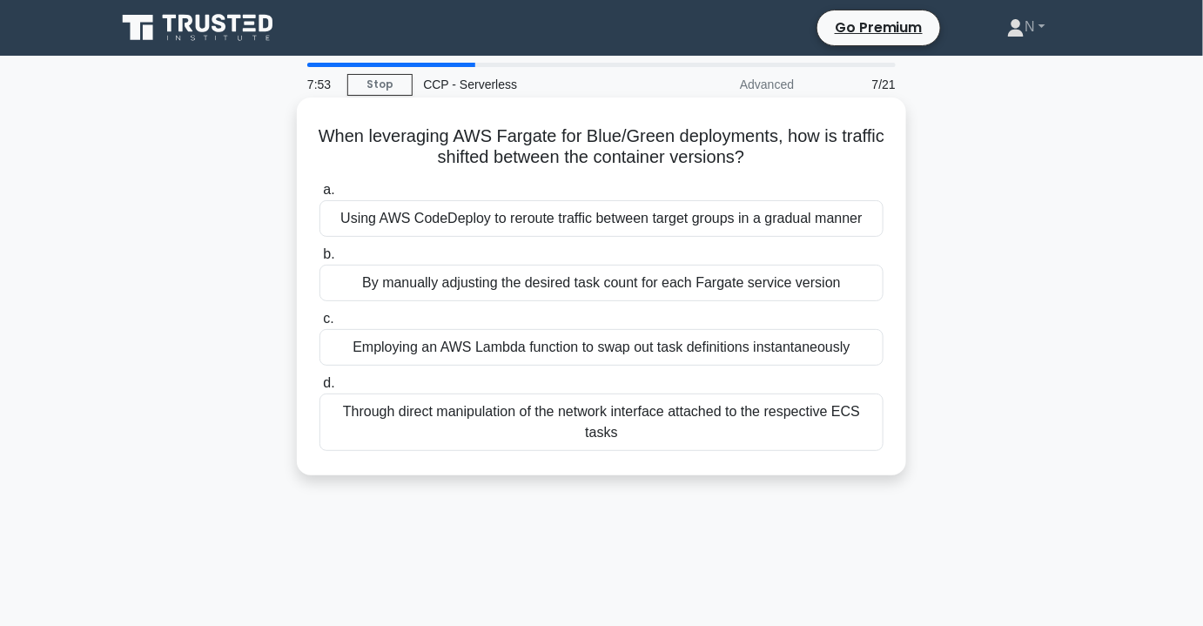
click at [614, 219] on div "Using AWS CodeDeploy to reroute traffic between target groups in a gradual mann…" at bounding box center [601, 218] width 564 height 37
click at [319, 196] on input "a. Using AWS CodeDeploy to reroute traffic between target groups in a gradual m…" at bounding box center [319, 189] width 0 height 11
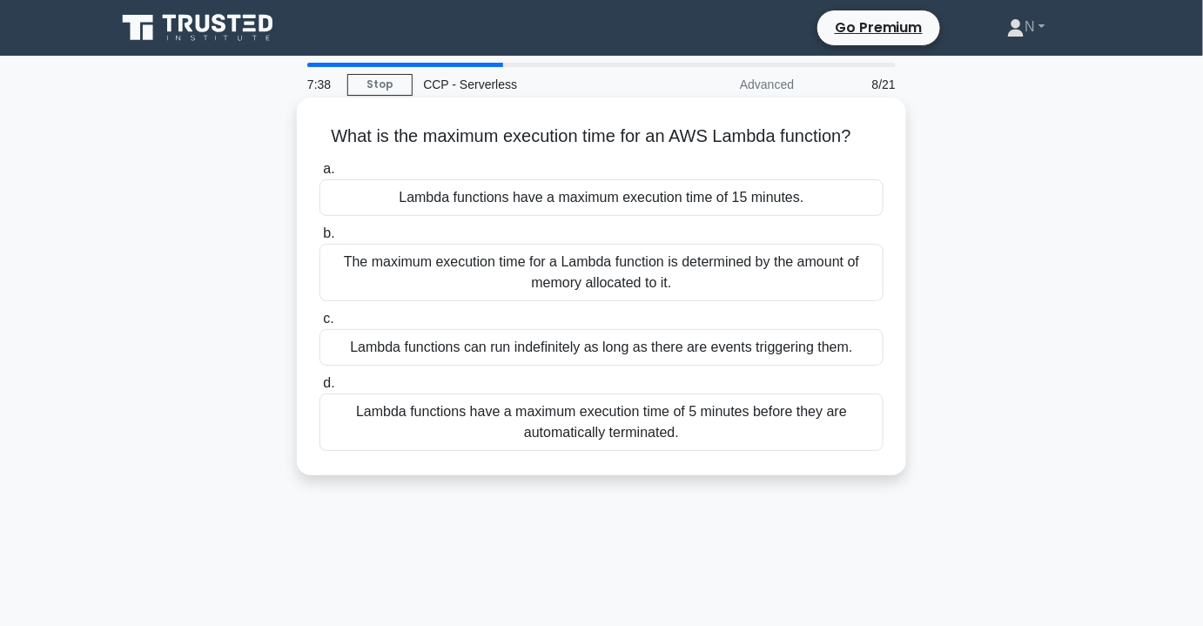
click at [680, 424] on div "Lambda functions have a maximum execution time of 5 minutes before they are aut…" at bounding box center [601, 421] width 564 height 57
click at [319, 389] on input "d. Lambda functions have a maximum execution time of 5 minutes before they are …" at bounding box center [319, 383] width 0 height 11
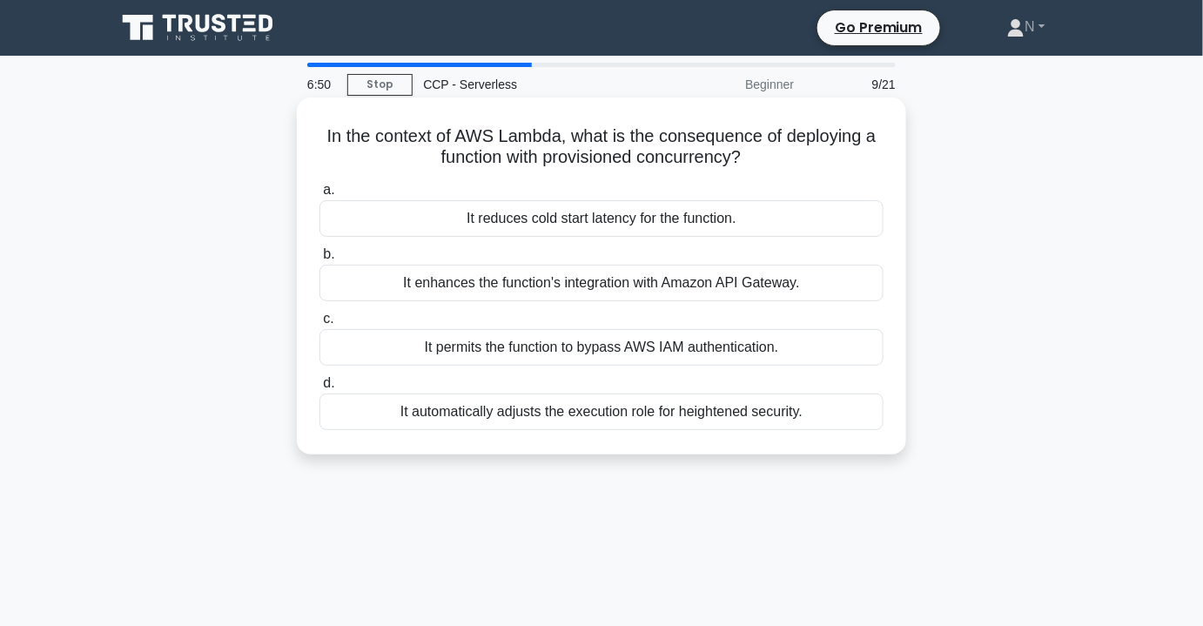
click at [788, 218] on div "It reduces cold start latency for the function." at bounding box center [601, 218] width 564 height 37
click at [319, 196] on input "a. It reduces cold start latency for the function." at bounding box center [319, 189] width 0 height 11
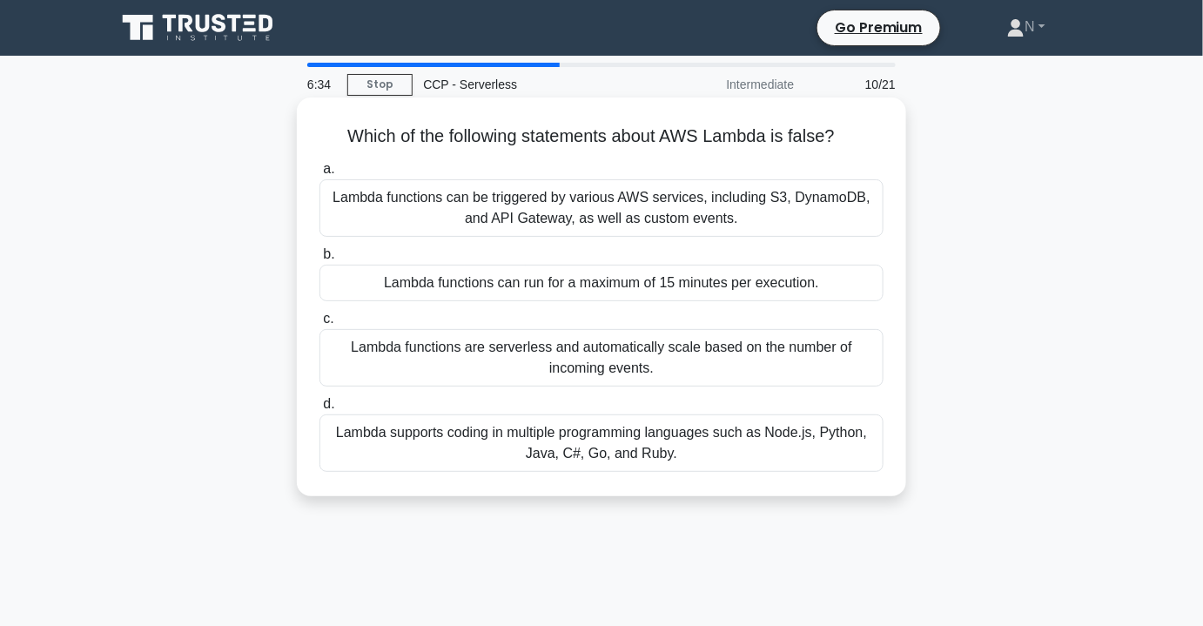
click at [665, 295] on div "Lambda functions can run for a maximum of 15 minutes per execution." at bounding box center [601, 283] width 564 height 37
click at [319, 260] on input "b. Lambda functions can run for a maximum of 15 minutes per execution." at bounding box center [319, 254] width 0 height 11
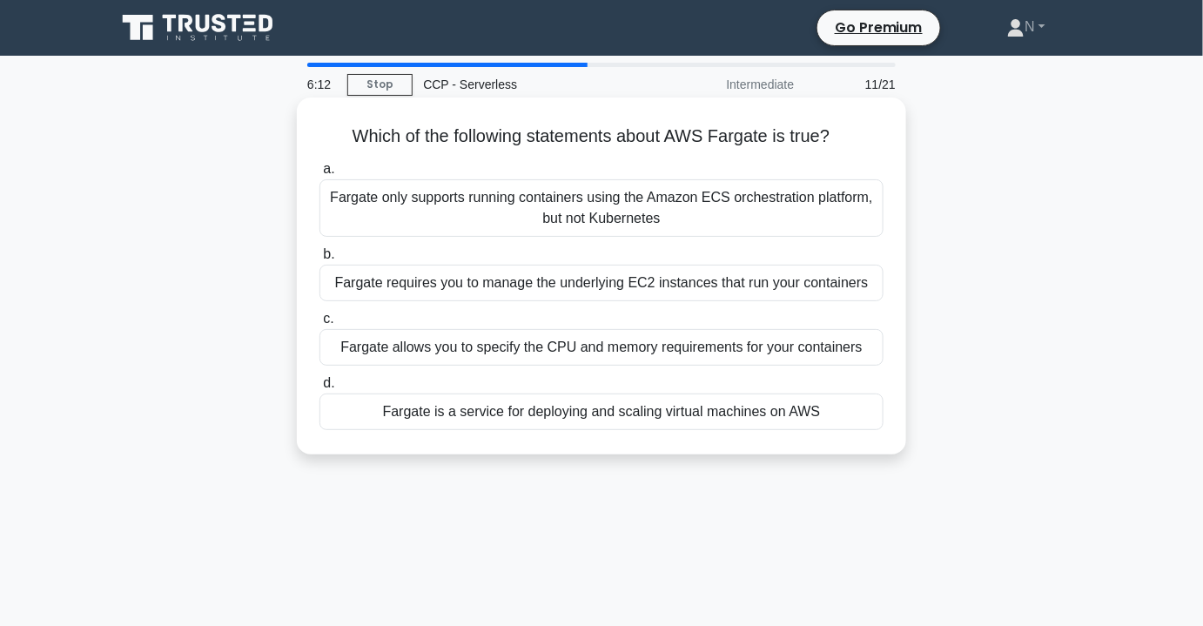
click at [610, 353] on div "Fargate allows you to specify the CPU and memory requirements for your containe…" at bounding box center [601, 347] width 564 height 37
click at [319, 325] on input "c. Fargate allows you to specify the CPU and memory requirements for your conta…" at bounding box center [319, 318] width 0 height 11
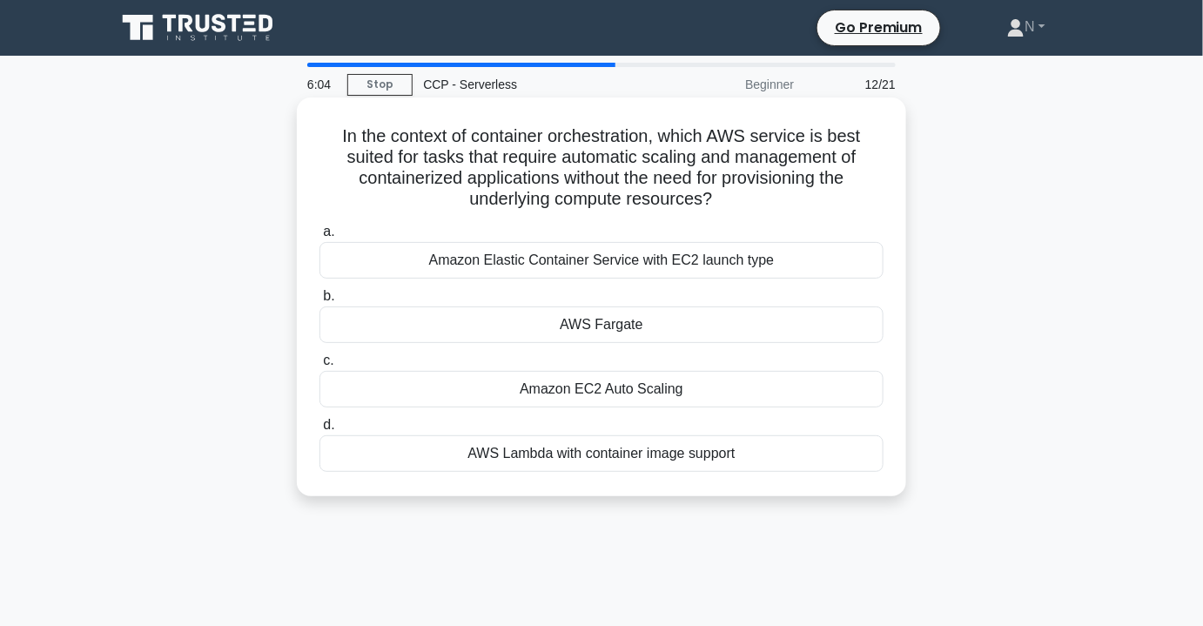
click at [636, 318] on div "AWS Fargate" at bounding box center [601, 324] width 564 height 37
click at [319, 302] on input "b. AWS Fargate" at bounding box center [319, 296] width 0 height 11
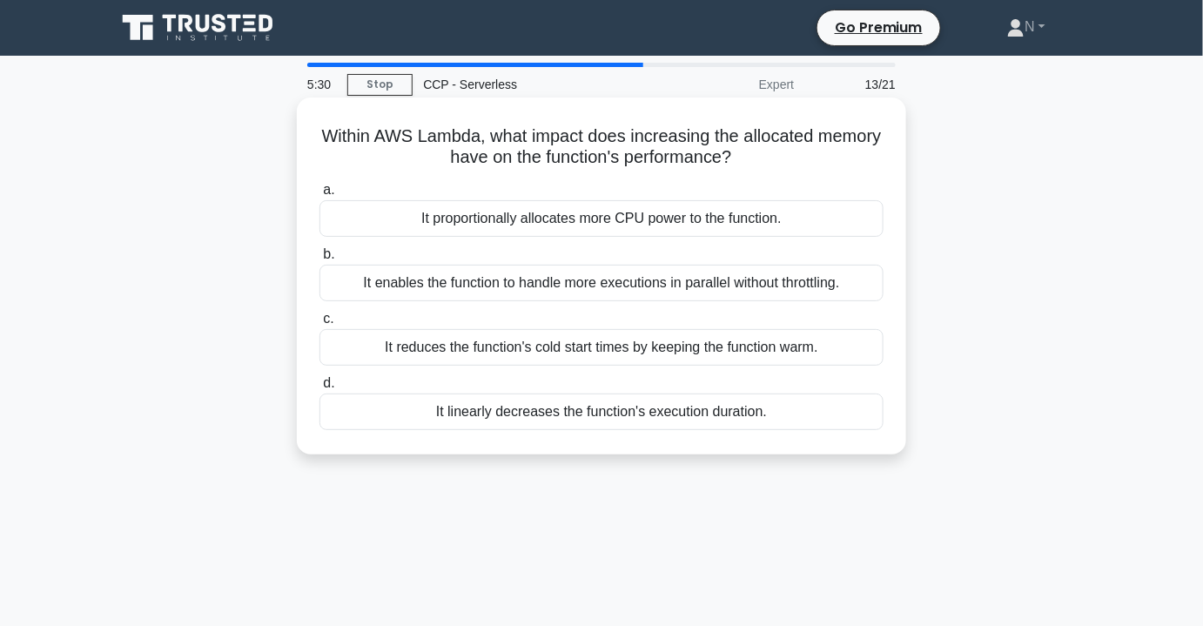
click at [528, 223] on div "It proportionally allocates more CPU power to the function." at bounding box center [601, 218] width 564 height 37
click at [319, 196] on input "a. It proportionally allocates more CPU power to the function." at bounding box center [319, 189] width 0 height 11
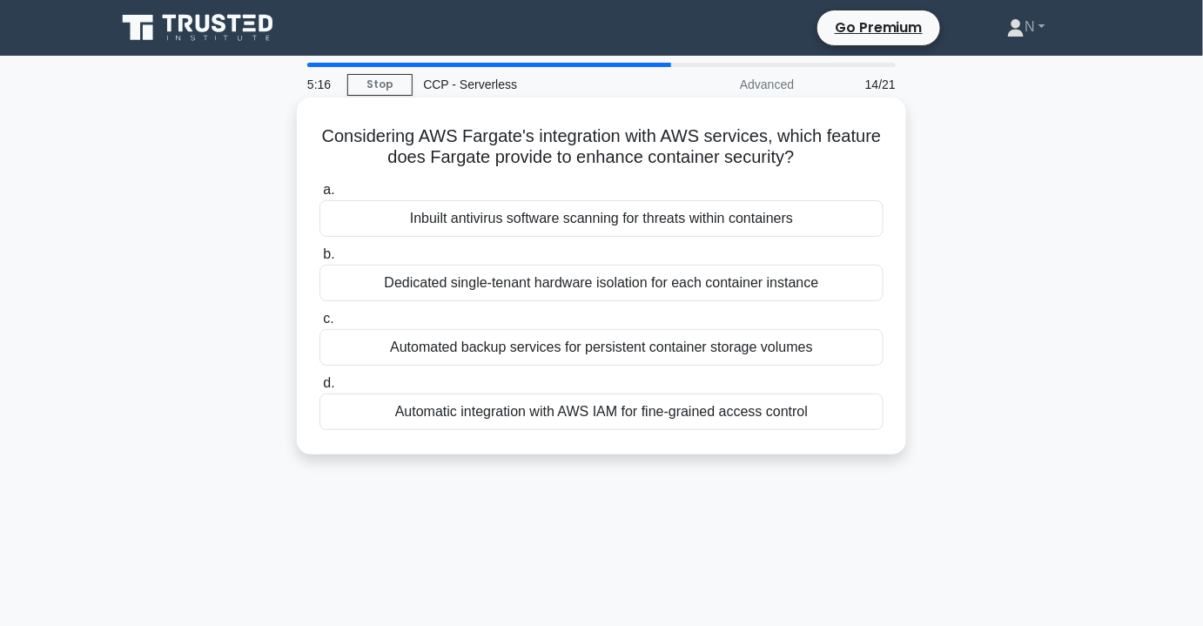
click at [674, 416] on div "Automatic integration with AWS IAM for fine-grained access control" at bounding box center [601, 411] width 564 height 37
click at [319, 389] on input "d. Automatic integration with AWS IAM for fine-grained access control" at bounding box center [319, 383] width 0 height 11
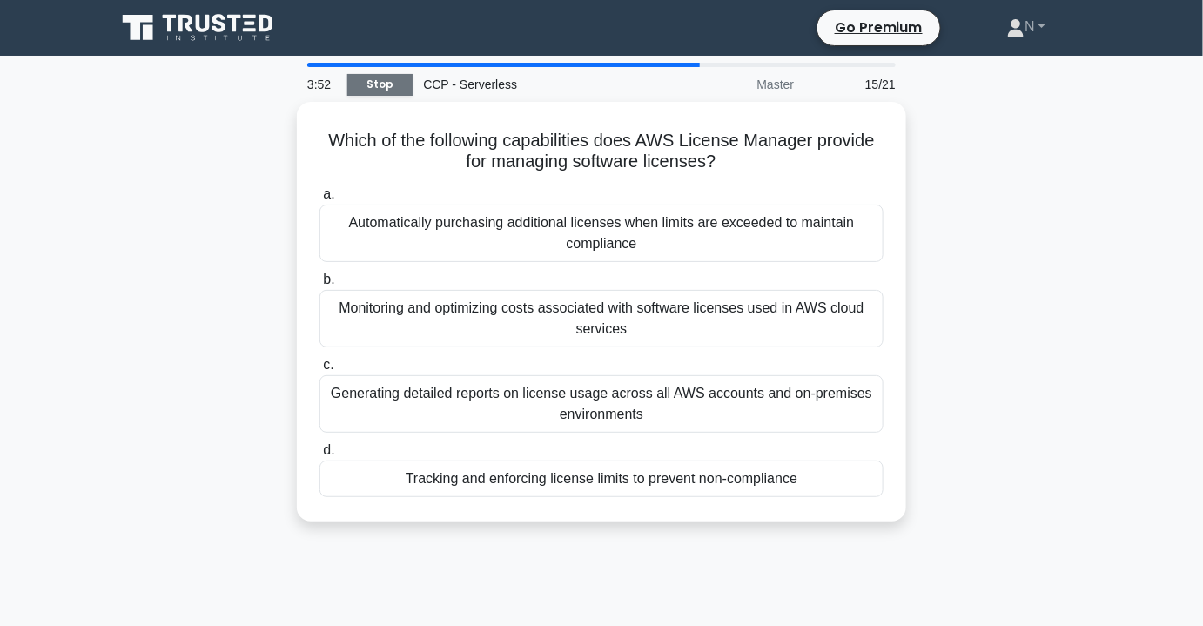
click at [386, 90] on link "Stop" at bounding box center [379, 85] width 65 height 22
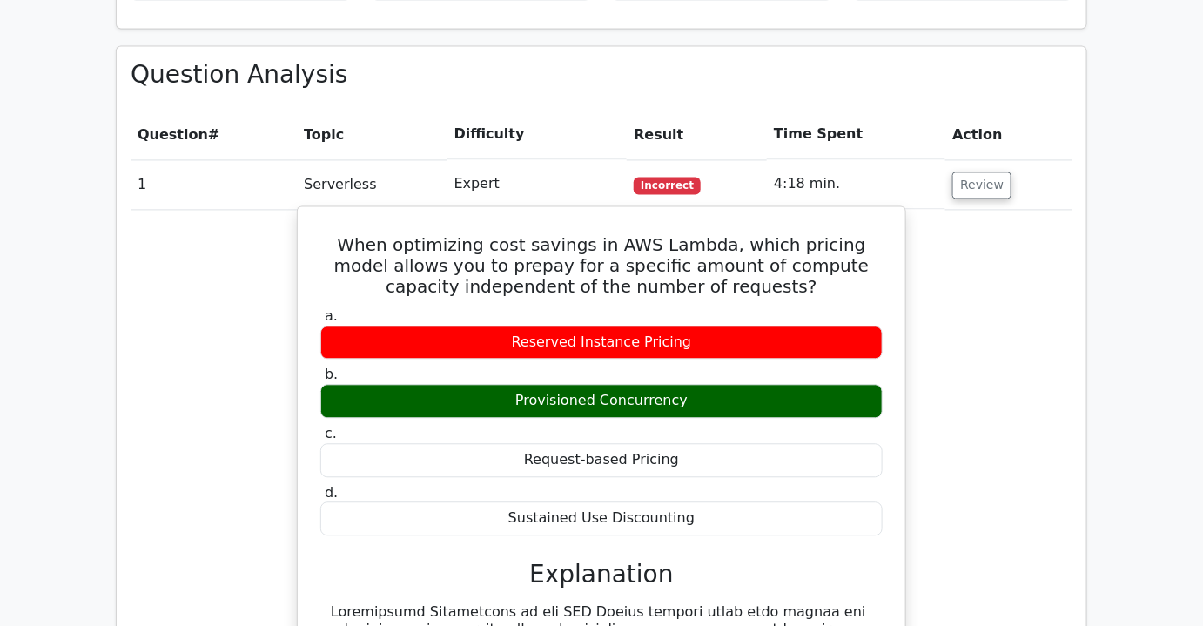
scroll to position [1186, 0]
